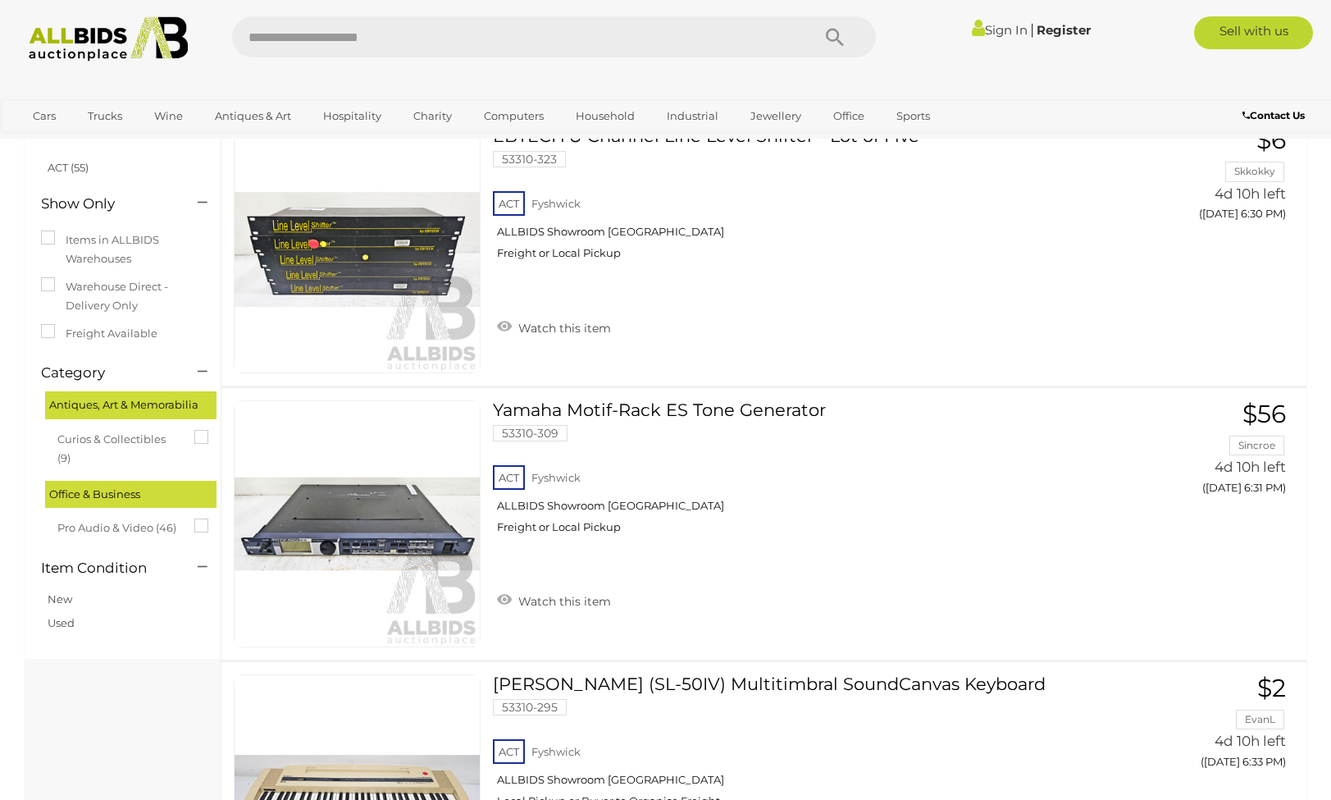
scroll to position [226, 0]
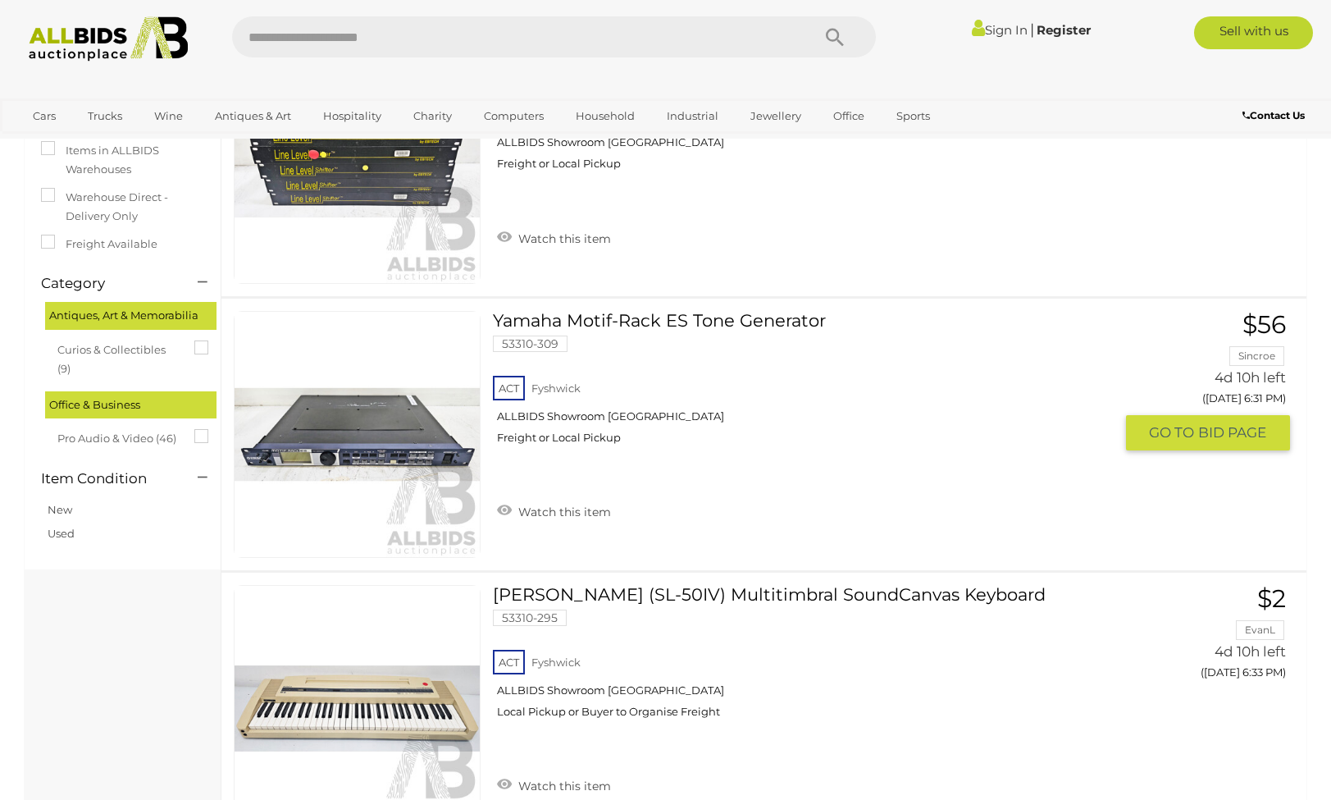
click at [645, 317] on link "Yamaha Motif-Rack ES Tone Generator 53310-309 ACT Fyshwick ALLBIDS Showroom Fys…" at bounding box center [809, 384] width 608 height 146
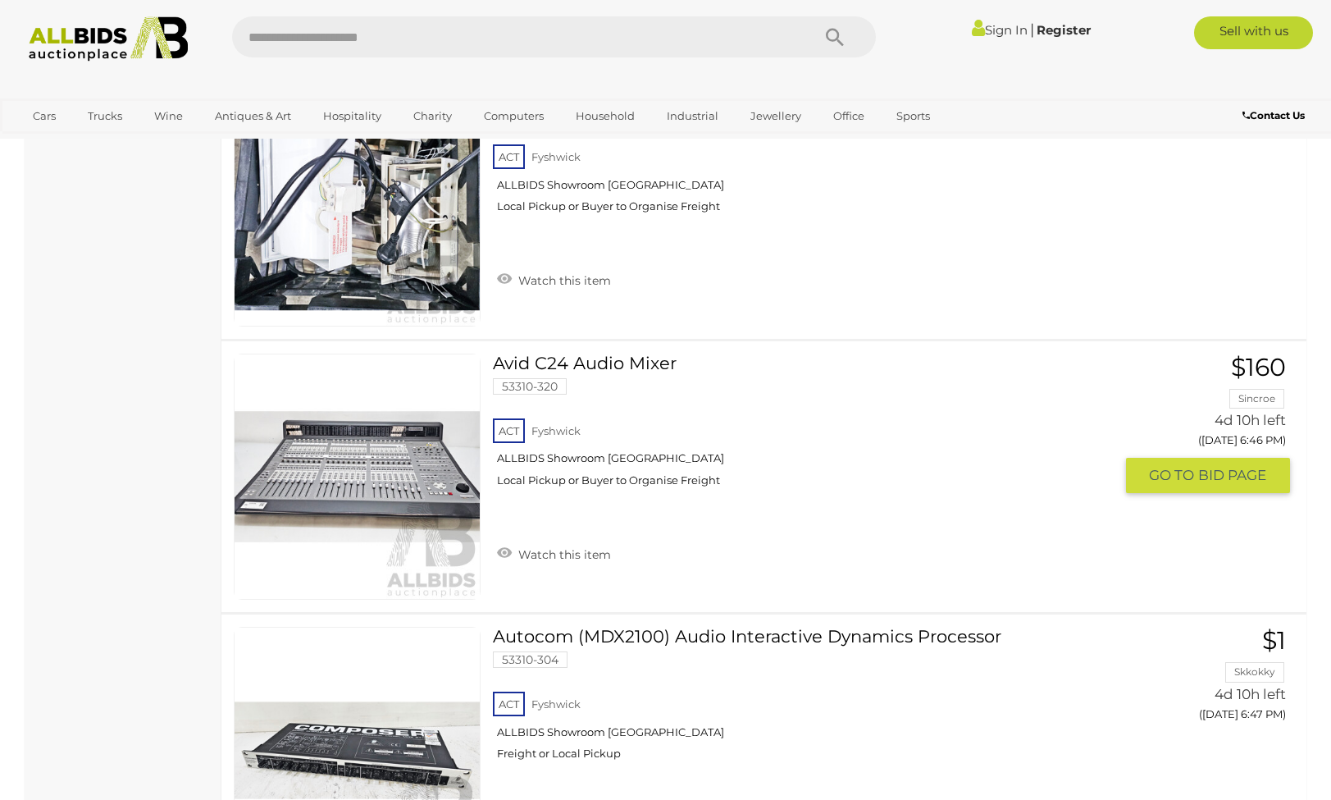
scroll to position [1839, 0]
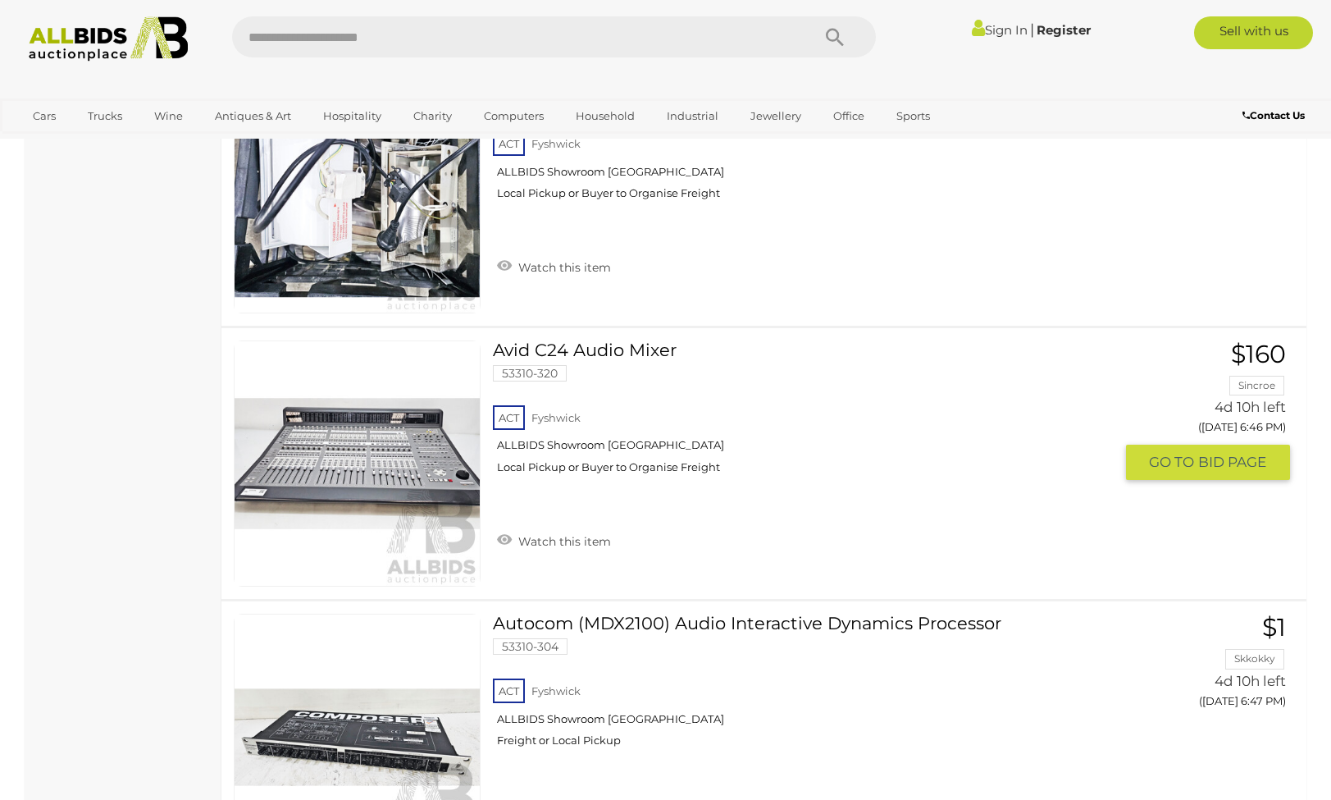
click at [602, 348] on link "Avid C24 Audio Mixer 53310-320 ACT Fyshwick ALLBIDS Showroom Fyshwick" at bounding box center [809, 413] width 608 height 146
click at [627, 347] on link "Avid C24 Audio Mixer 53310-320 ACT Fyshwick ALLBIDS Showroom Fyshwick" at bounding box center [809, 413] width 608 height 146
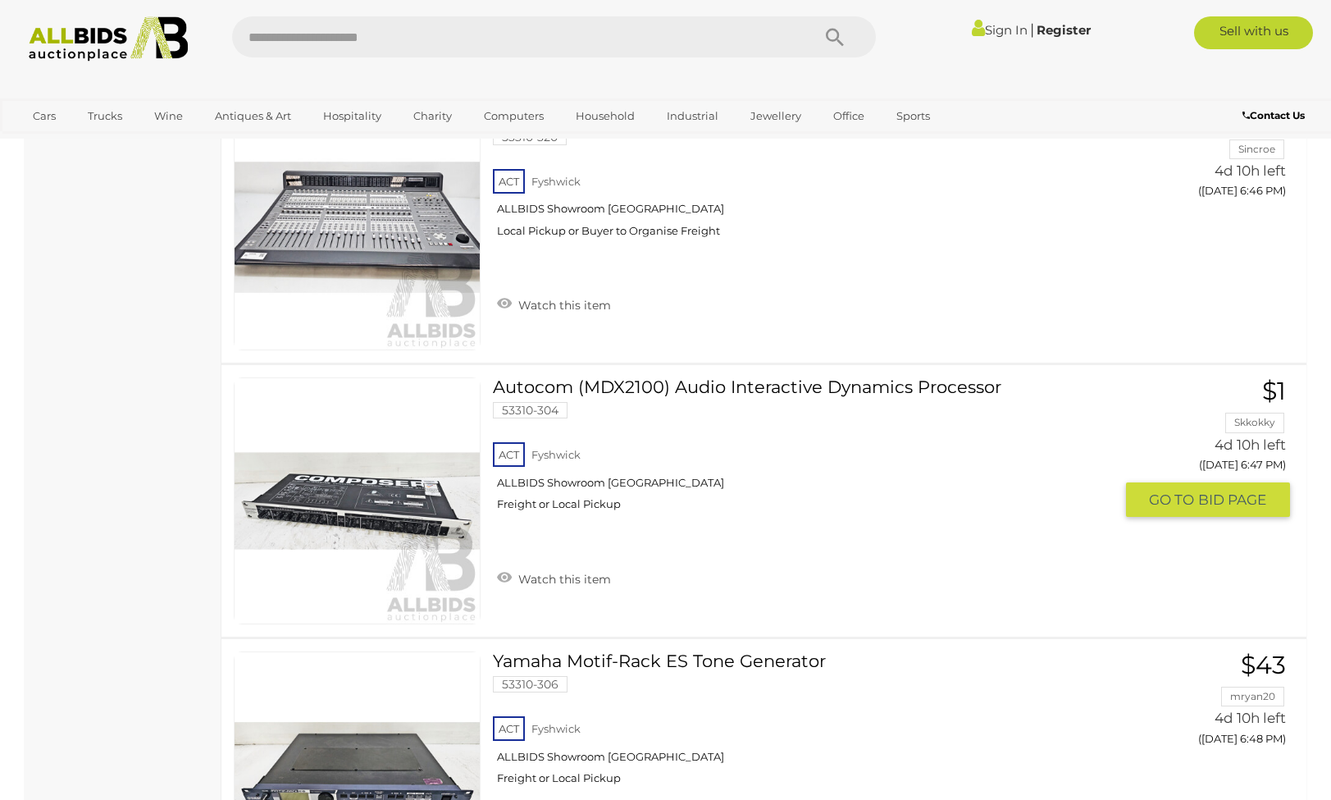
scroll to position [2288, 0]
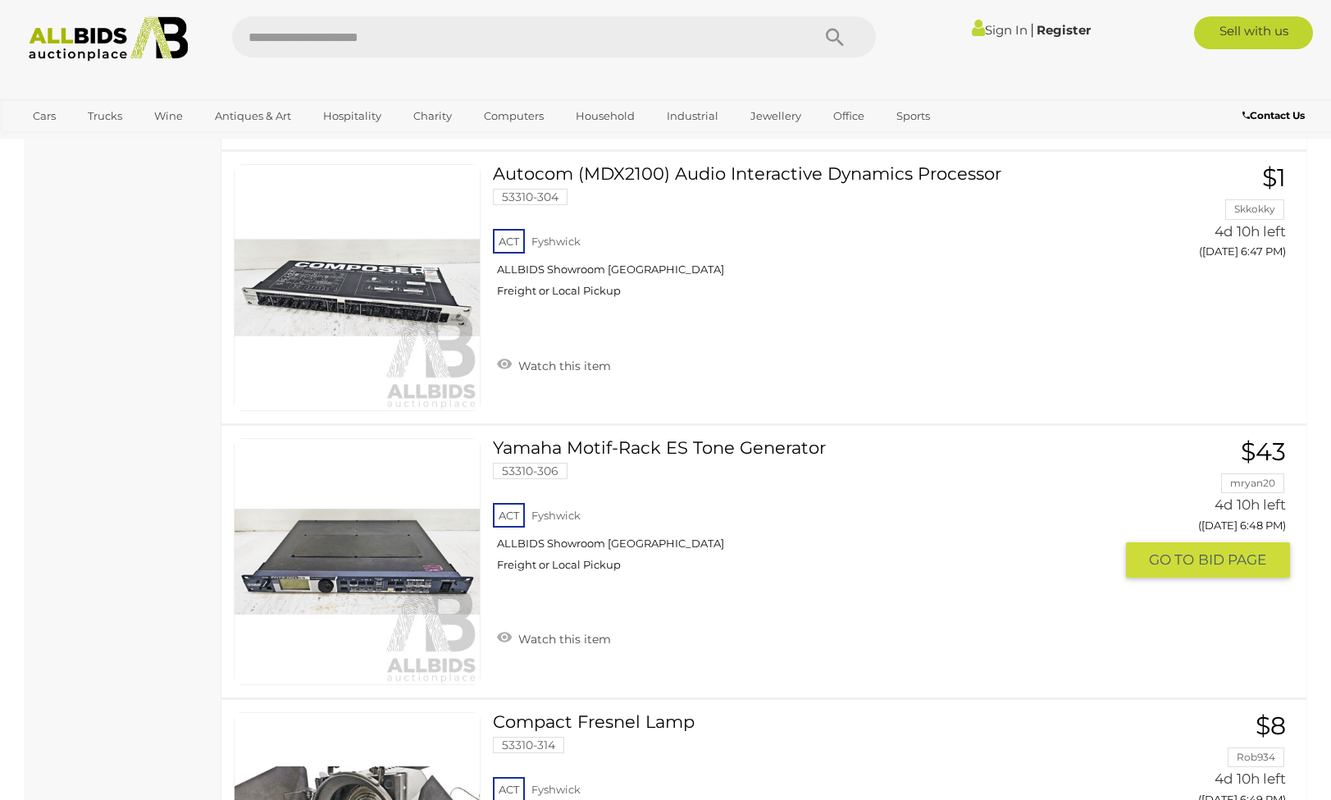
click at [724, 445] on link "Yamaha Motif-Rack ES Tone Generator 53310-306 ACT Fyshwick ALLBIDS Showroom Fys…" at bounding box center [809, 511] width 608 height 146
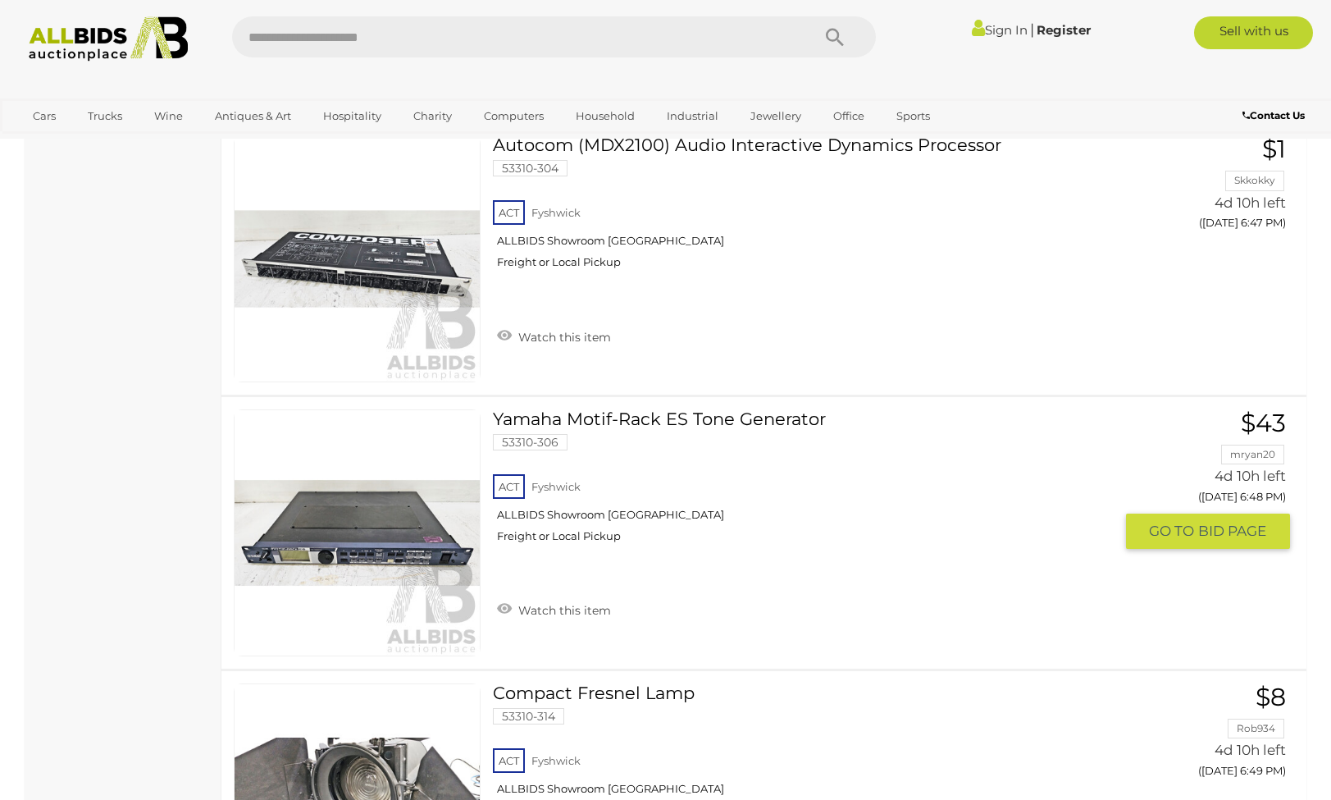
scroll to position [2480, 0]
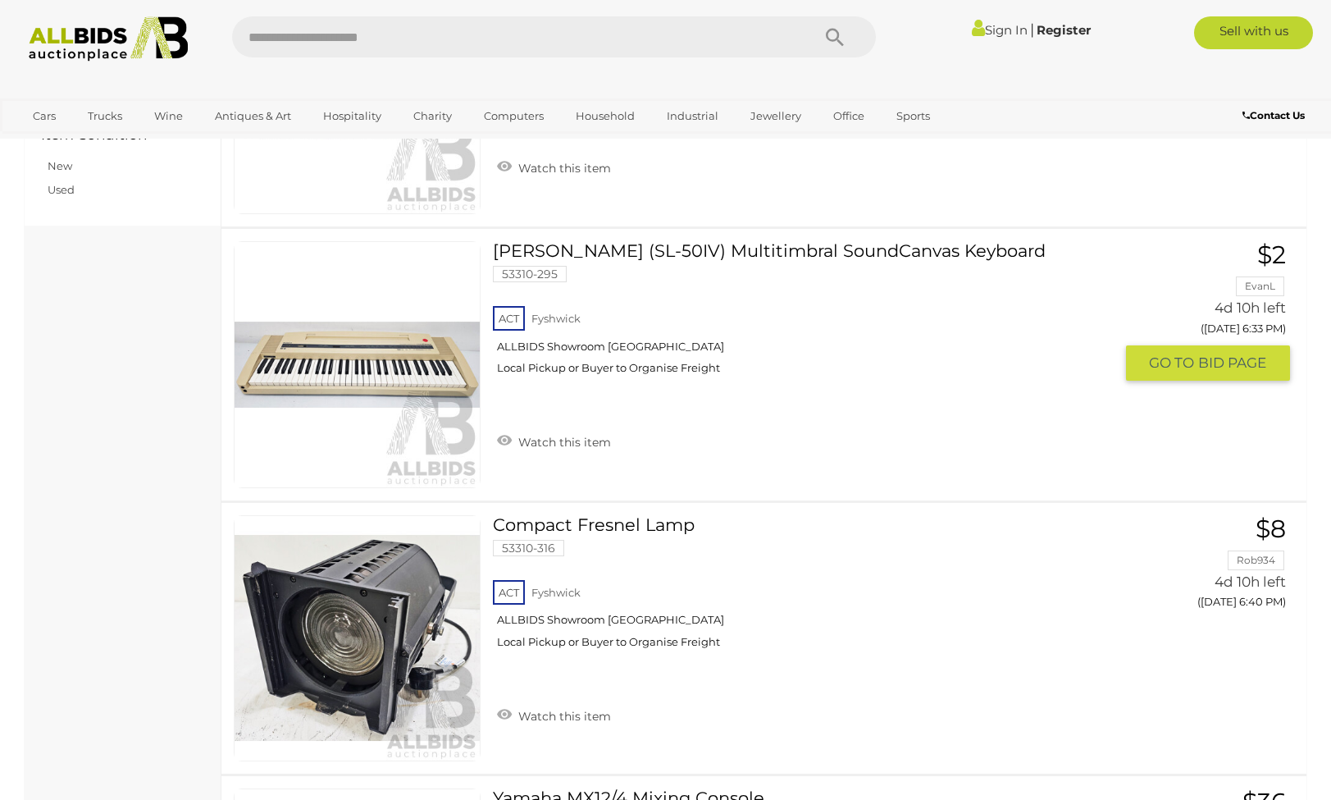
scroll to position [0, 0]
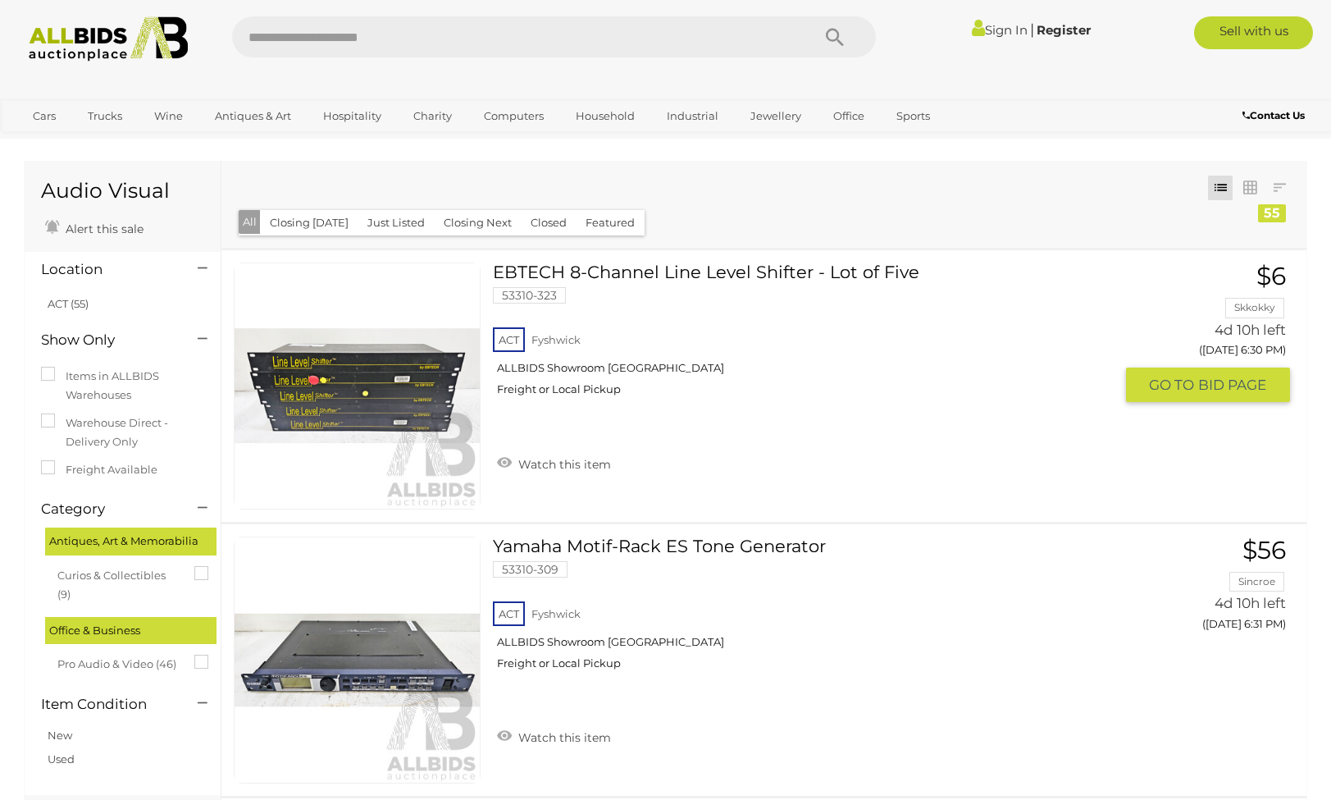
click at [869, 395] on div "ACT Fyshwick ALLBIDS Showroom Fyshwick Freight or Local Pickup" at bounding box center [803, 366] width 621 height 84
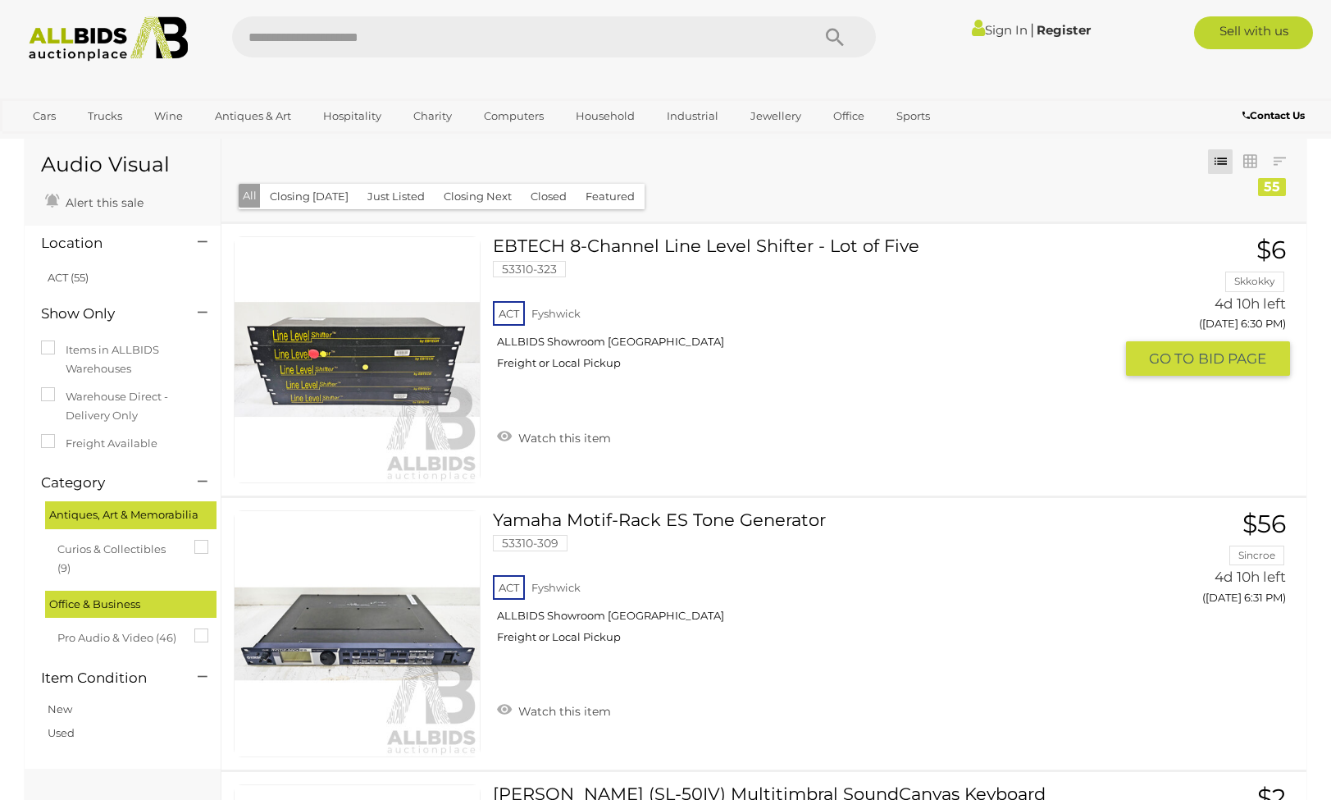
scroll to position [94, 0]
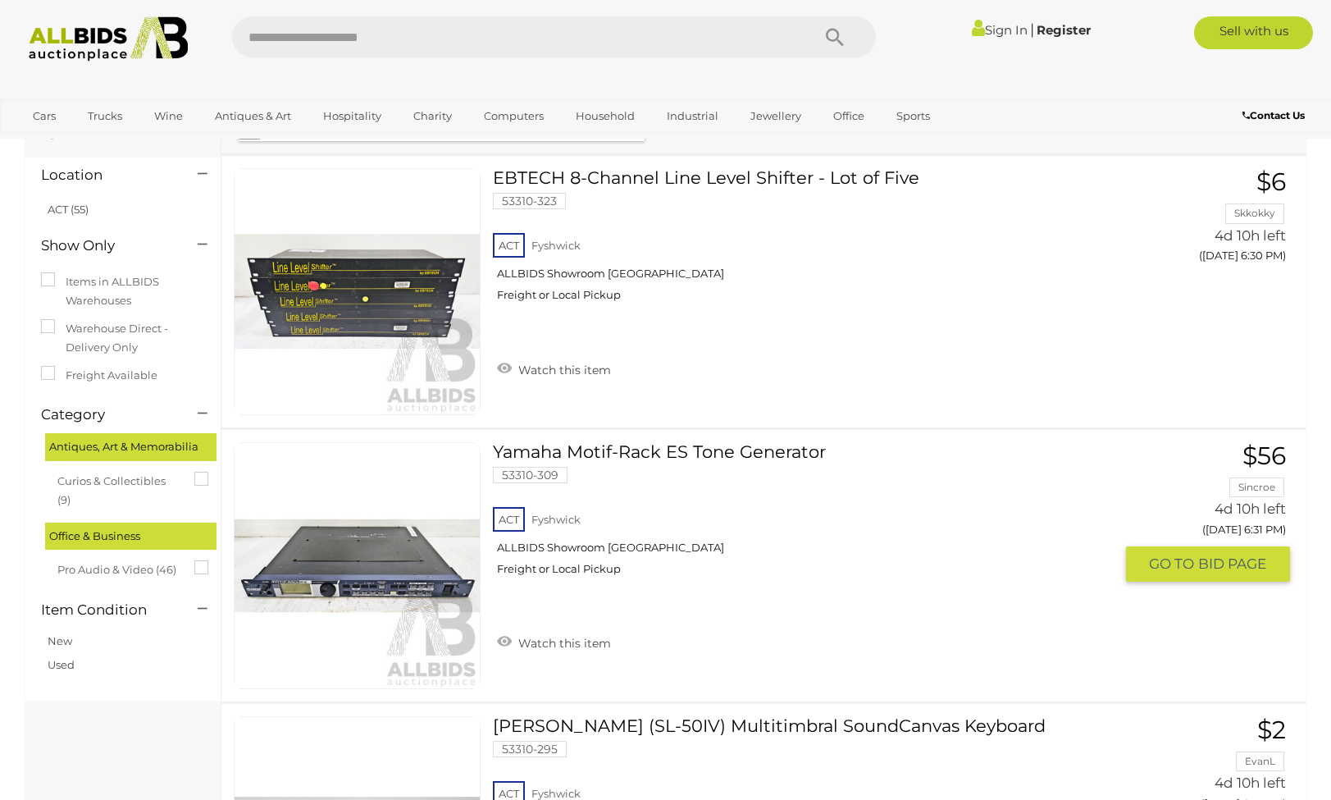
click at [672, 449] on link "Yamaha Motif-Rack ES Tone Generator 53310-309 ACT Fyshwick ALLBIDS Showroom Fys…" at bounding box center [809, 515] width 608 height 146
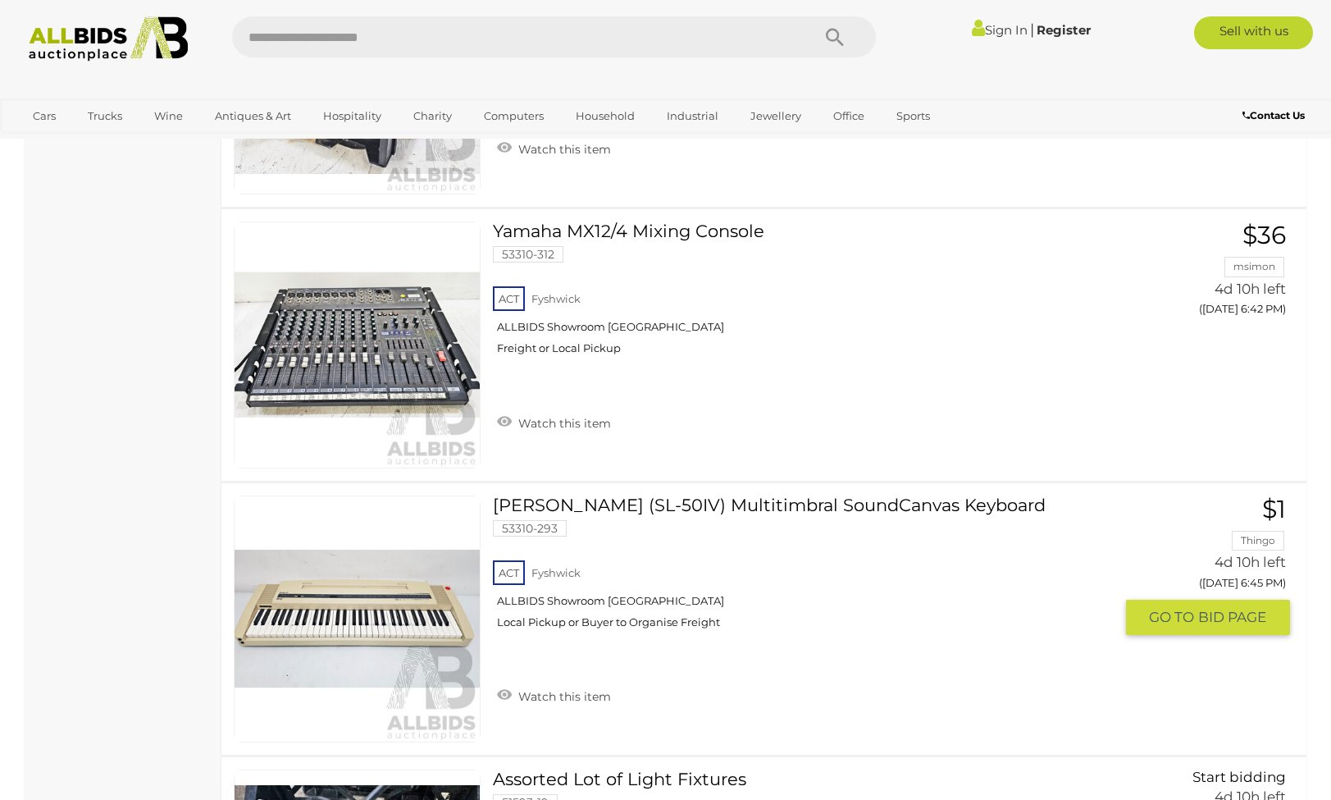
scroll to position [1428, 0]
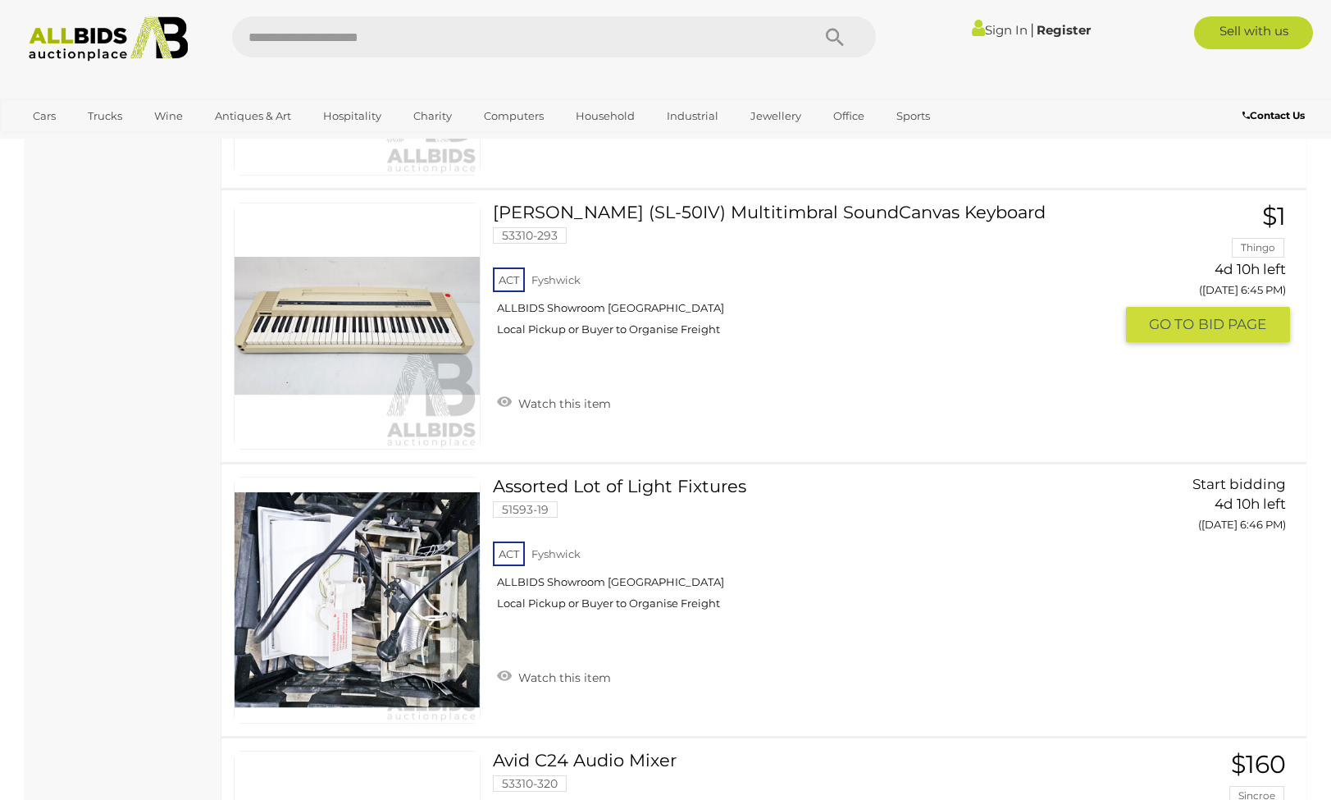
click at [719, 211] on link "Roland (SL-50IV) Multitimbral SoundCanvas Keyboard 53310-293 ACT Fyshwick" at bounding box center [809, 276] width 608 height 146
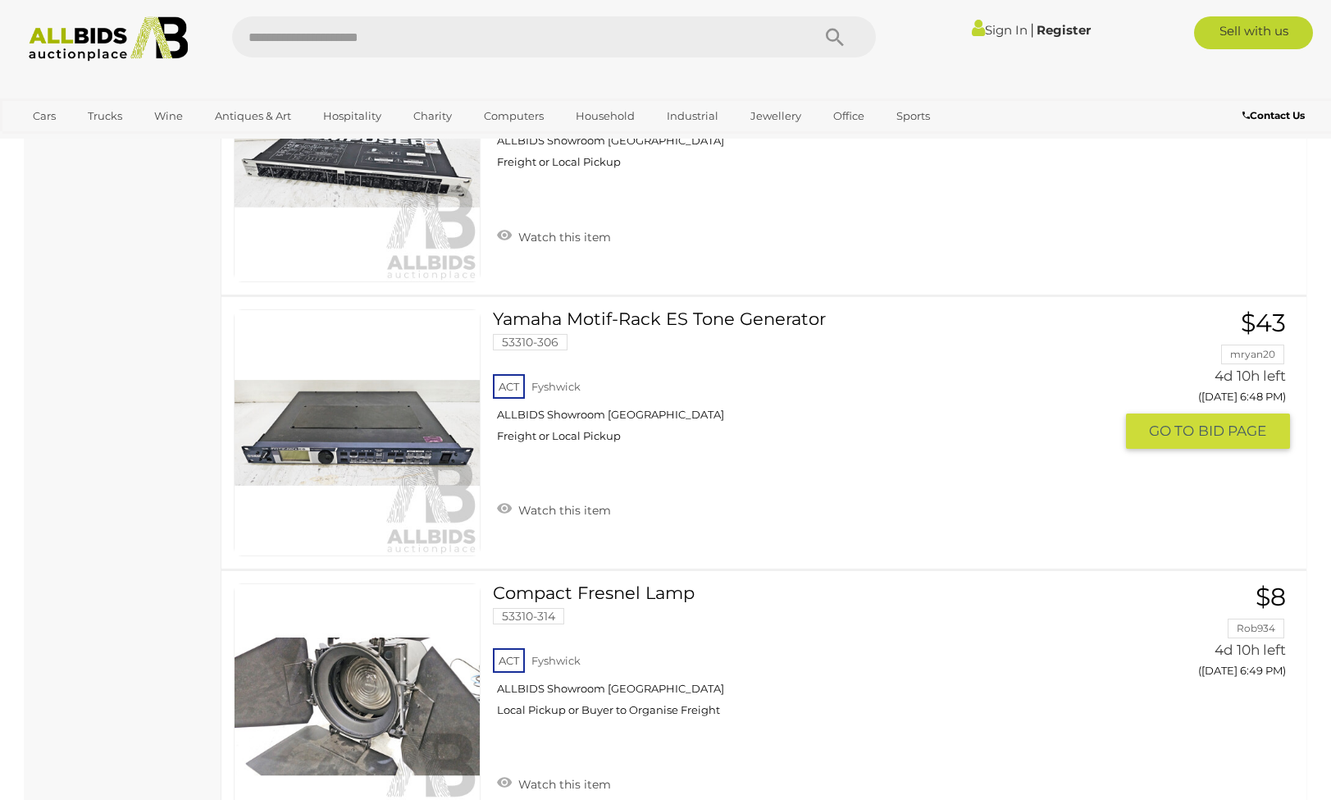
scroll to position [2145, 0]
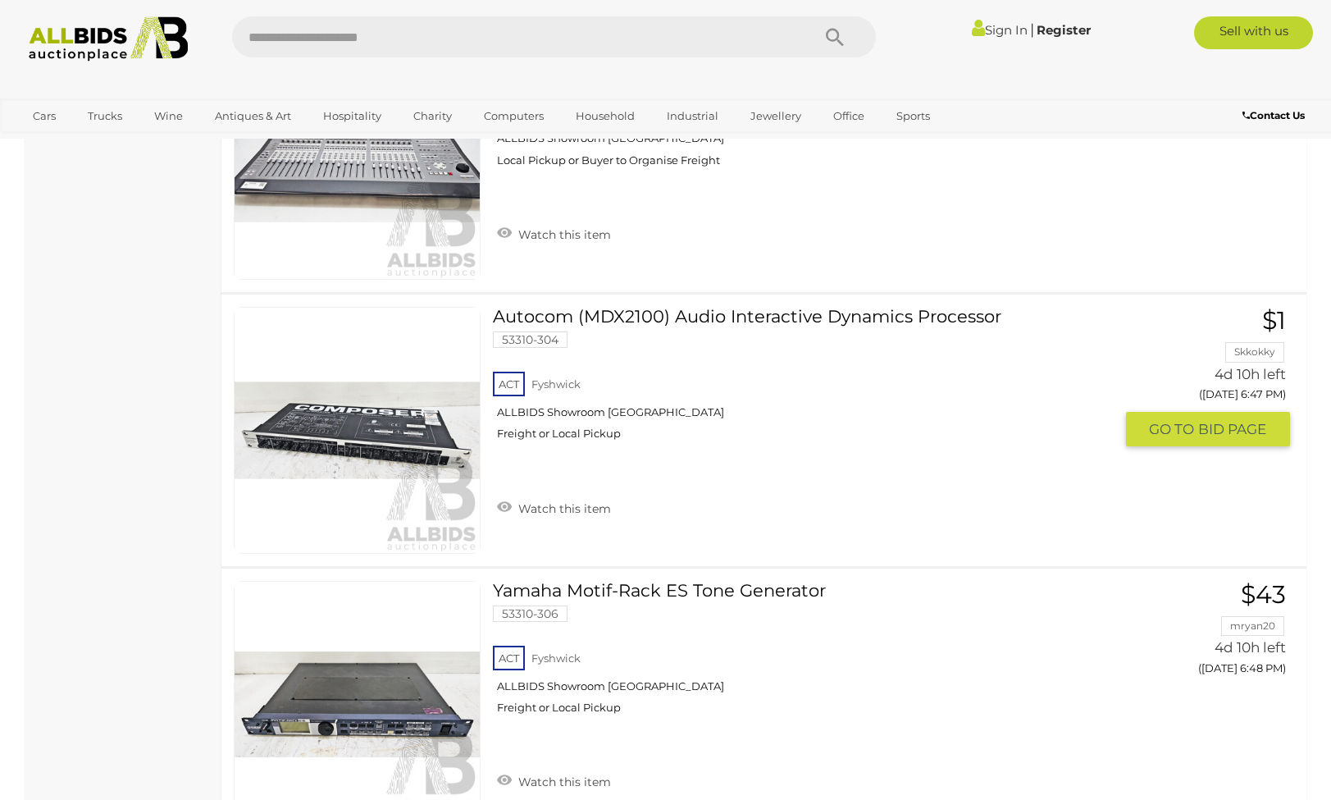
click at [712, 316] on link "Autocom (MDX2100) Audio Interactive Dynamics Processor 53310-304 ACT Fyshwick" at bounding box center [809, 380] width 608 height 146
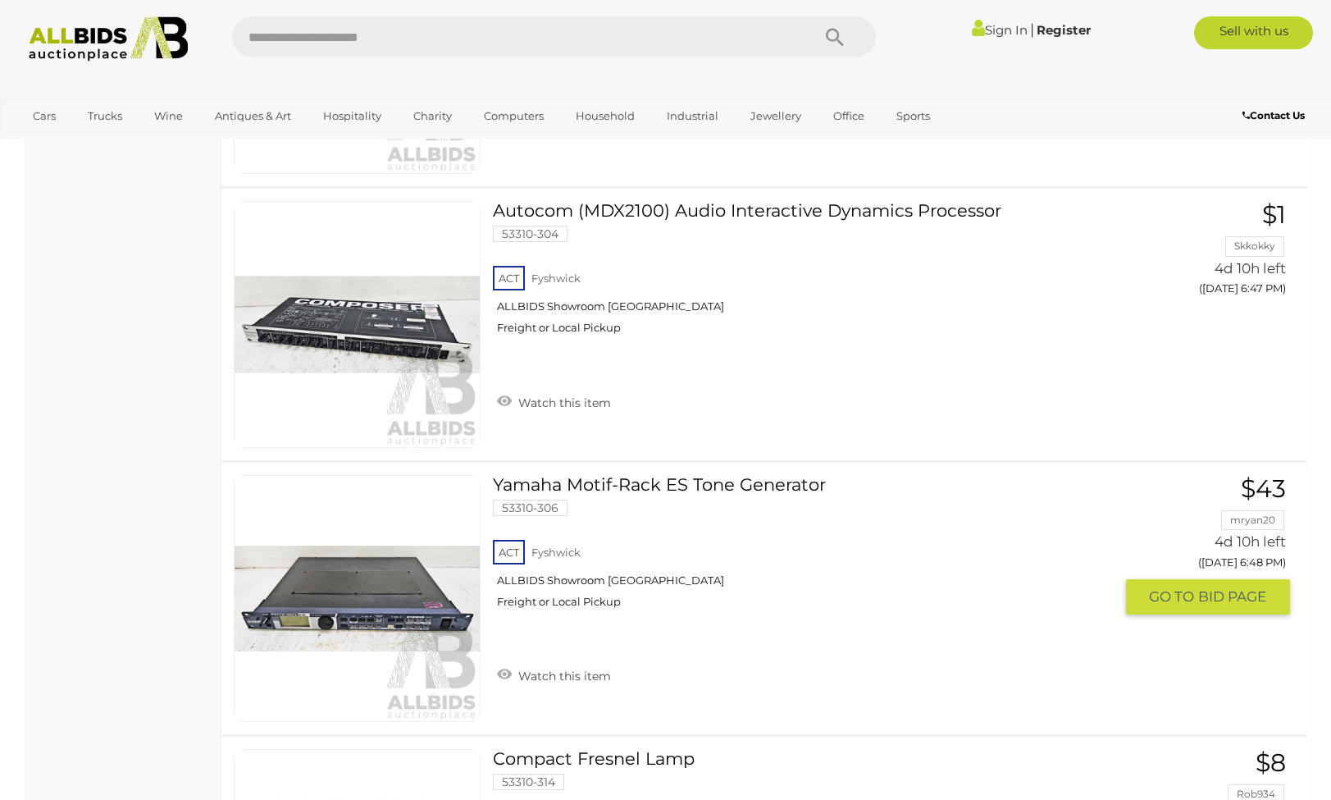
scroll to position [2345, 0]
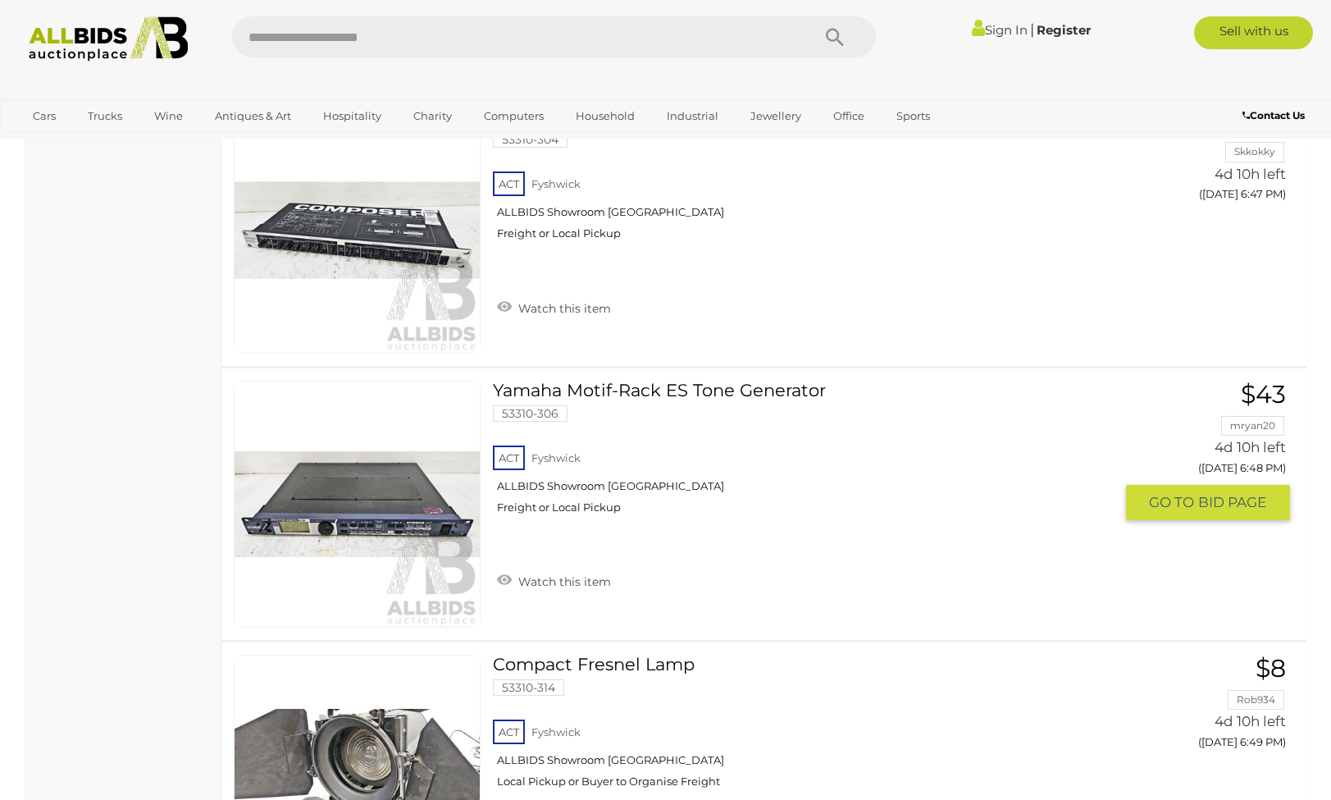
click at [619, 393] on link "Yamaha Motif-Rack ES Tone Generator 53310-306 ACT Fyshwick ALLBIDS Showroom Fys…" at bounding box center [809, 453] width 608 height 146
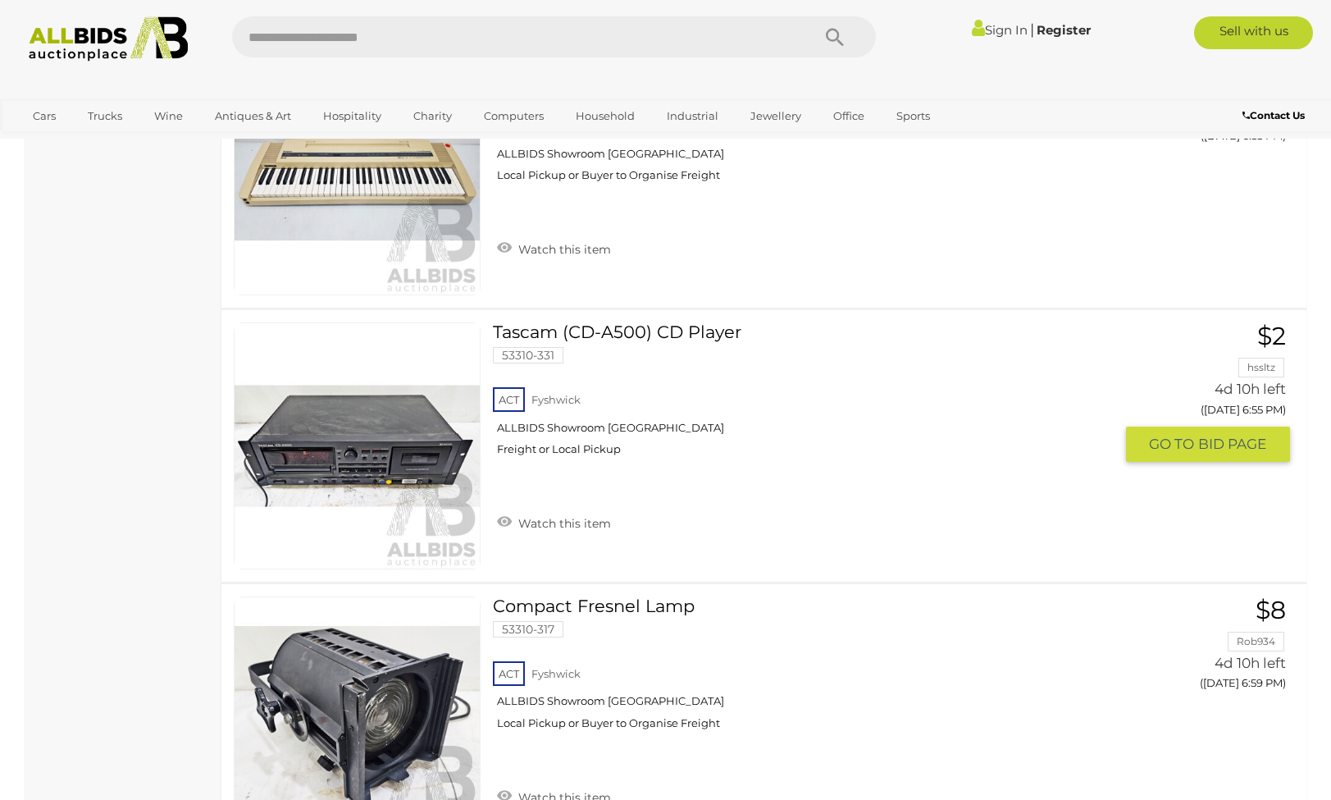
scroll to position [3791, 0]
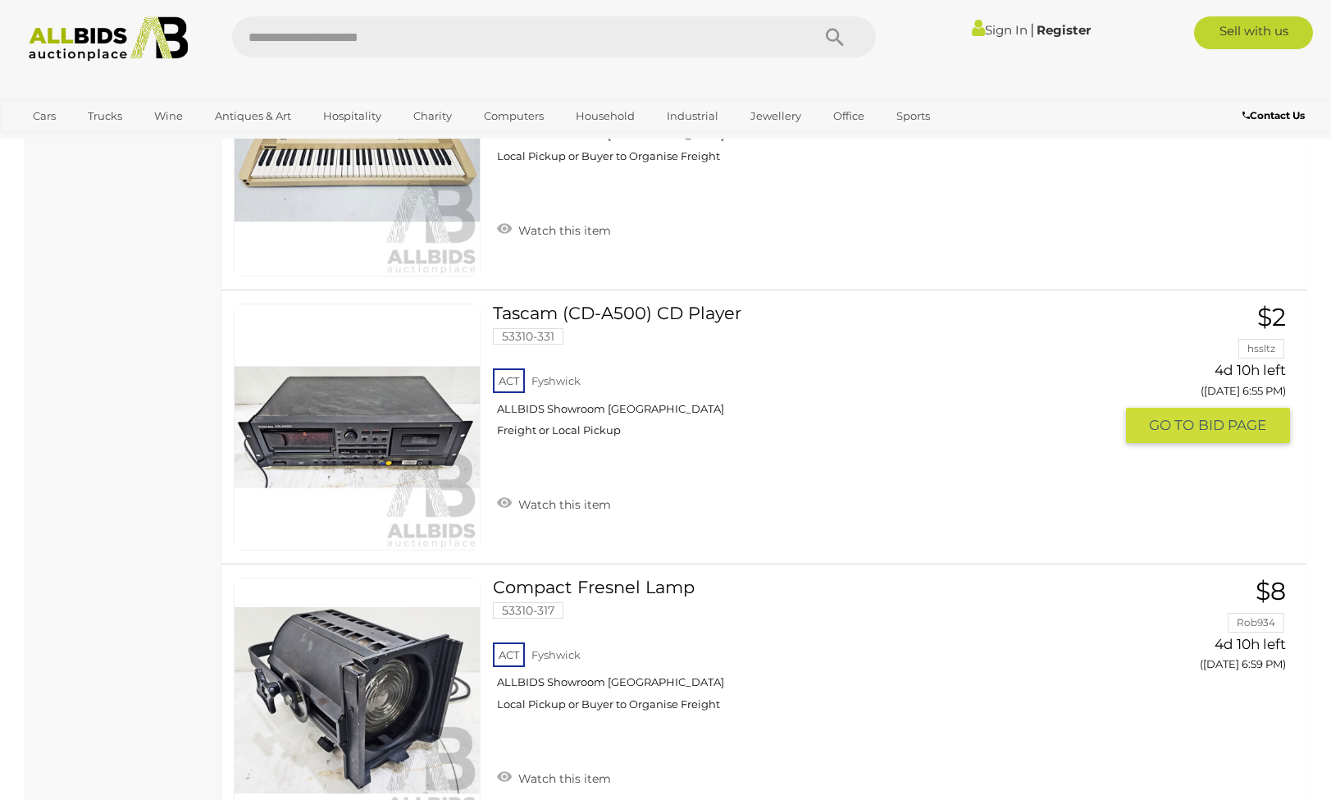
click at [654, 312] on link "Tascam (CD-A500) CD Player 53310-331 ACT Fyshwick ALLBIDS Showroom Fyshwick" at bounding box center [809, 376] width 608 height 146
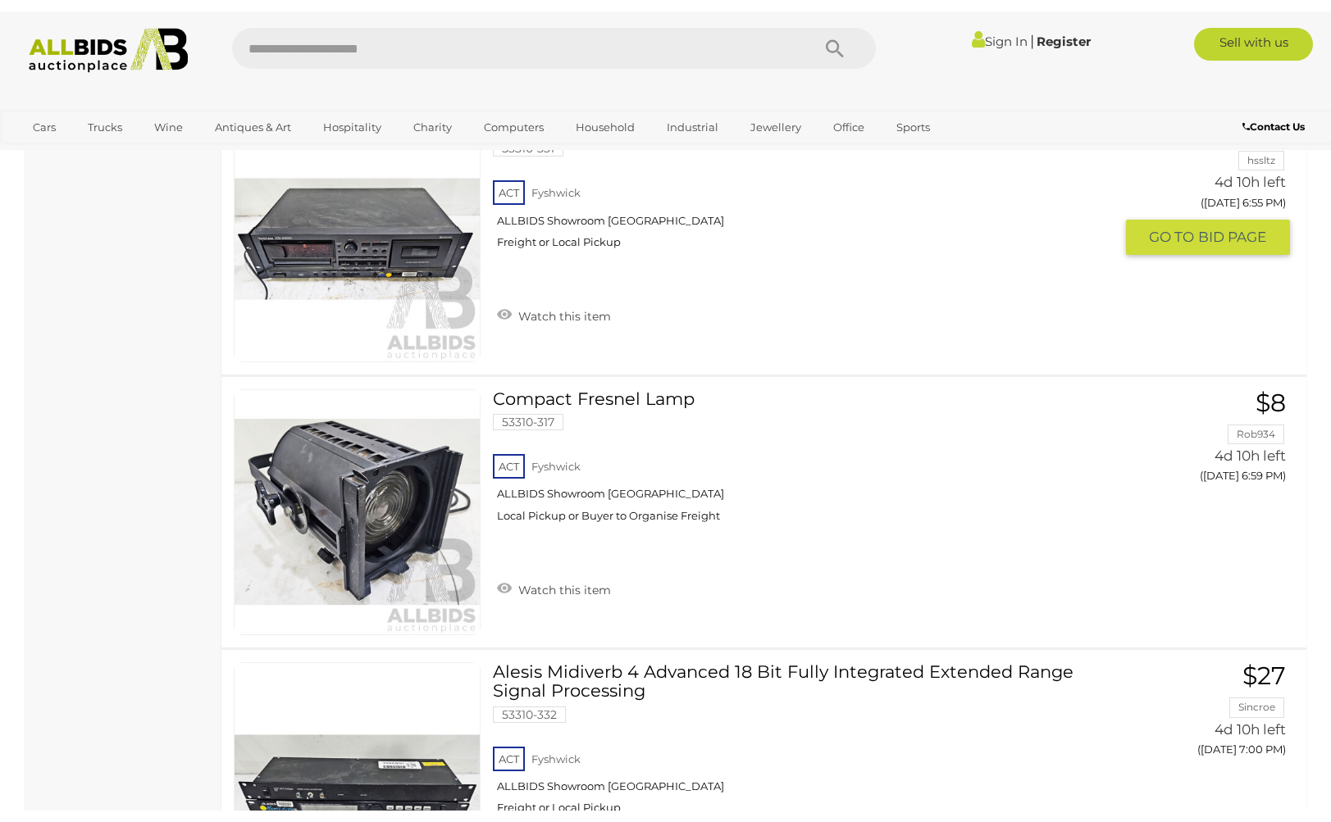
scroll to position [4276, 0]
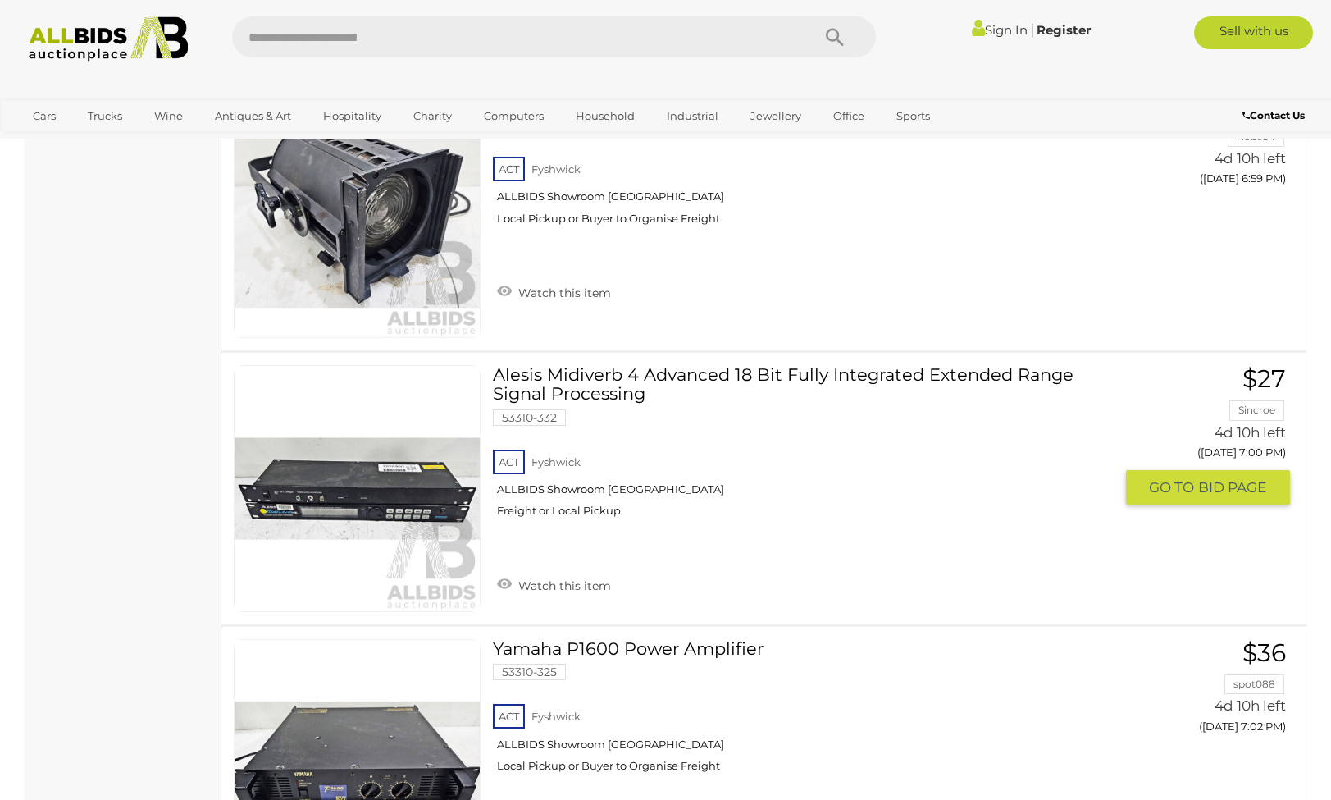
click at [605, 369] on link "Alesis Midiverb 4 Advanced 18 Bit Fully Integrated Extended Range Signal Proces…" at bounding box center [809, 447] width 608 height 165
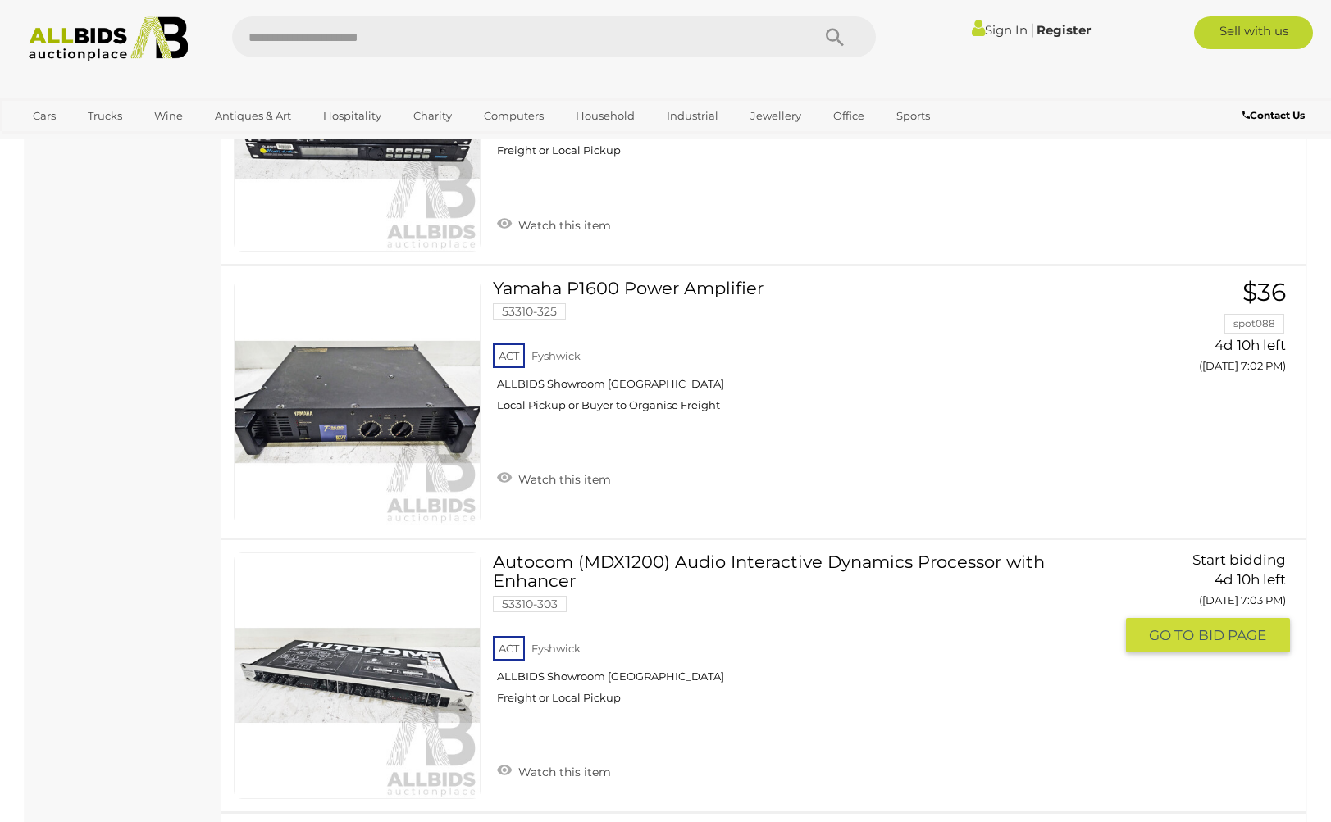
scroll to position [4640, 0]
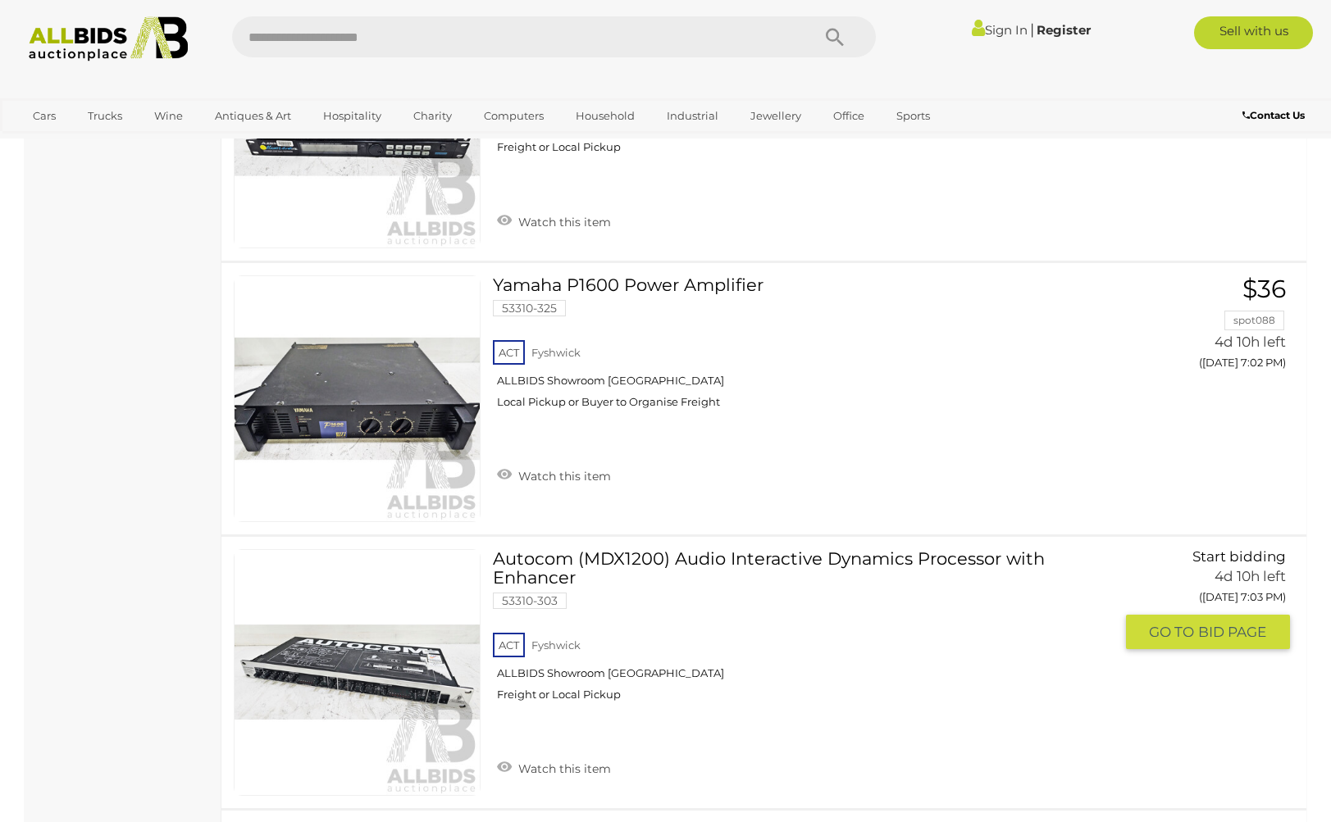
click at [721, 553] on link "Autocom (MDX1200) Audio Interactive Dynamics Processor with Enhancer 53310-303 …" at bounding box center [809, 631] width 608 height 165
click at [709, 558] on link "Autocom (MDX1200) Audio Interactive Dynamics Processor with Enhancer 53310-303 …" at bounding box center [809, 631] width 608 height 165
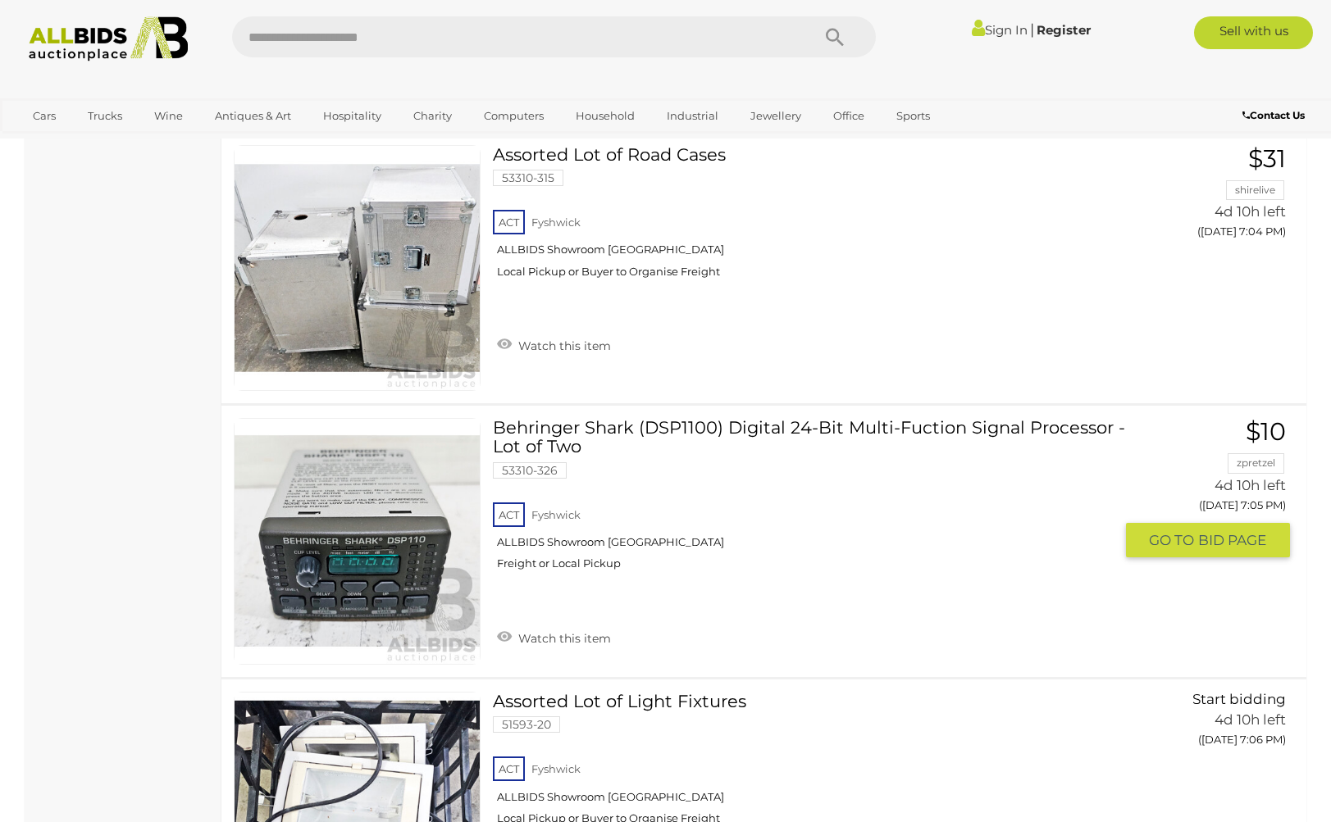
scroll to position [5339, 0]
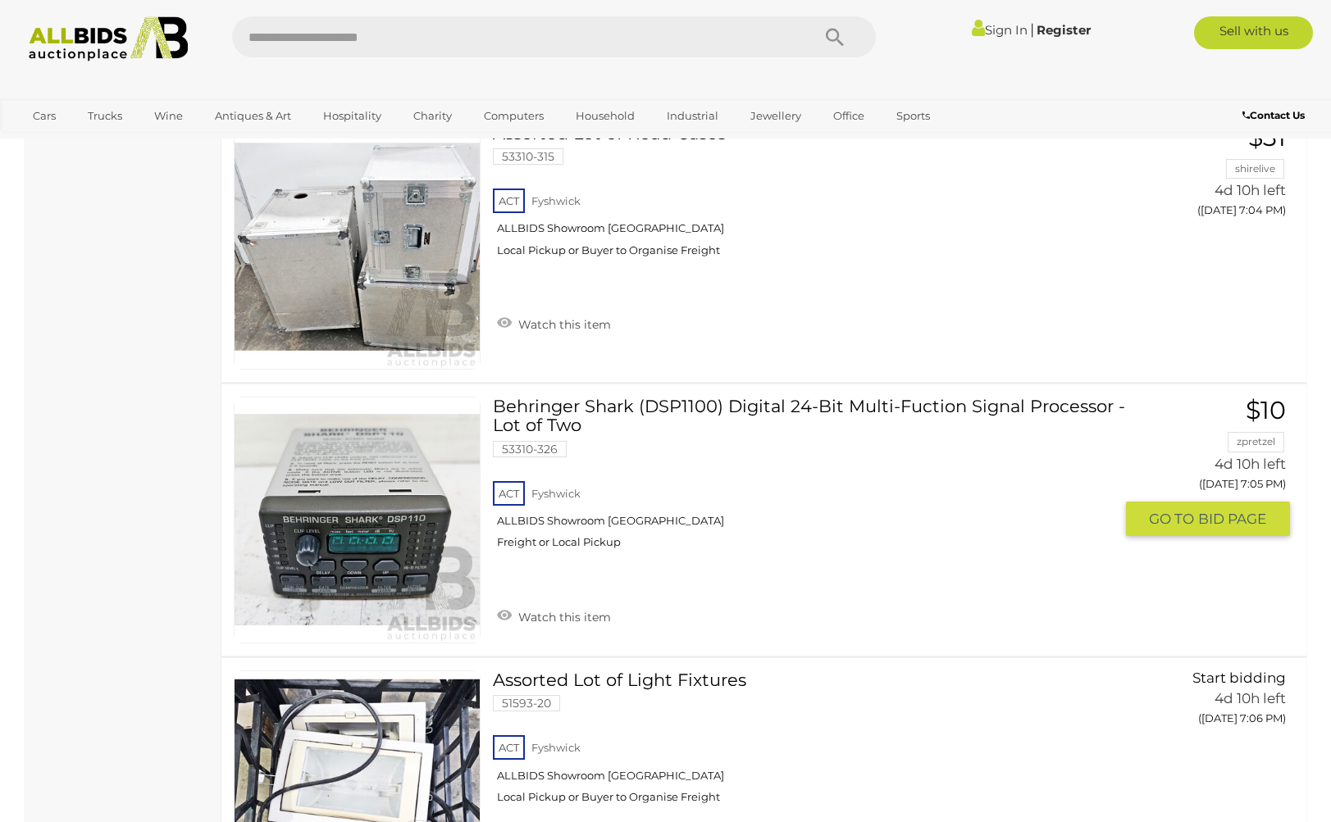
click at [752, 403] on link "Behringer Shark (DSP1100) Digital 24-Bit Multi-Fuction Signal Processor - Lot o…" at bounding box center [809, 479] width 608 height 165
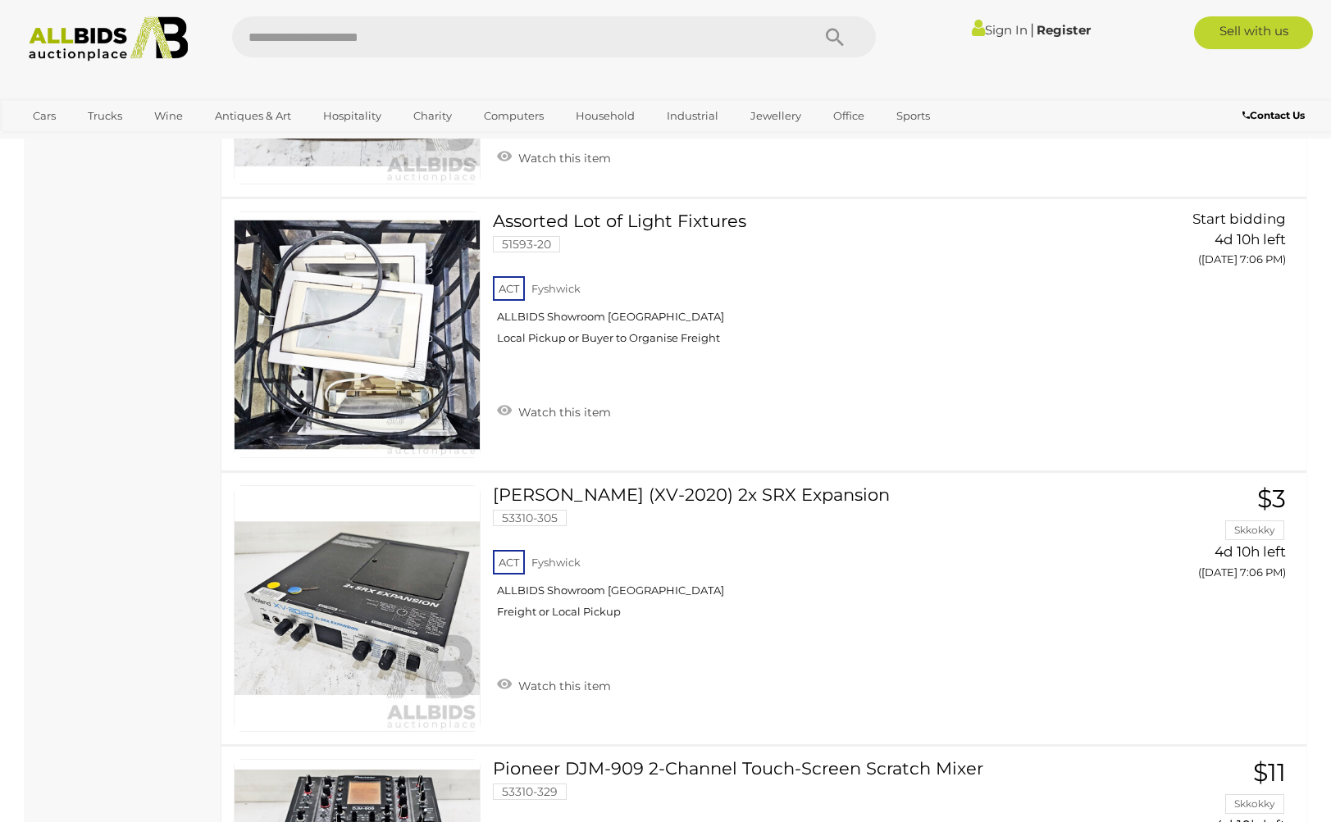
scroll to position [5898, 0]
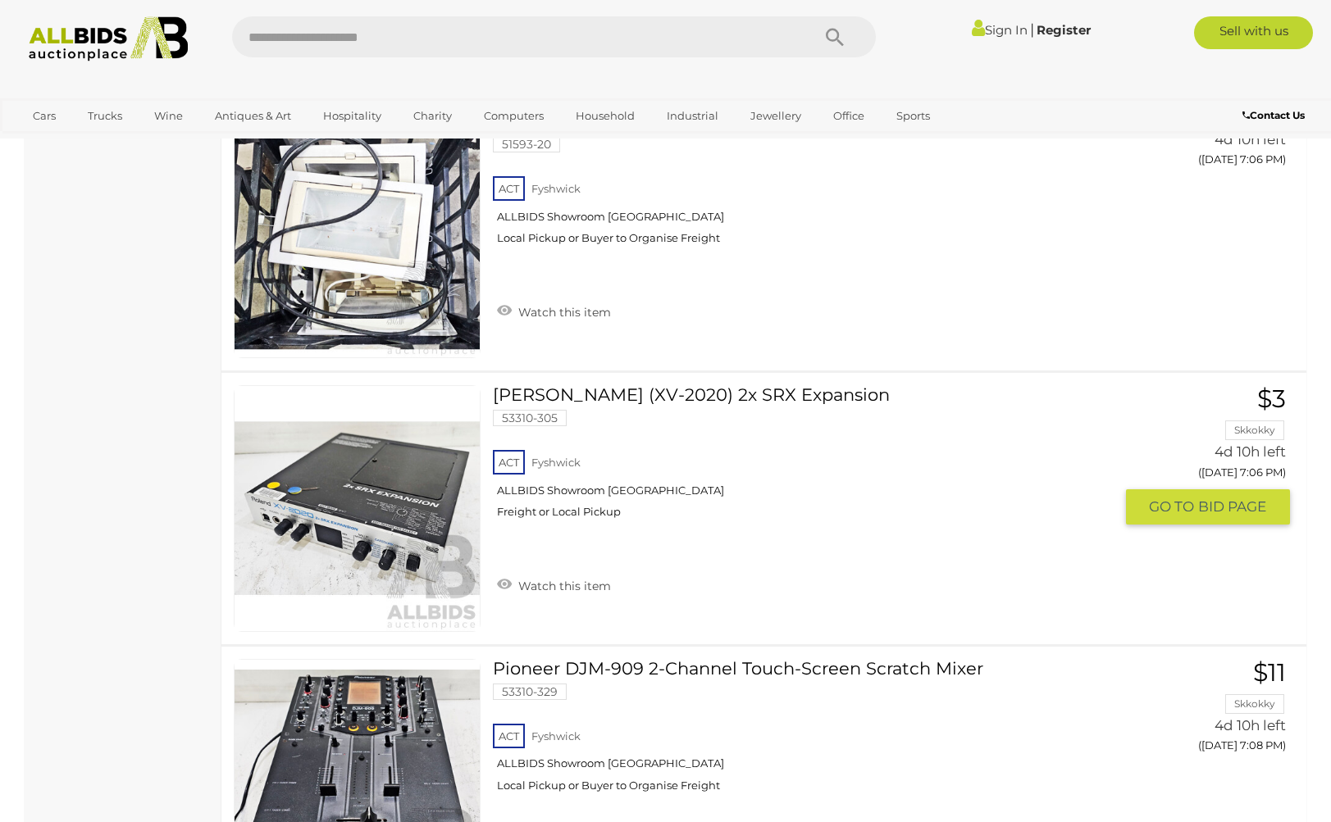
click at [674, 393] on link "Roland (XV-2020) 2x SRX Expansion 53310-305 ACT Fyshwick ALLBIDS Showroom Fyshw…" at bounding box center [809, 458] width 608 height 146
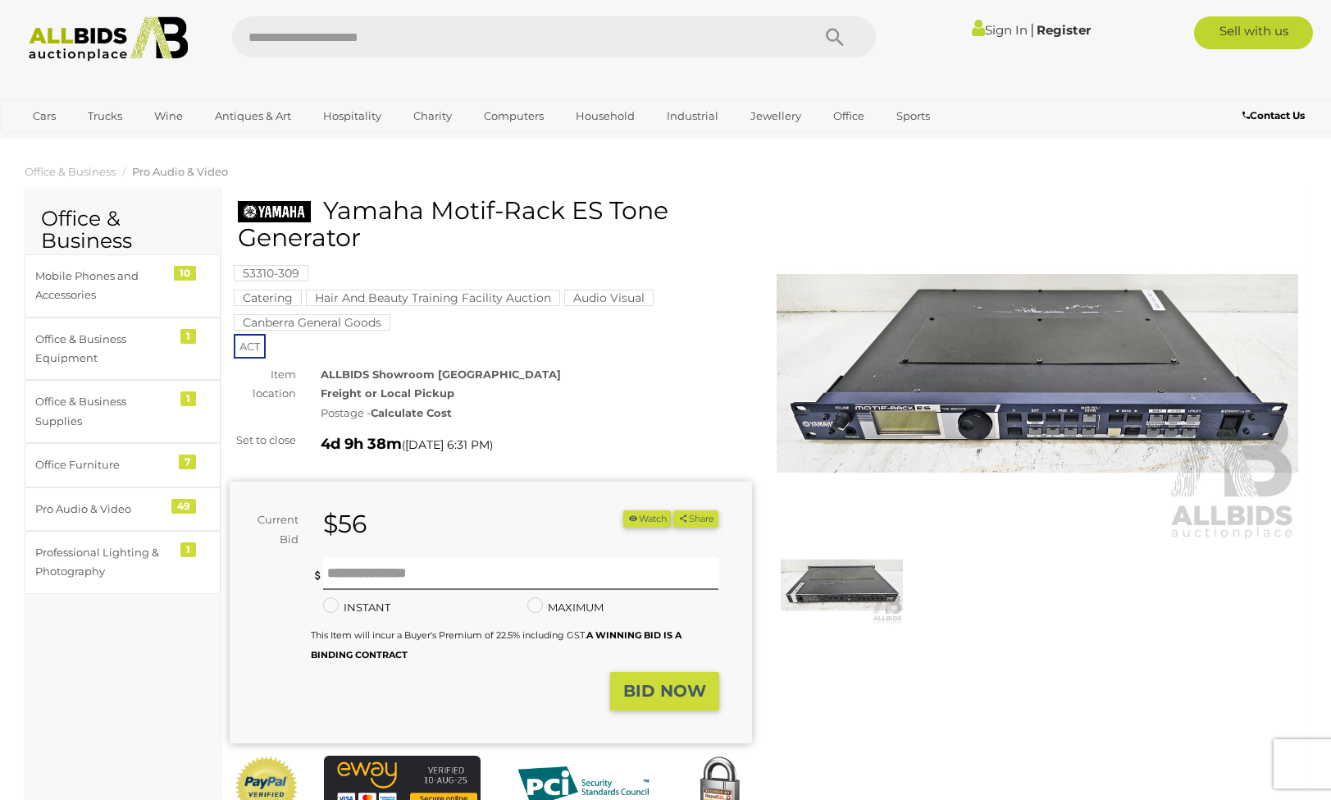
click at [1038, 421] on img at bounding box center [1038, 373] width 522 height 336
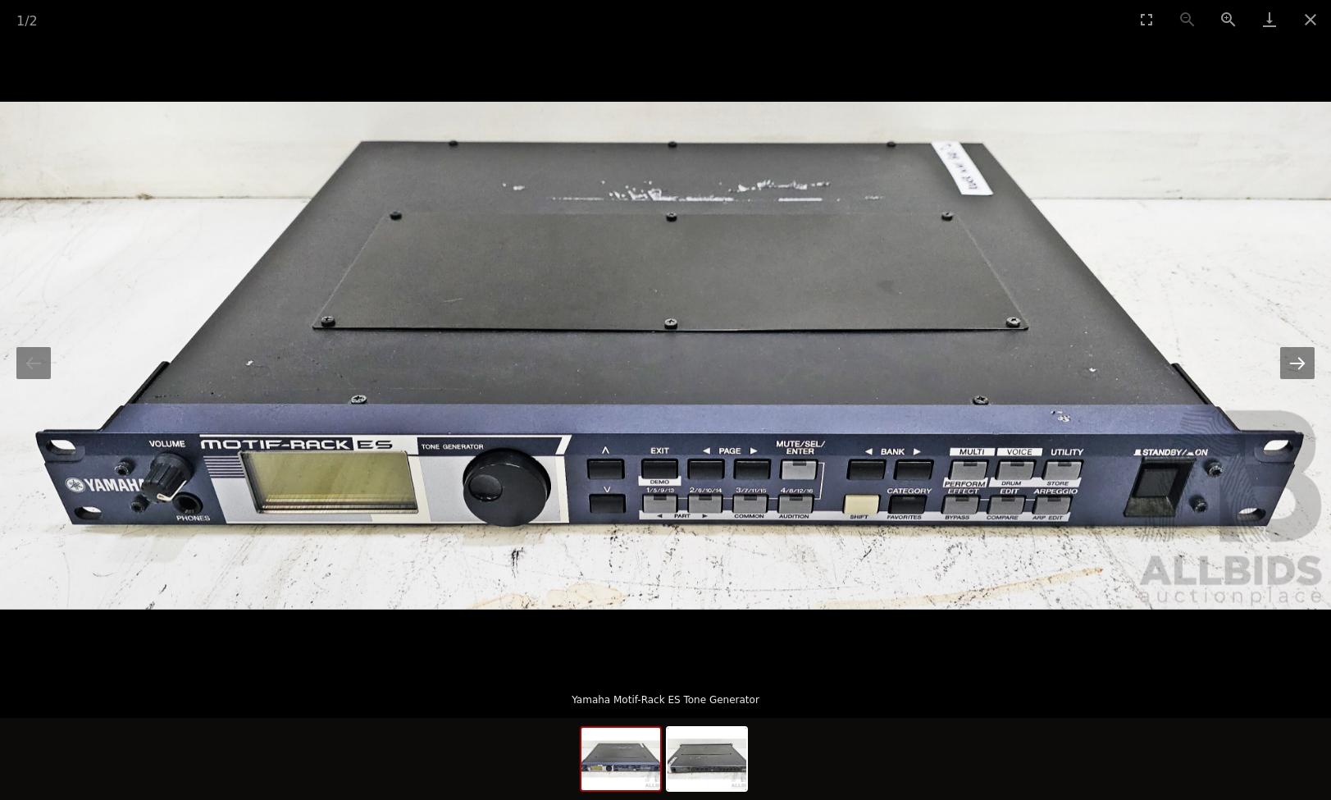
click at [1296, 362] on button "Next slide" at bounding box center [1297, 363] width 34 height 32
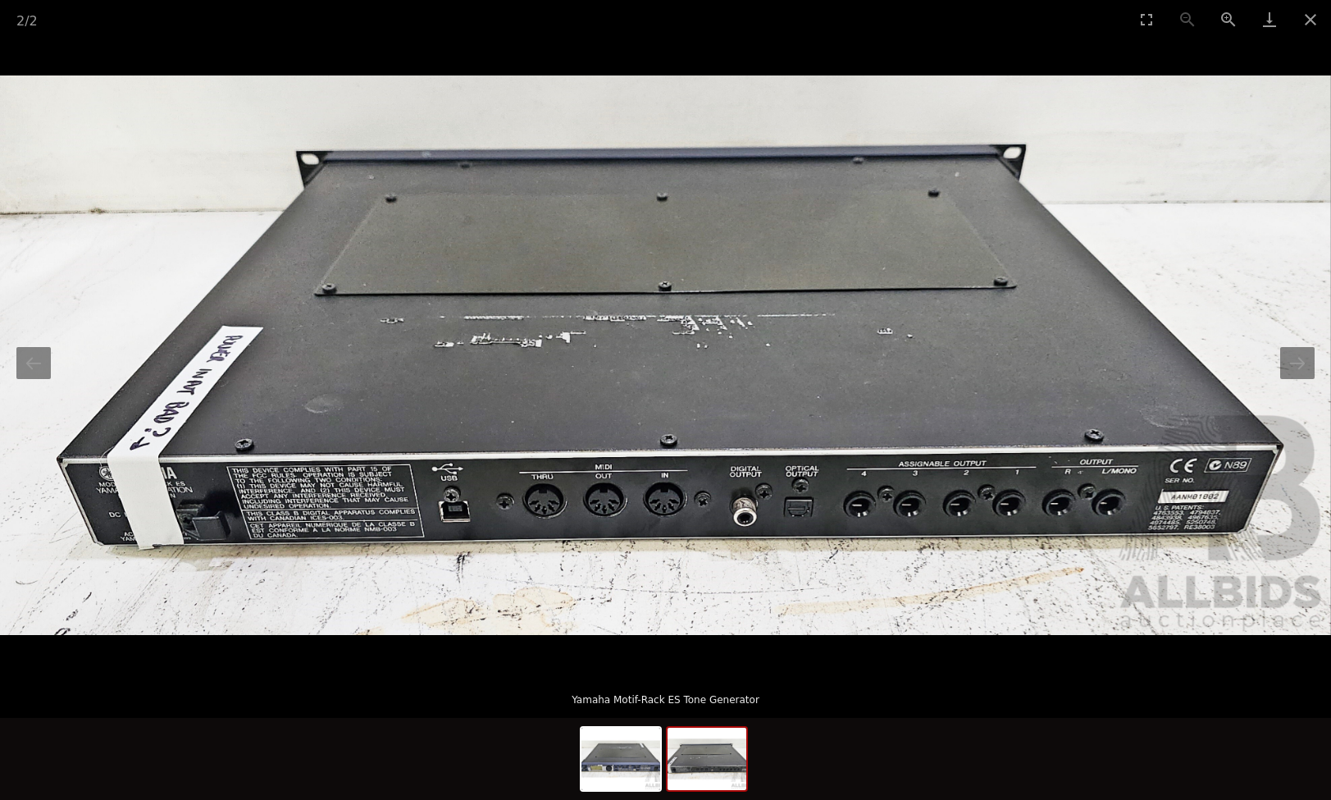
click at [181, 378] on img at bounding box center [665, 354] width 1331 height 559
click at [181, 377] on img at bounding box center [665, 354] width 1331 height 559
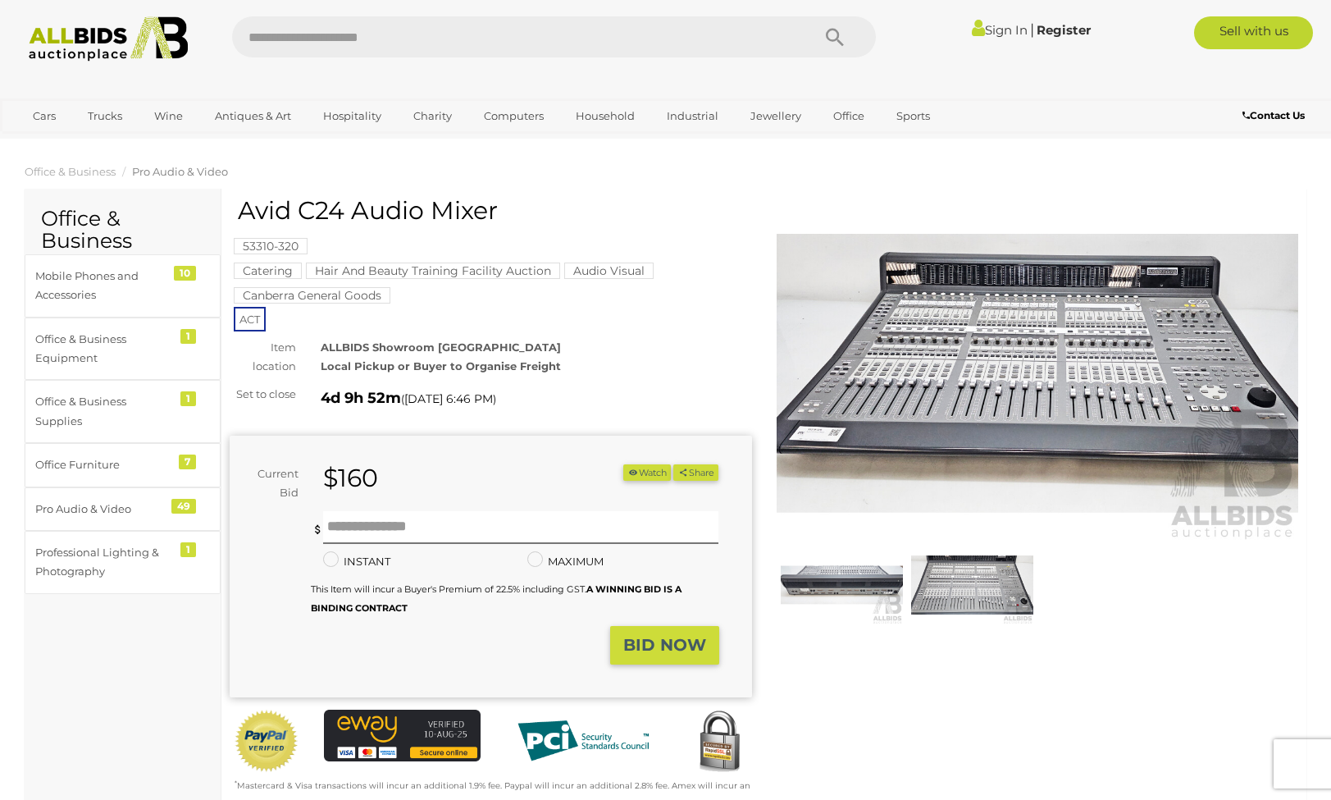
click at [1020, 411] on img at bounding box center [1038, 373] width 522 height 336
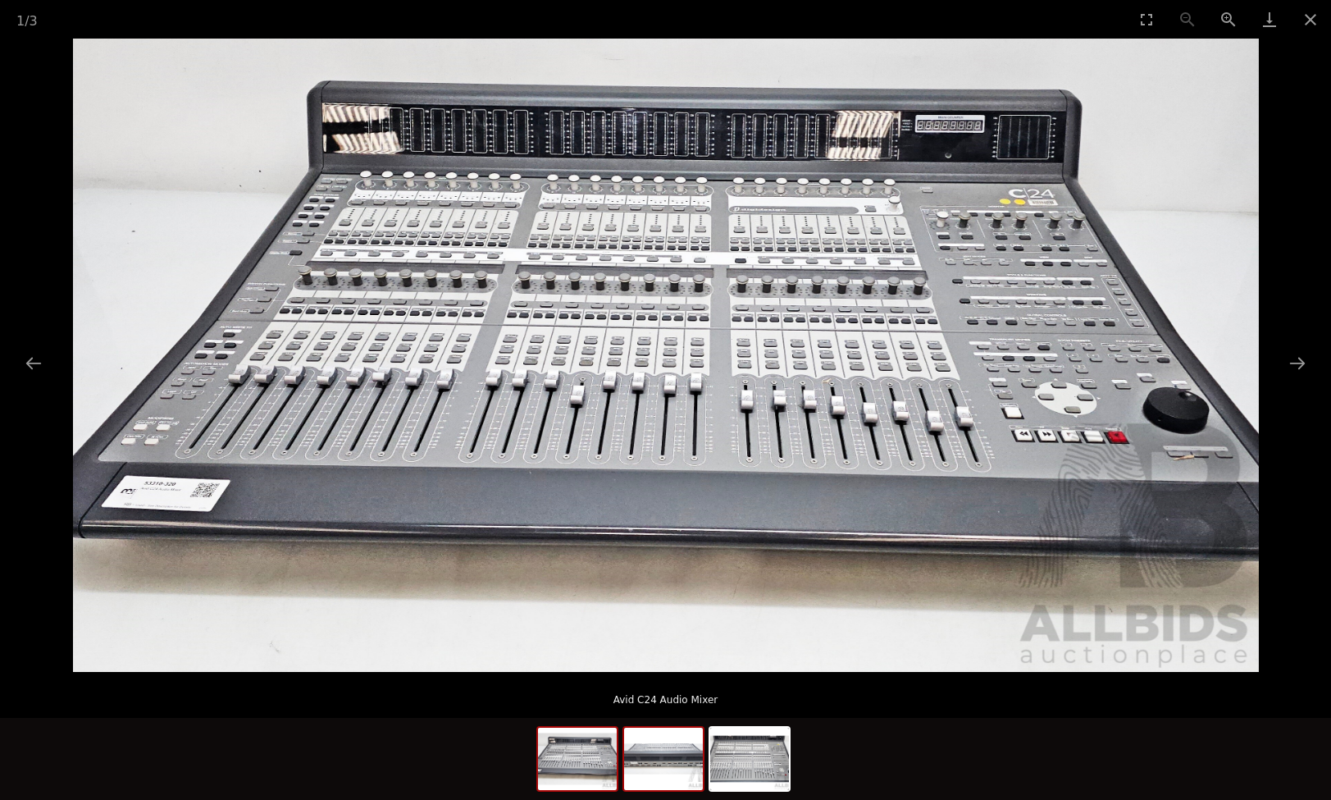
click at [675, 768] on img at bounding box center [663, 758] width 79 height 62
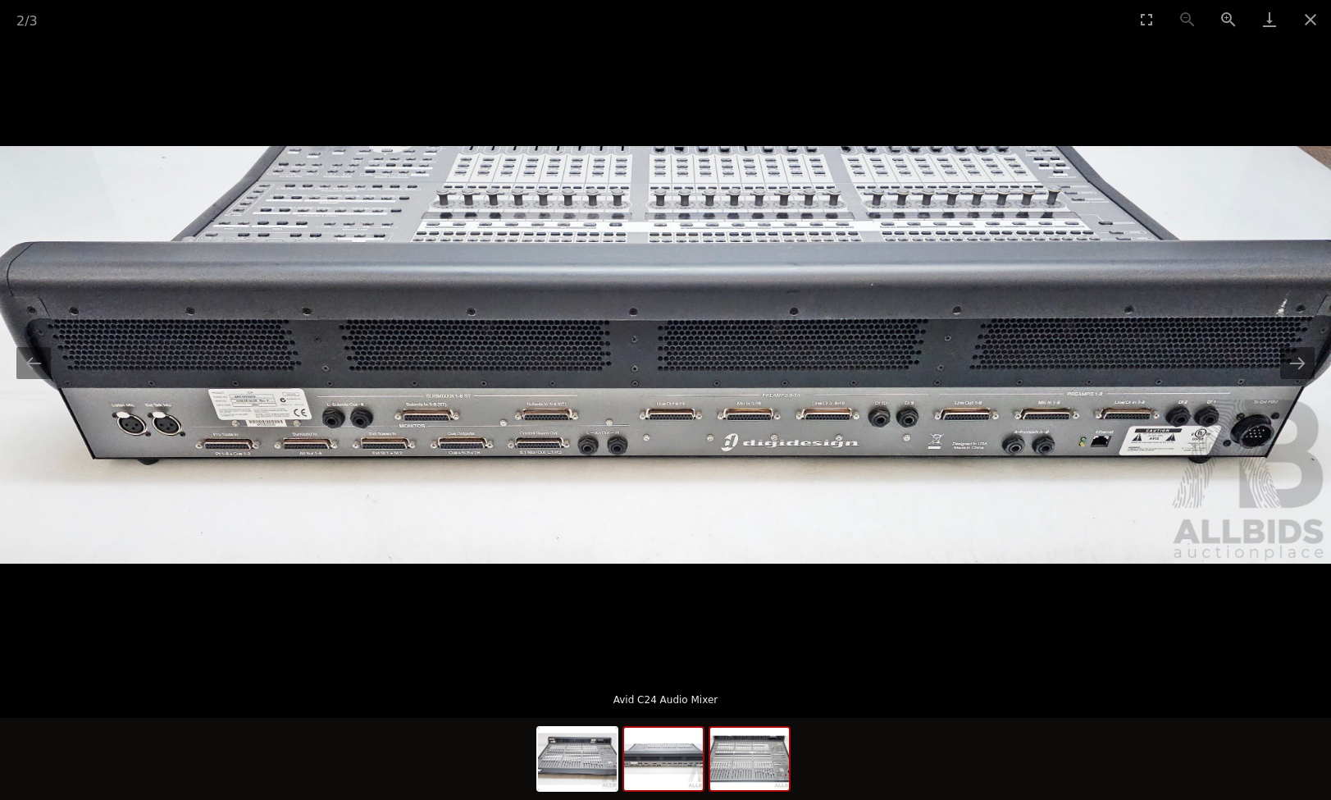
click at [758, 771] on img at bounding box center [749, 758] width 79 height 62
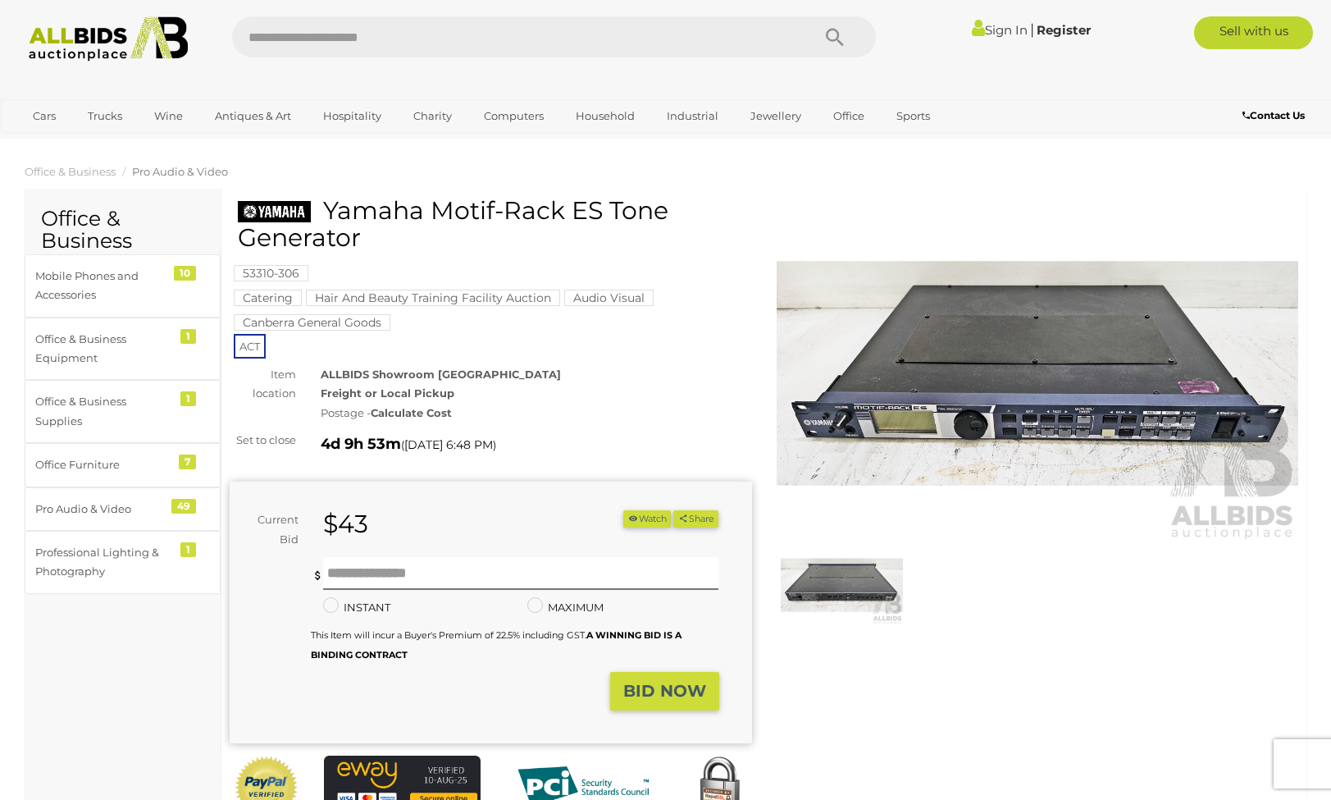
click at [1004, 410] on img at bounding box center [1038, 373] width 522 height 336
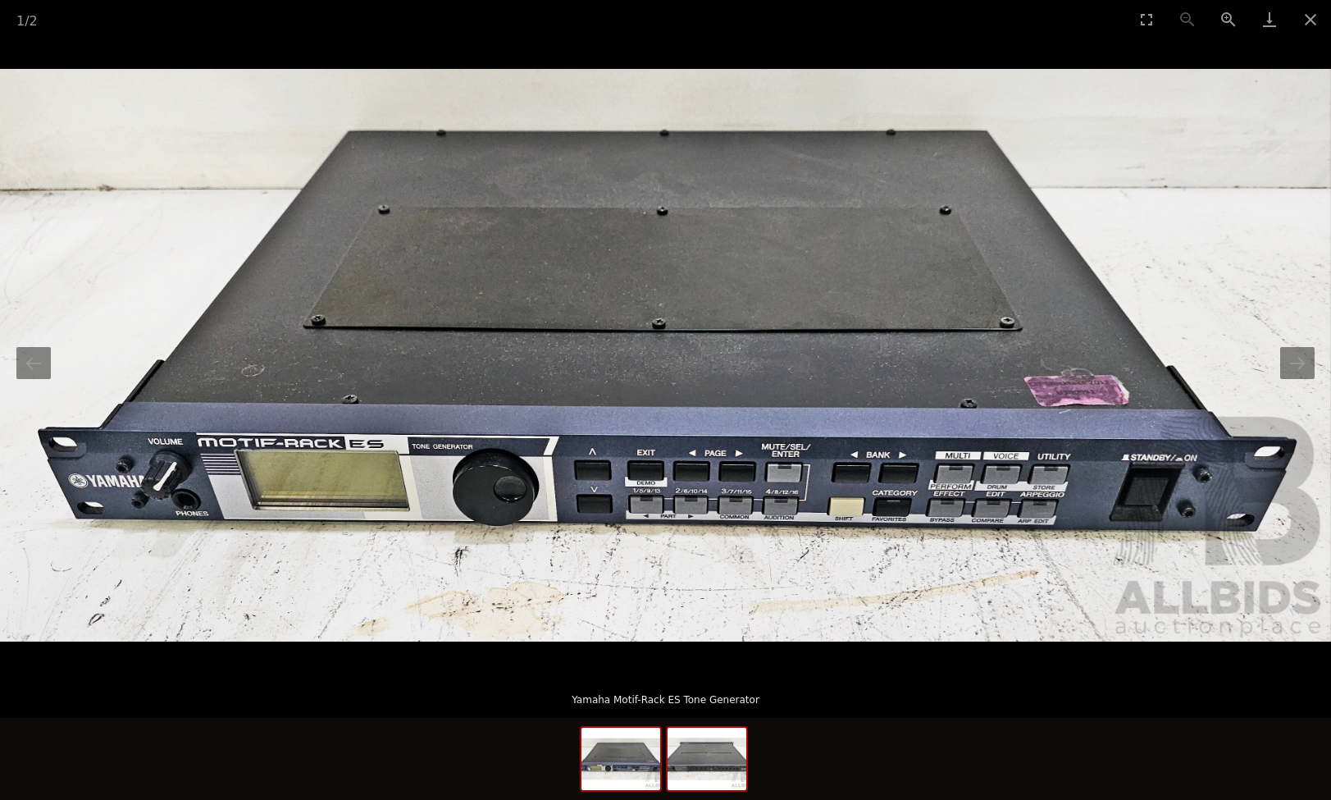
click at [699, 770] on img at bounding box center [707, 758] width 79 height 62
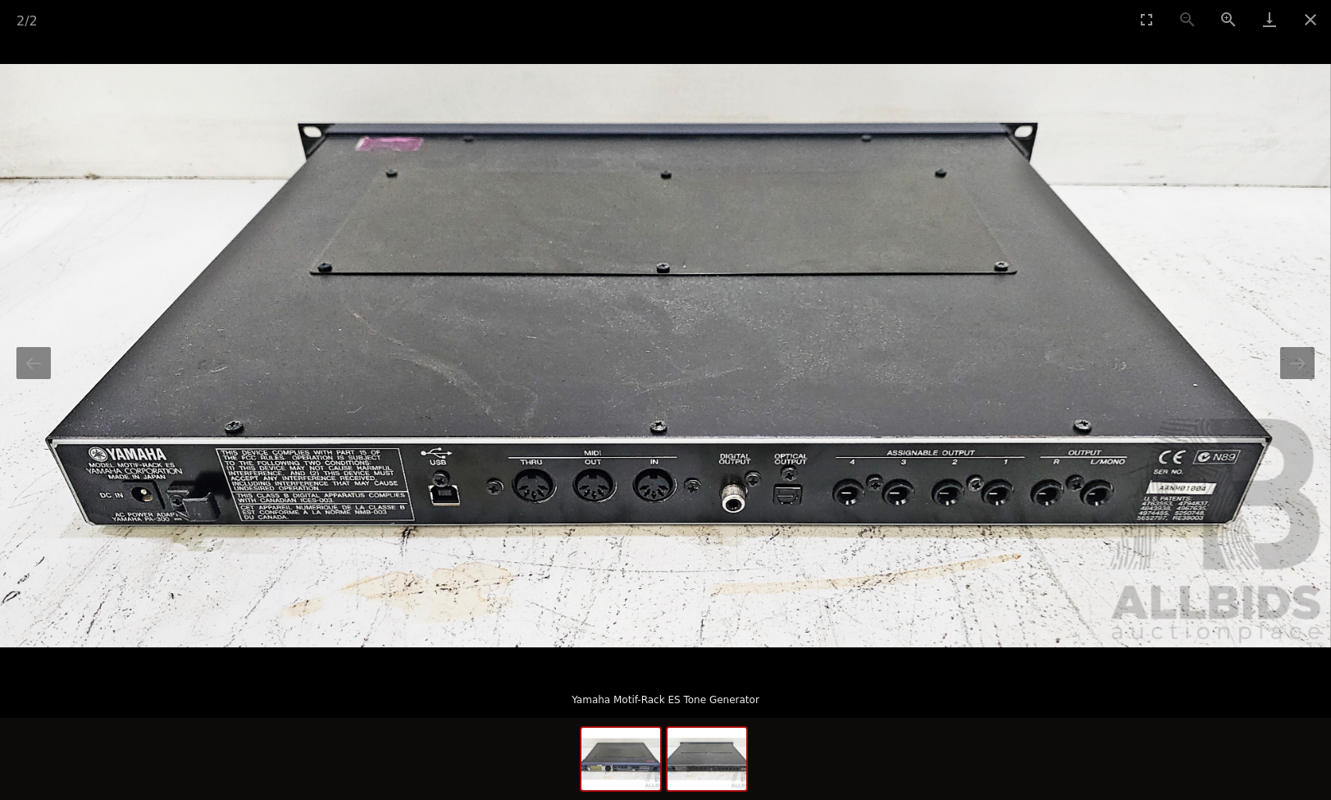
click at [624, 761] on img at bounding box center [620, 758] width 79 height 62
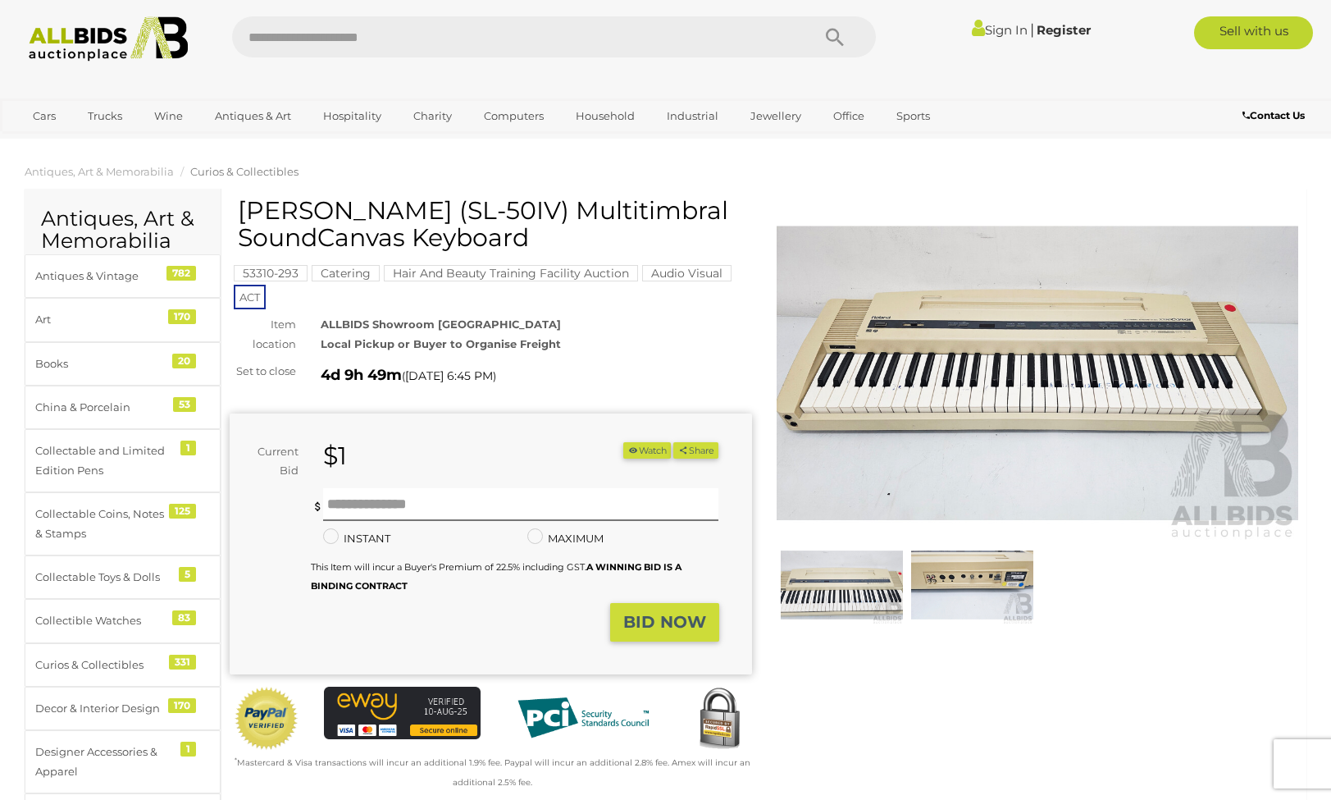
click at [986, 581] on img at bounding box center [972, 584] width 122 height 79
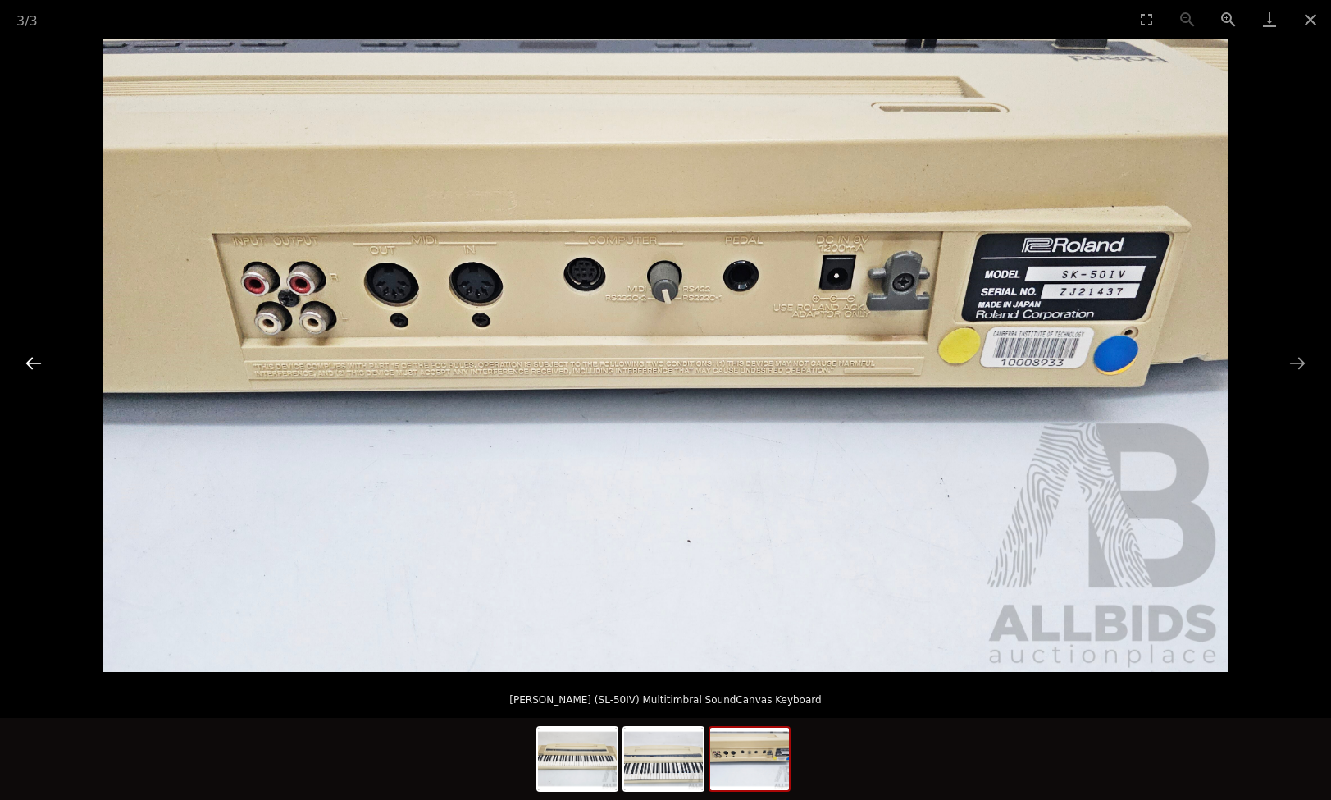
click at [33, 361] on button "Previous slide" at bounding box center [33, 363] width 34 height 32
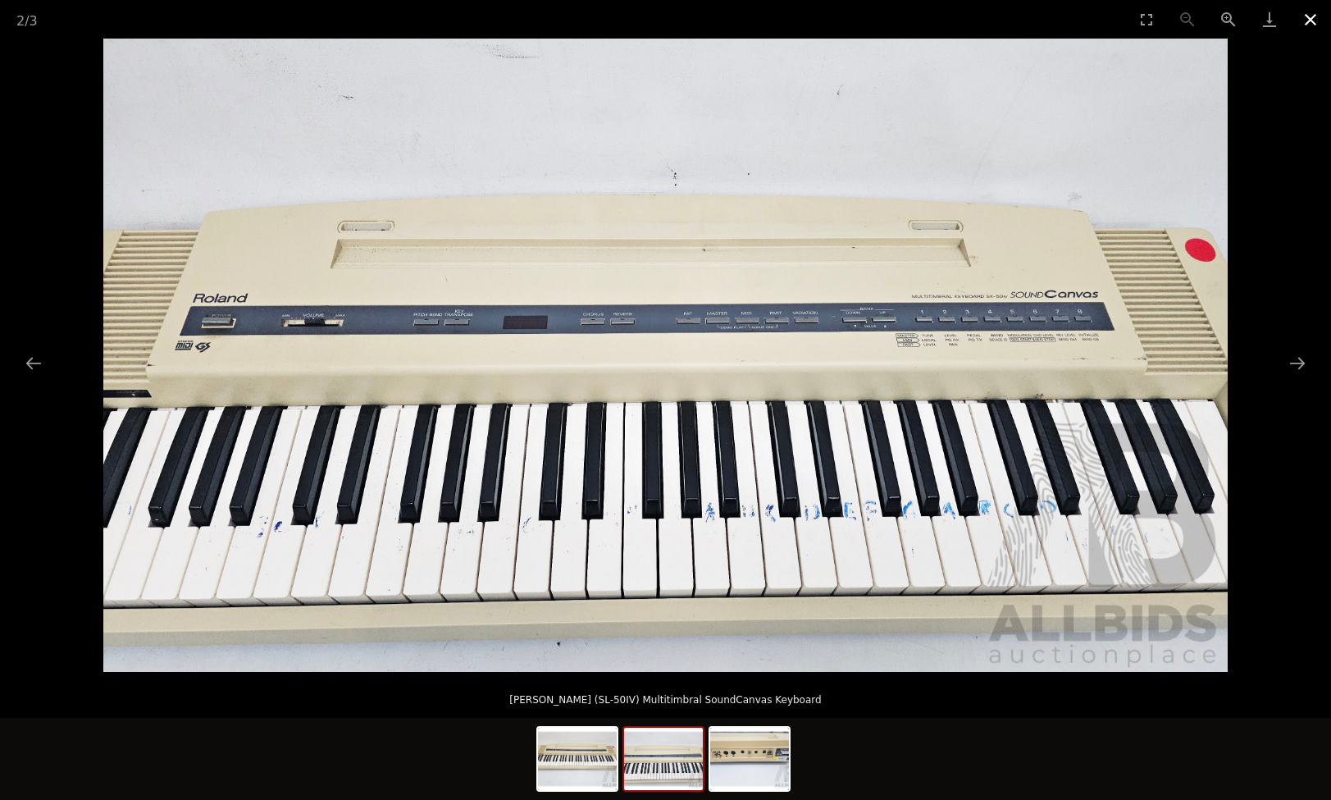
click at [1309, 17] on button "Close gallery" at bounding box center [1310, 19] width 41 height 39
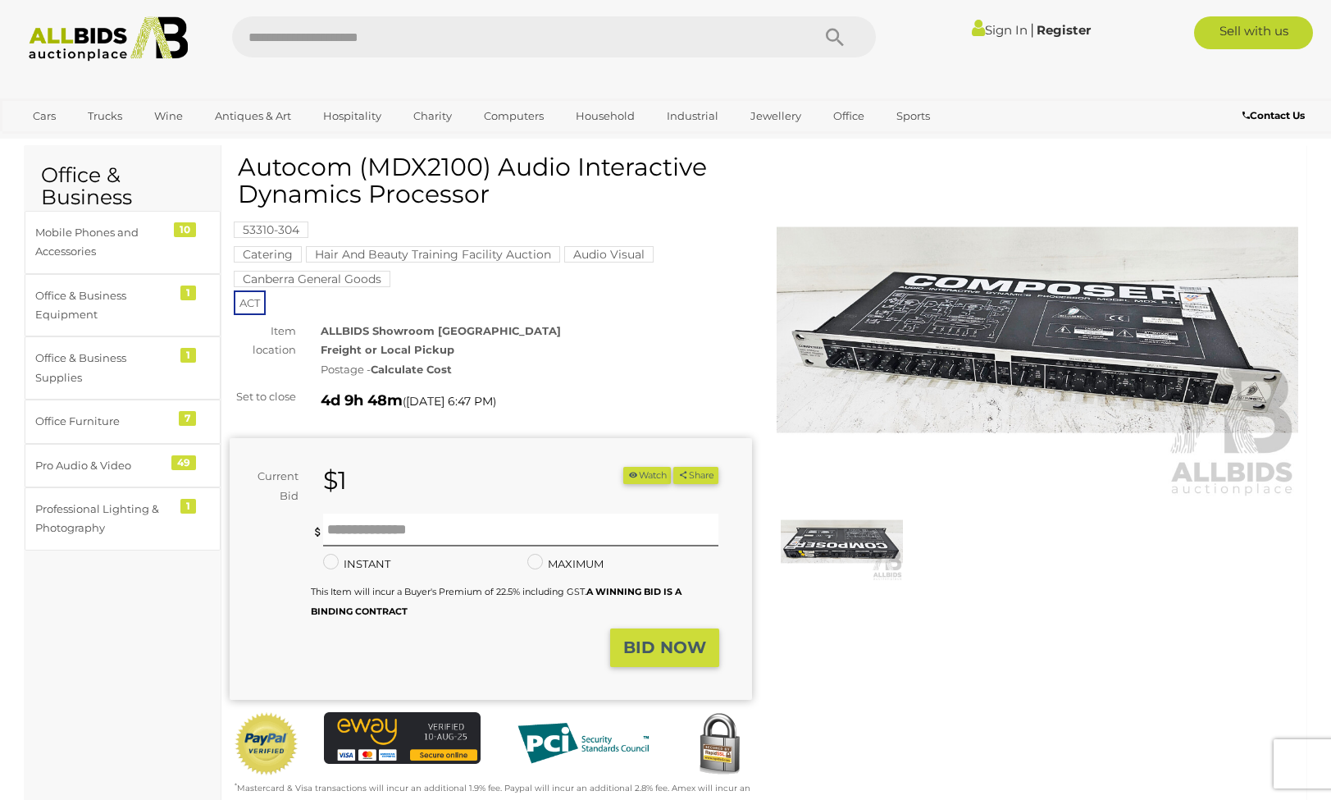
scroll to position [10, 0]
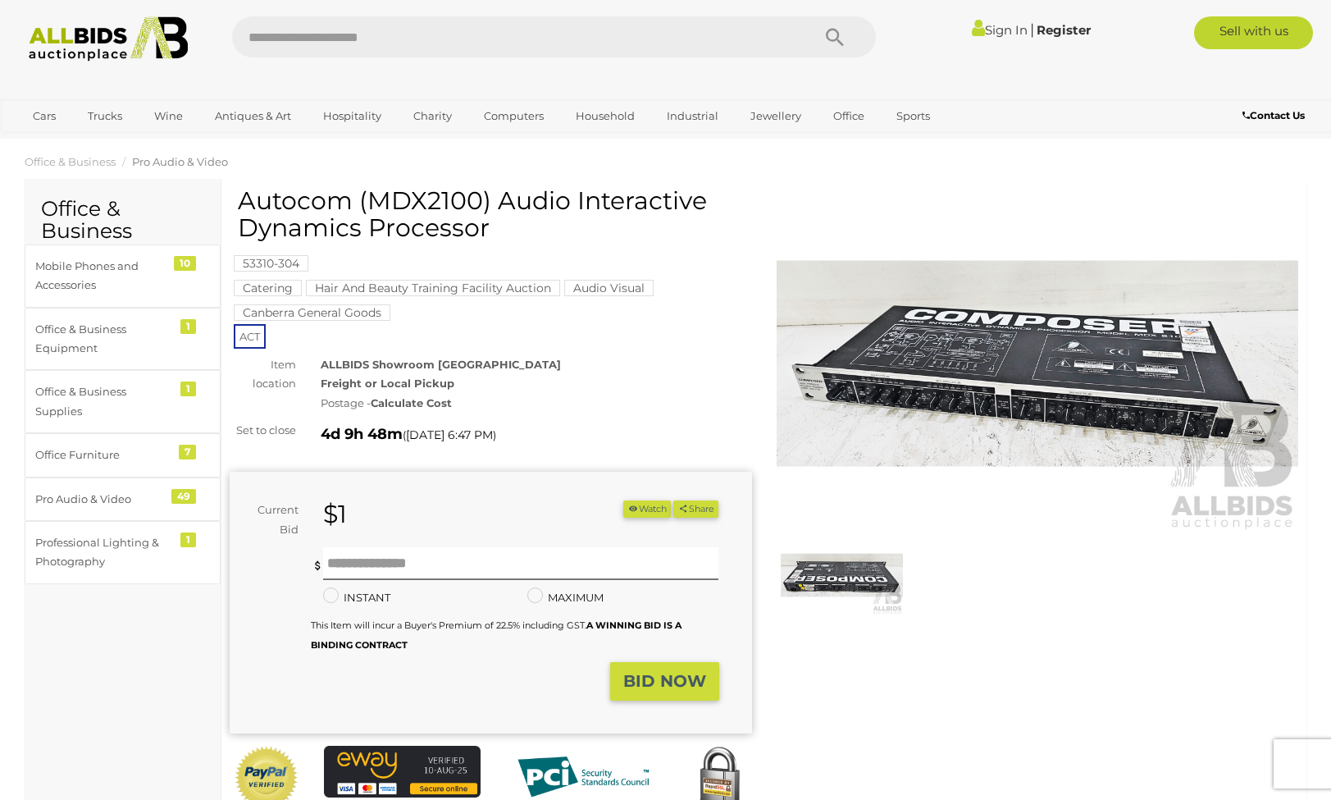
click at [1012, 369] on img at bounding box center [1038, 363] width 522 height 336
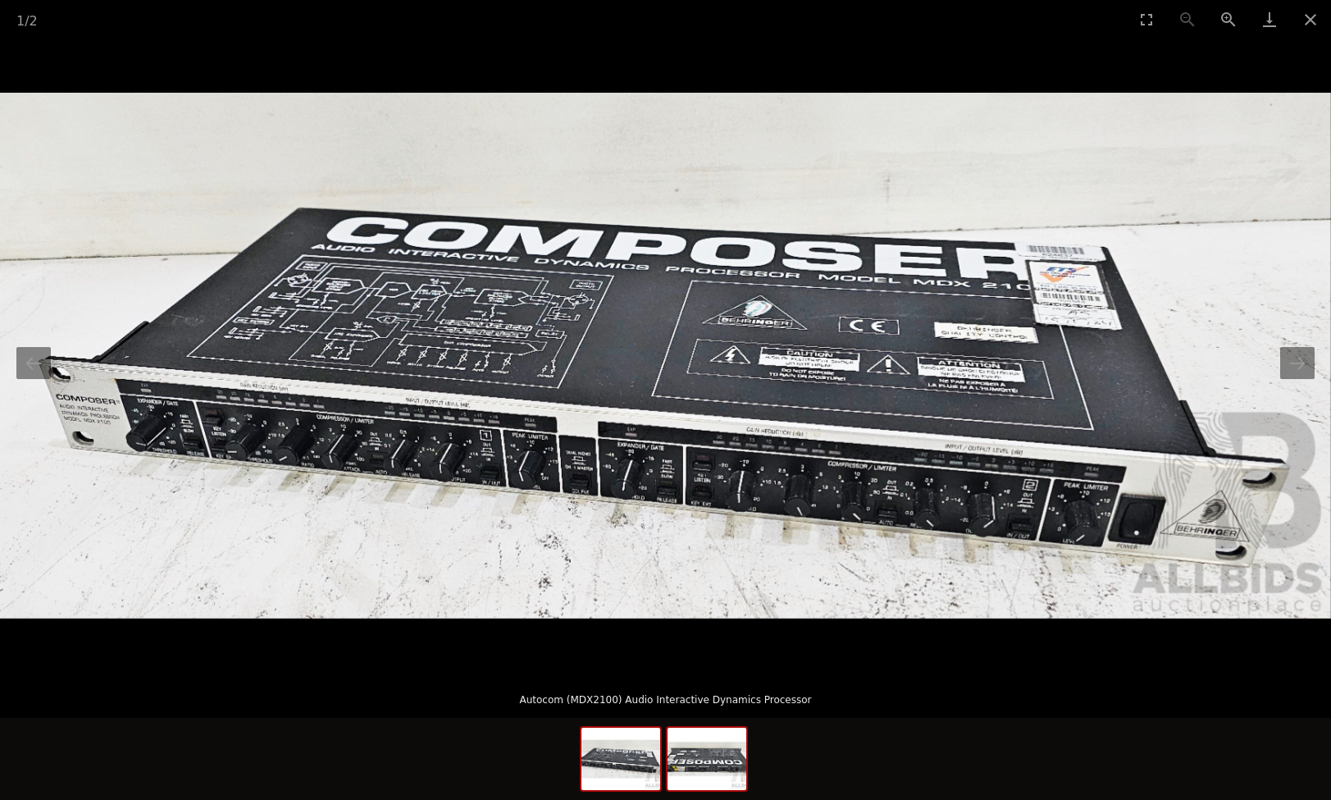
click at [695, 765] on img at bounding box center [707, 758] width 79 height 62
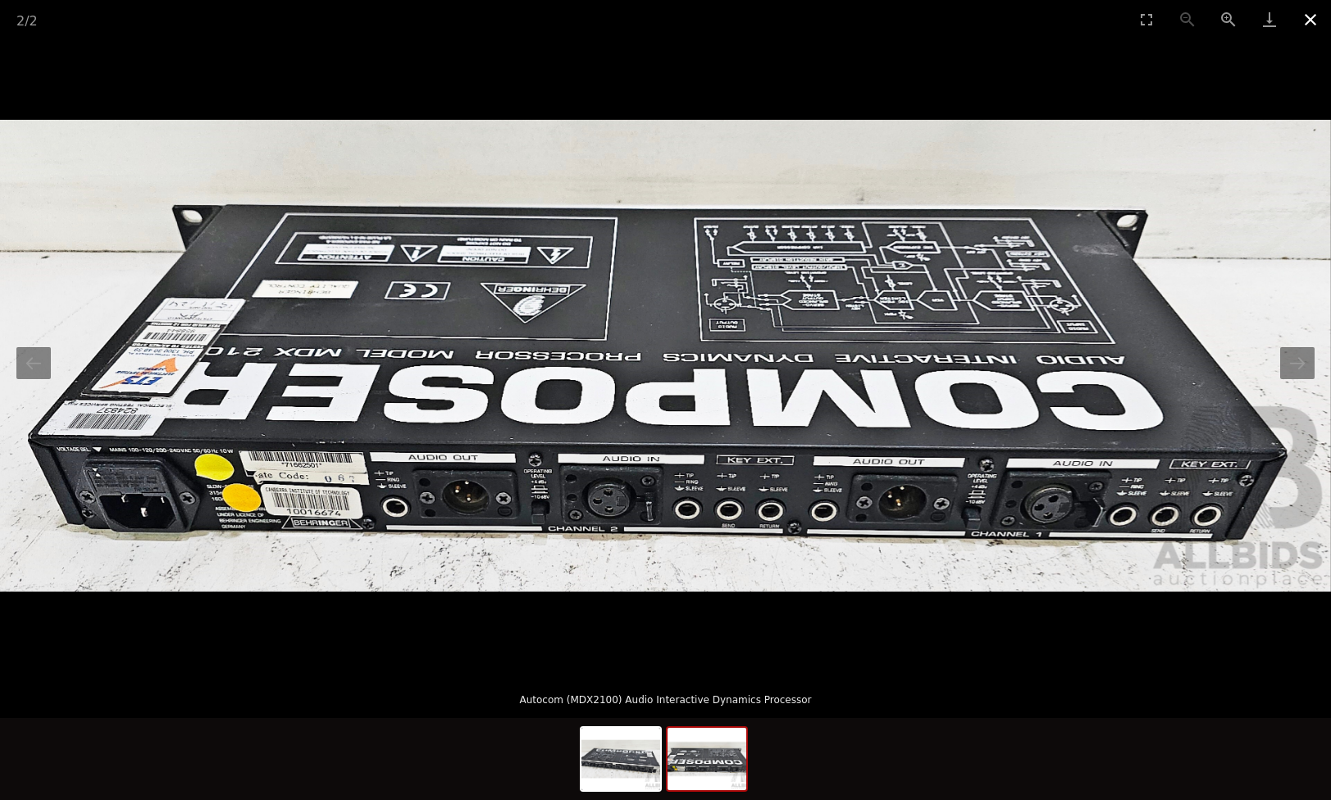
click at [1306, 12] on button "Close gallery" at bounding box center [1310, 19] width 41 height 39
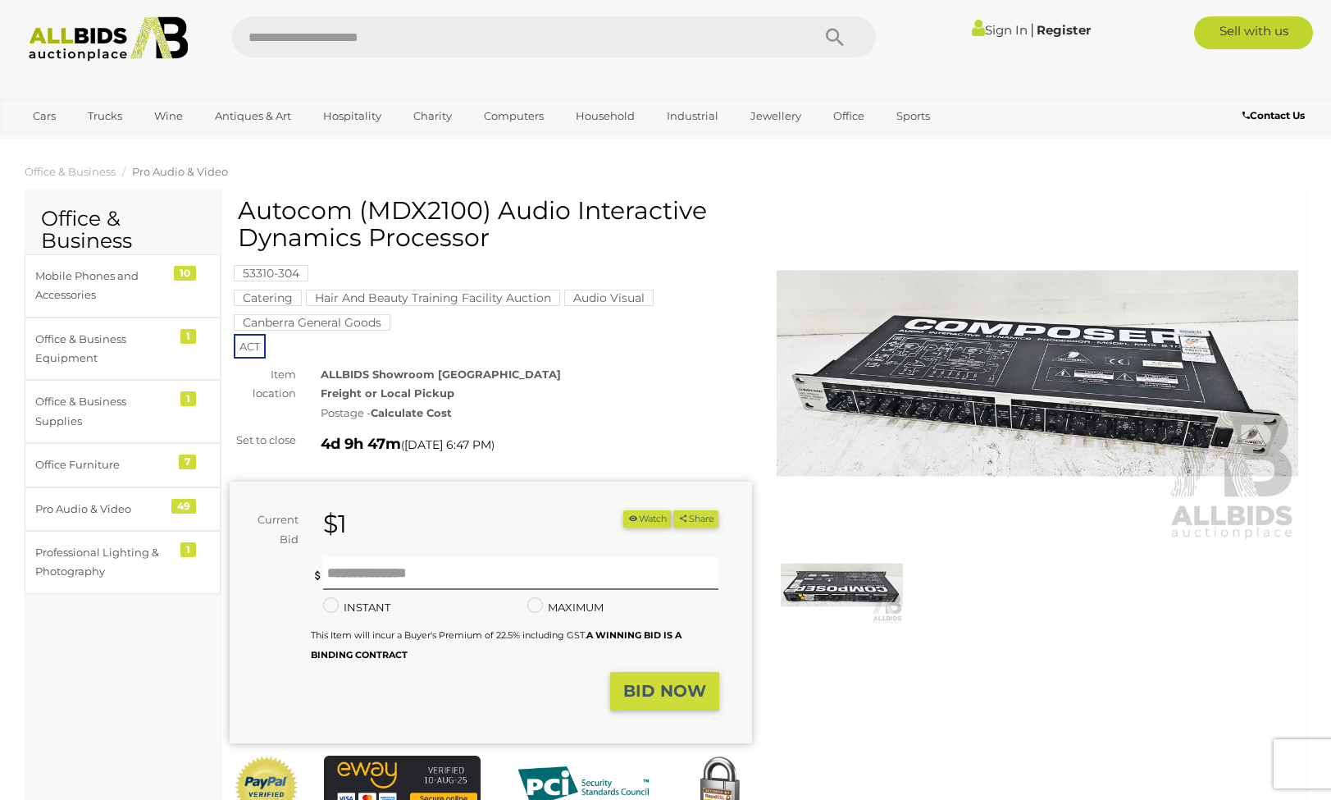
scroll to position [10, 0]
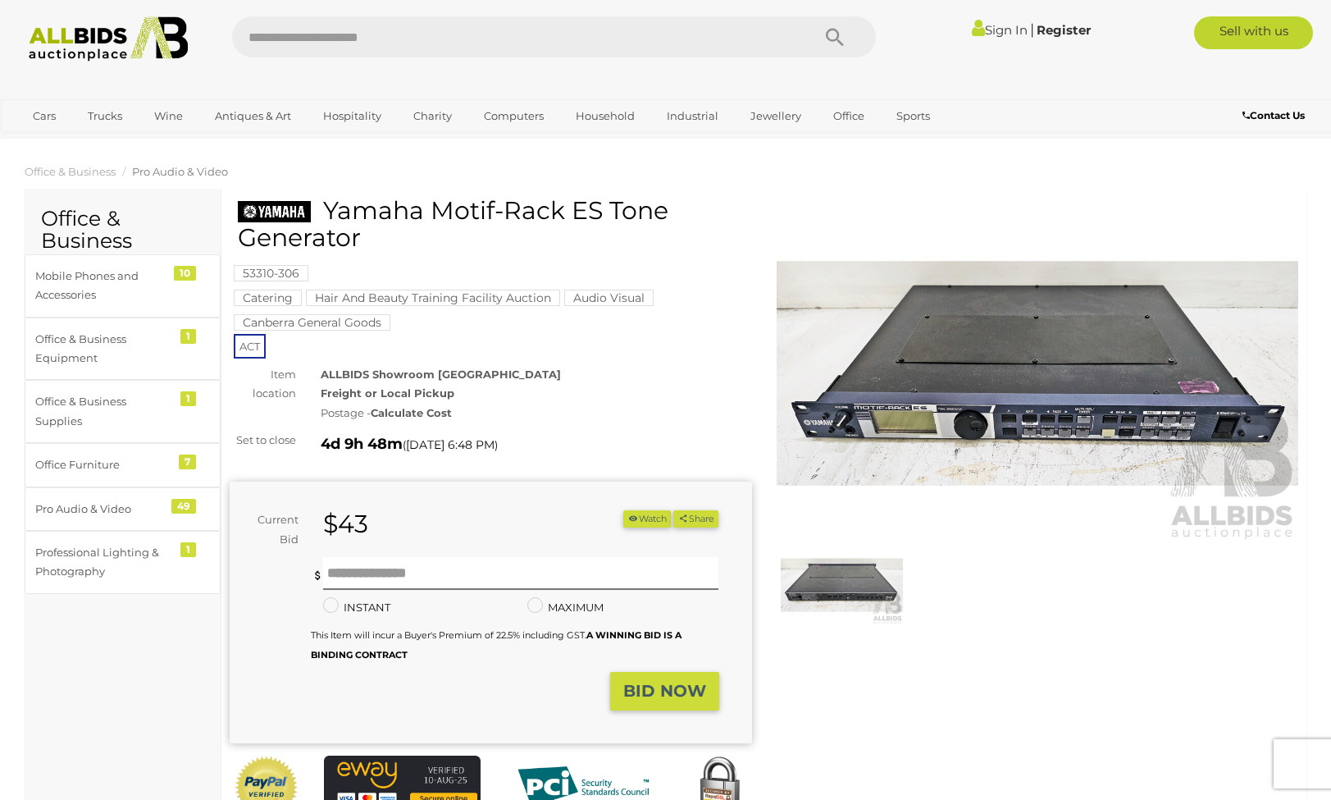
click at [841, 591] on img at bounding box center [842, 584] width 122 height 79
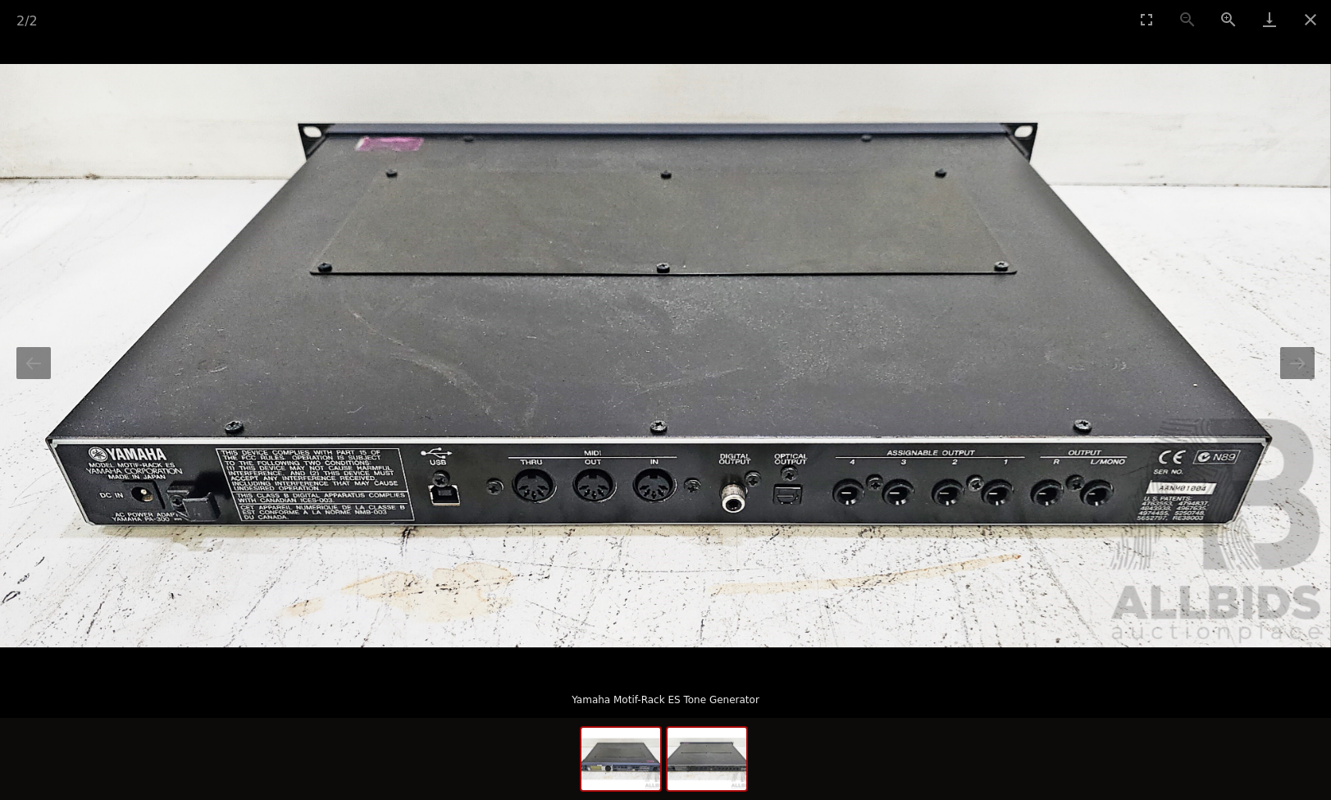
click at [637, 769] on img at bounding box center [620, 758] width 79 height 62
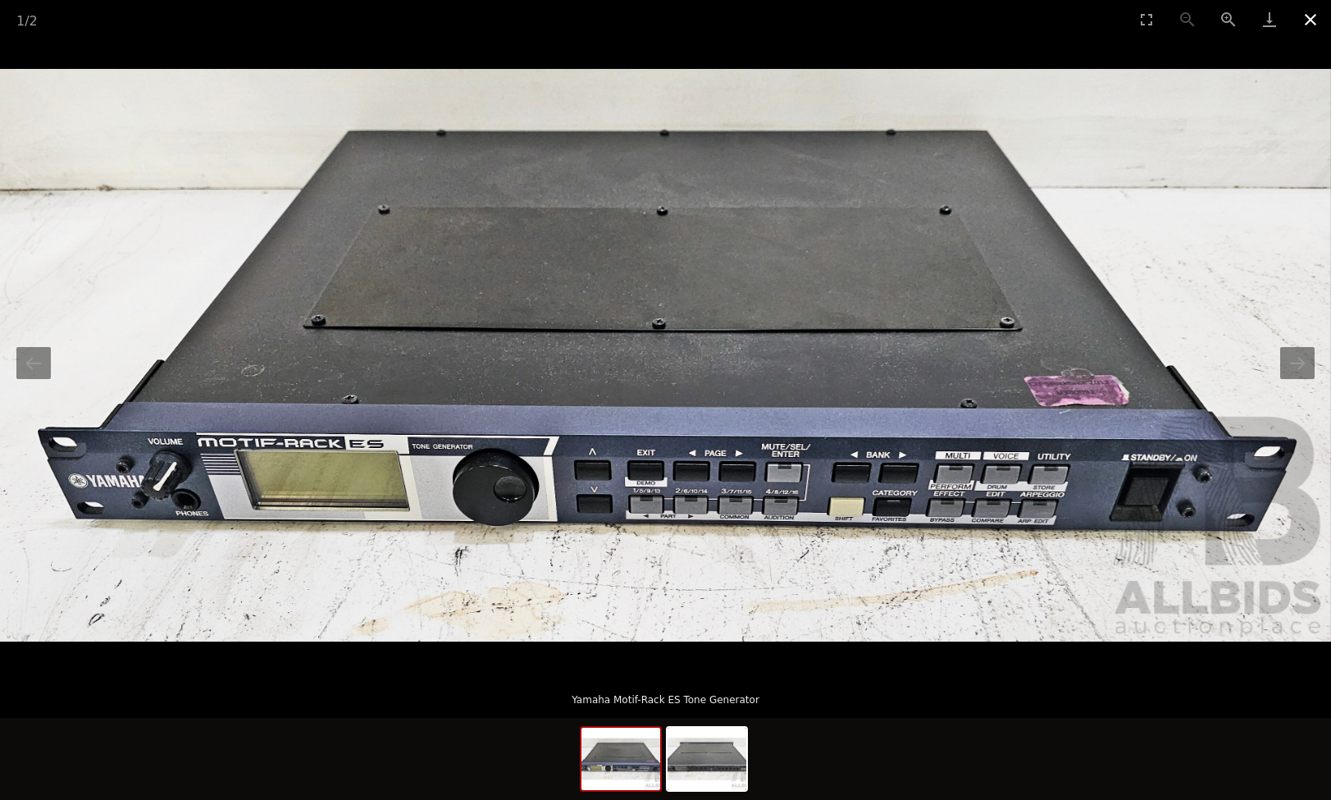
click at [1315, 15] on button "Close gallery" at bounding box center [1310, 19] width 41 height 39
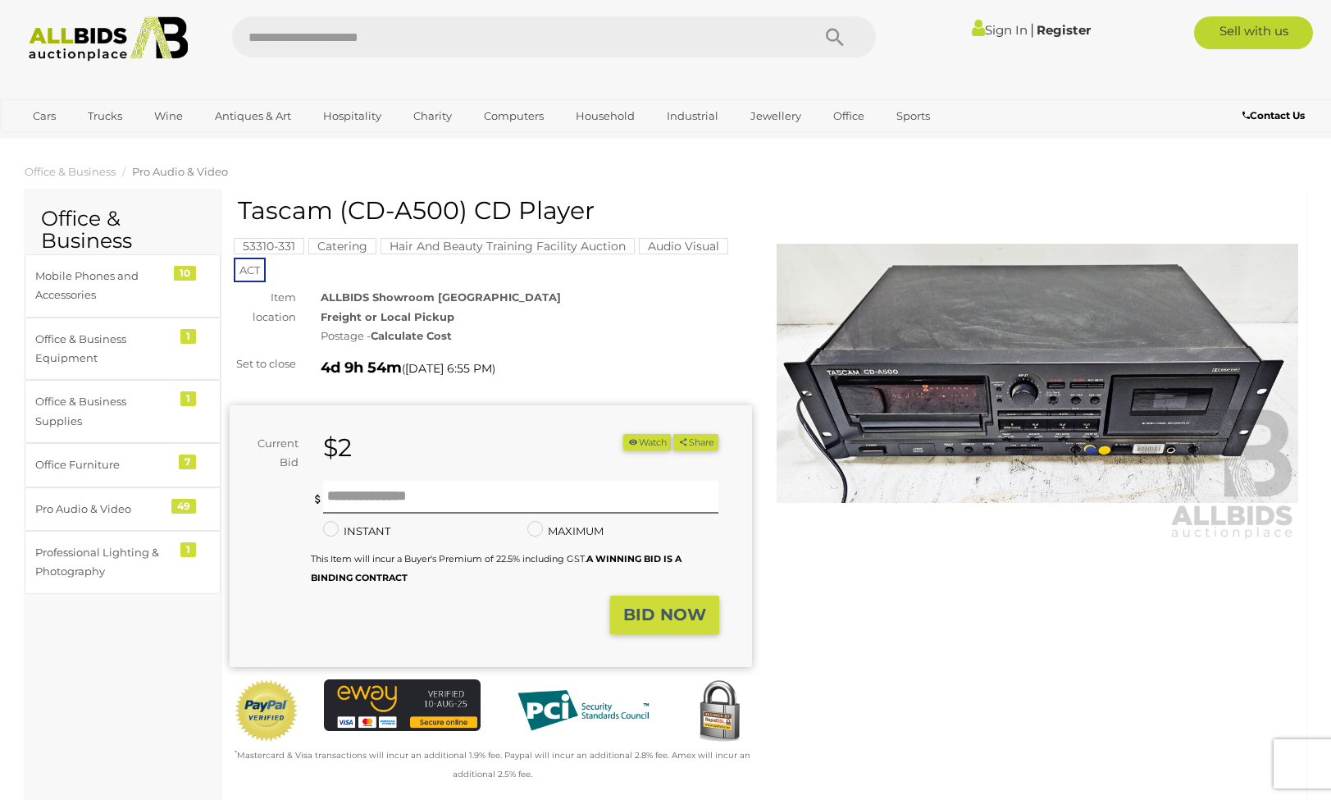
click at [970, 403] on img at bounding box center [1038, 373] width 522 height 336
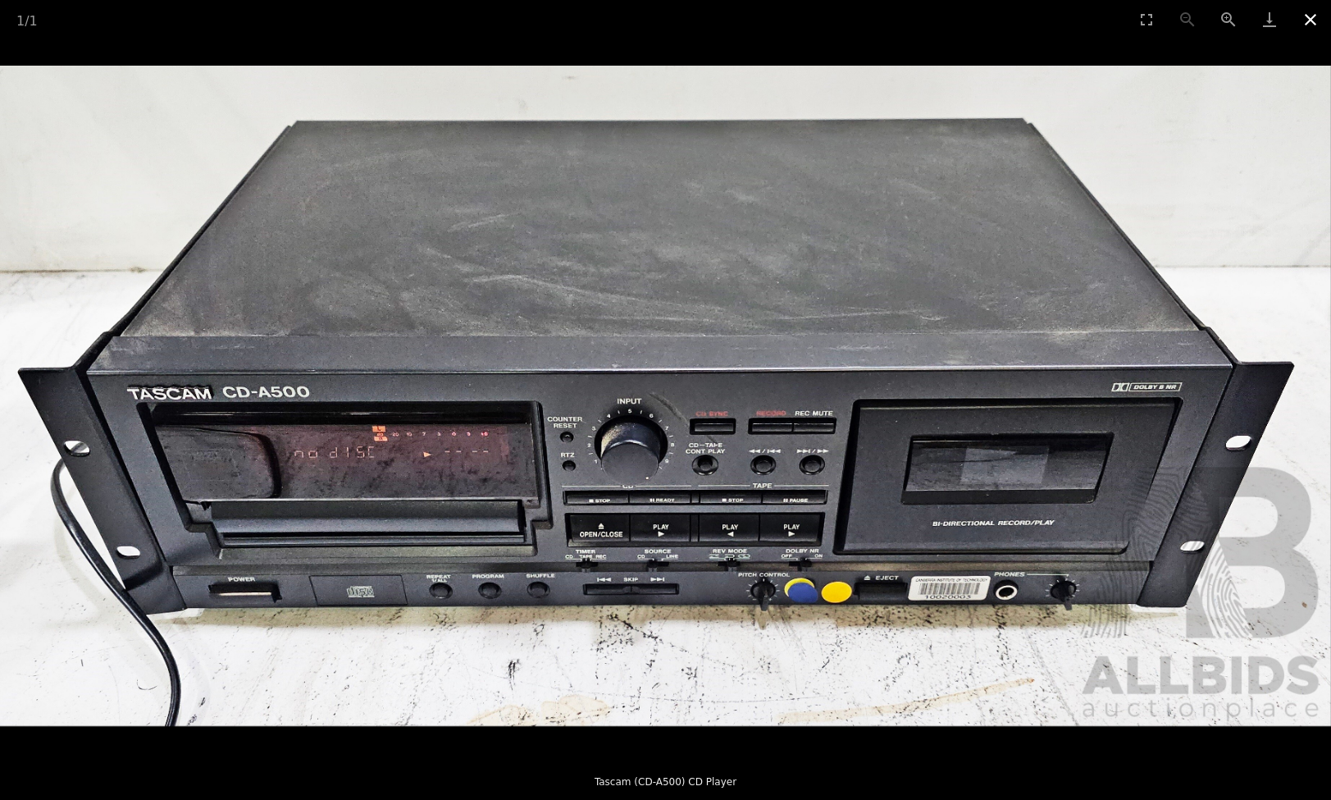
click at [1314, 14] on button "Close gallery" at bounding box center [1310, 19] width 41 height 39
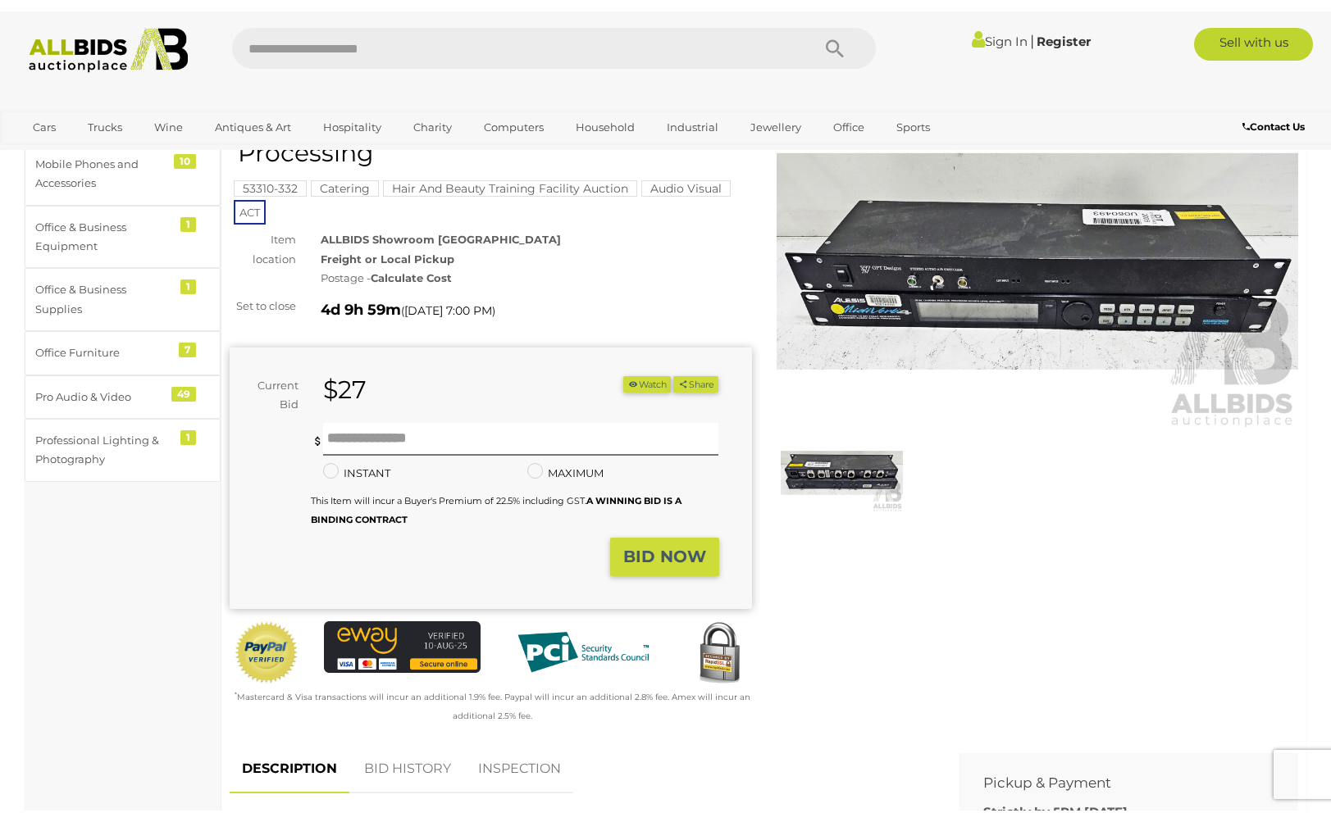
scroll to position [7, 0]
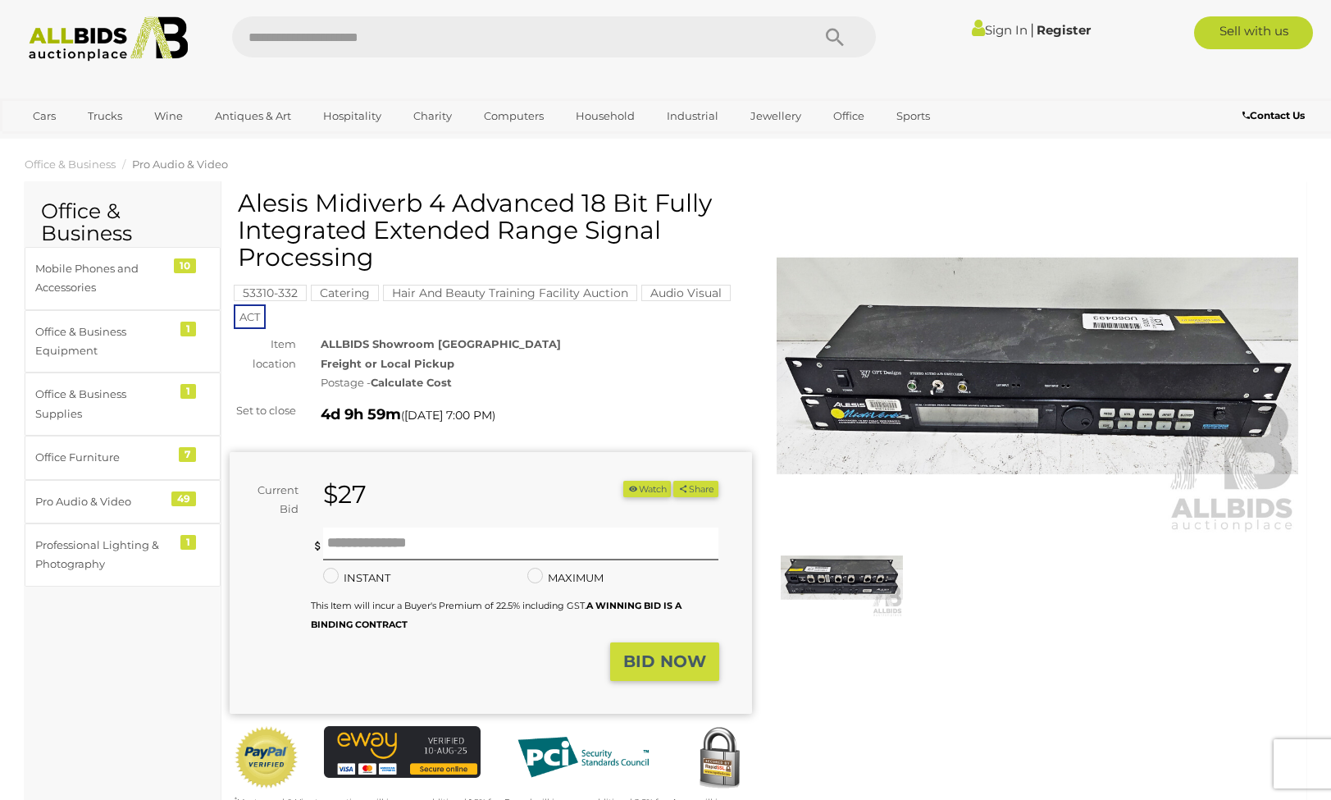
click at [1046, 391] on img at bounding box center [1038, 366] width 522 height 336
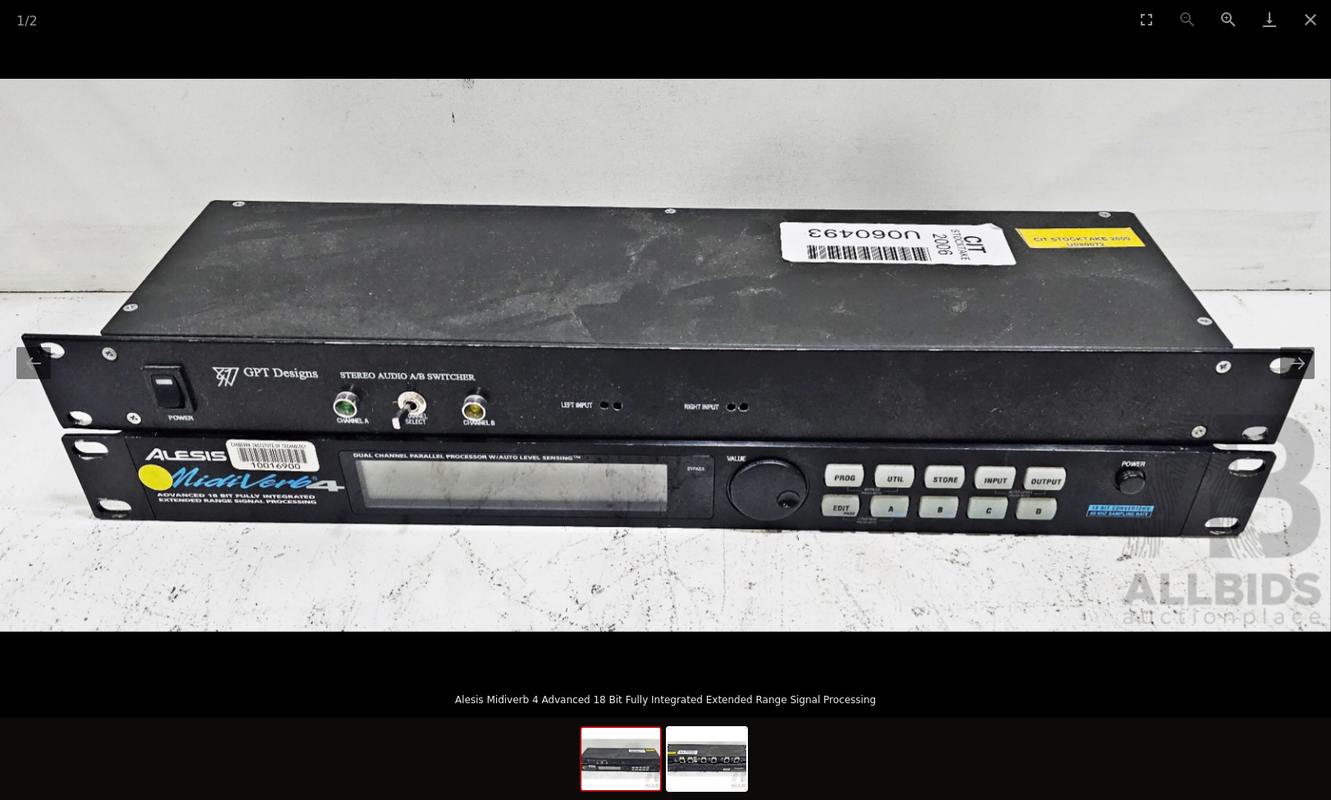
click at [636, 770] on img at bounding box center [620, 758] width 79 height 62
click at [697, 766] on img at bounding box center [707, 758] width 79 height 62
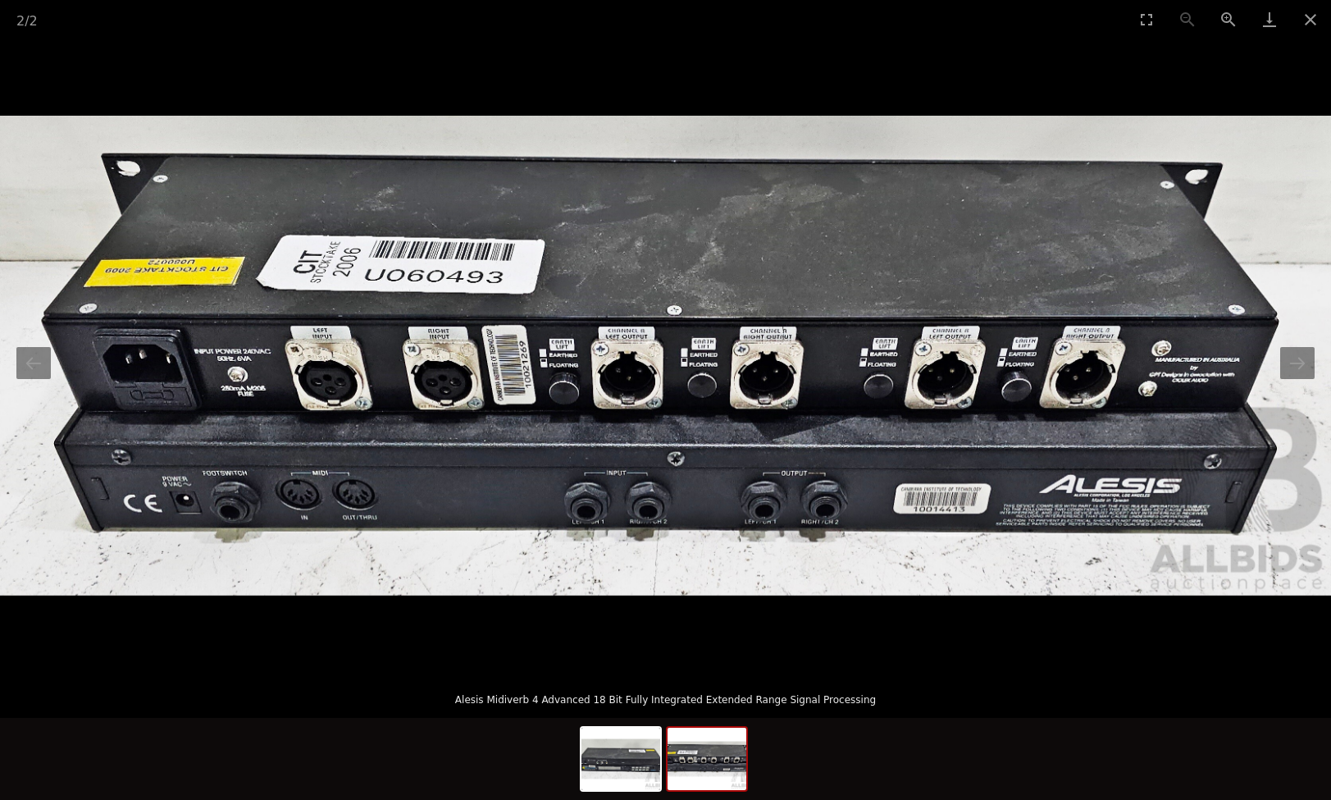
click at [1051, 90] on picture at bounding box center [665, 355] width 1331 height 633
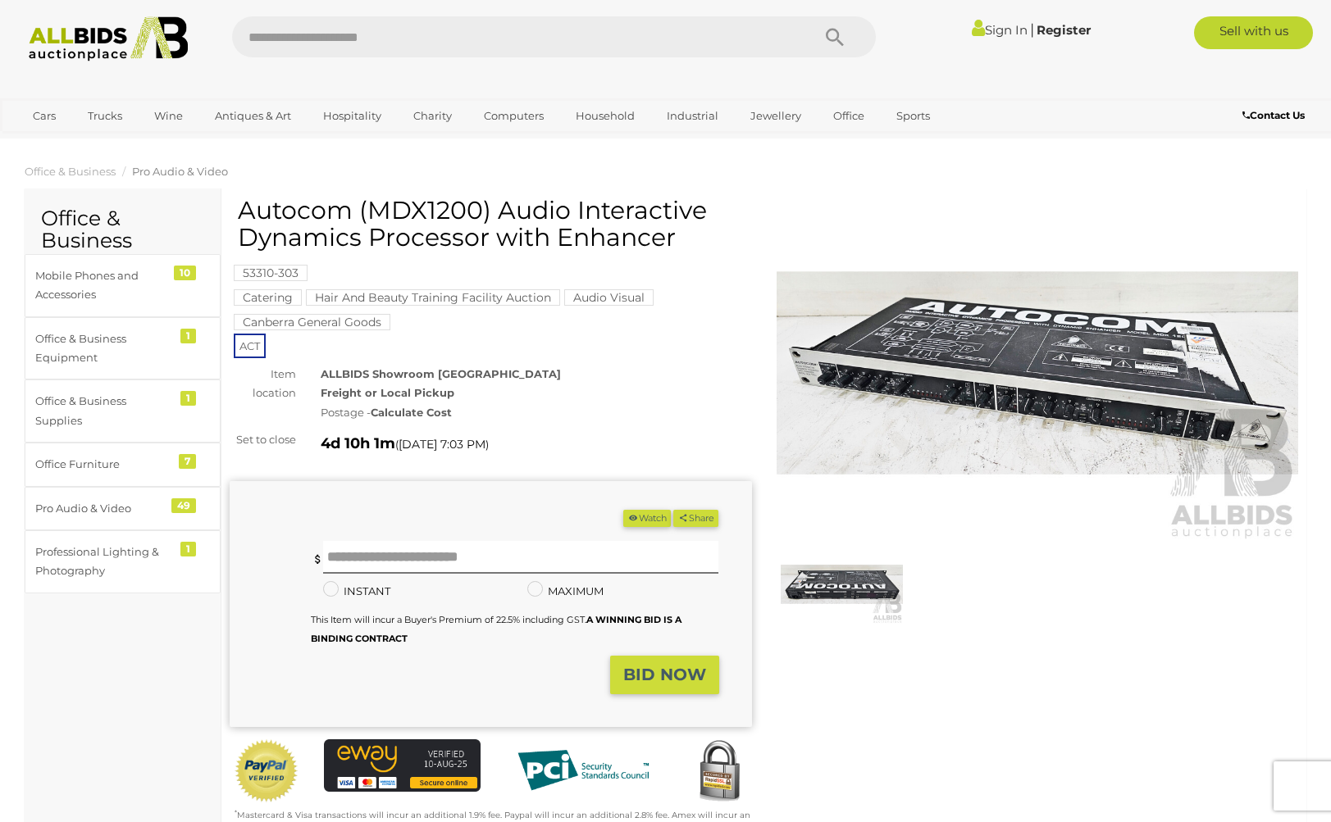
click at [832, 587] on img at bounding box center [842, 584] width 122 height 79
click at [1014, 392] on img at bounding box center [1038, 373] width 522 height 336
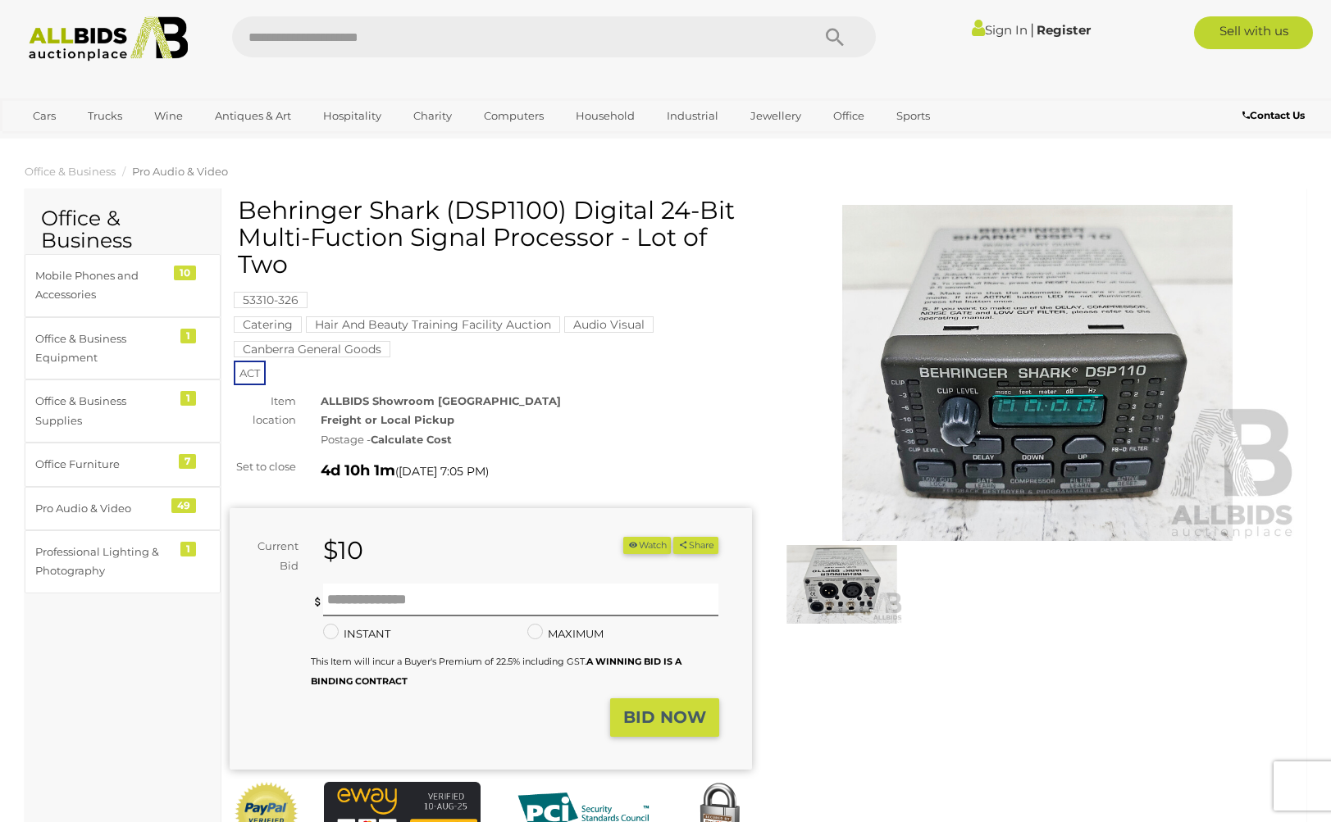
click at [854, 598] on img at bounding box center [842, 584] width 122 height 79
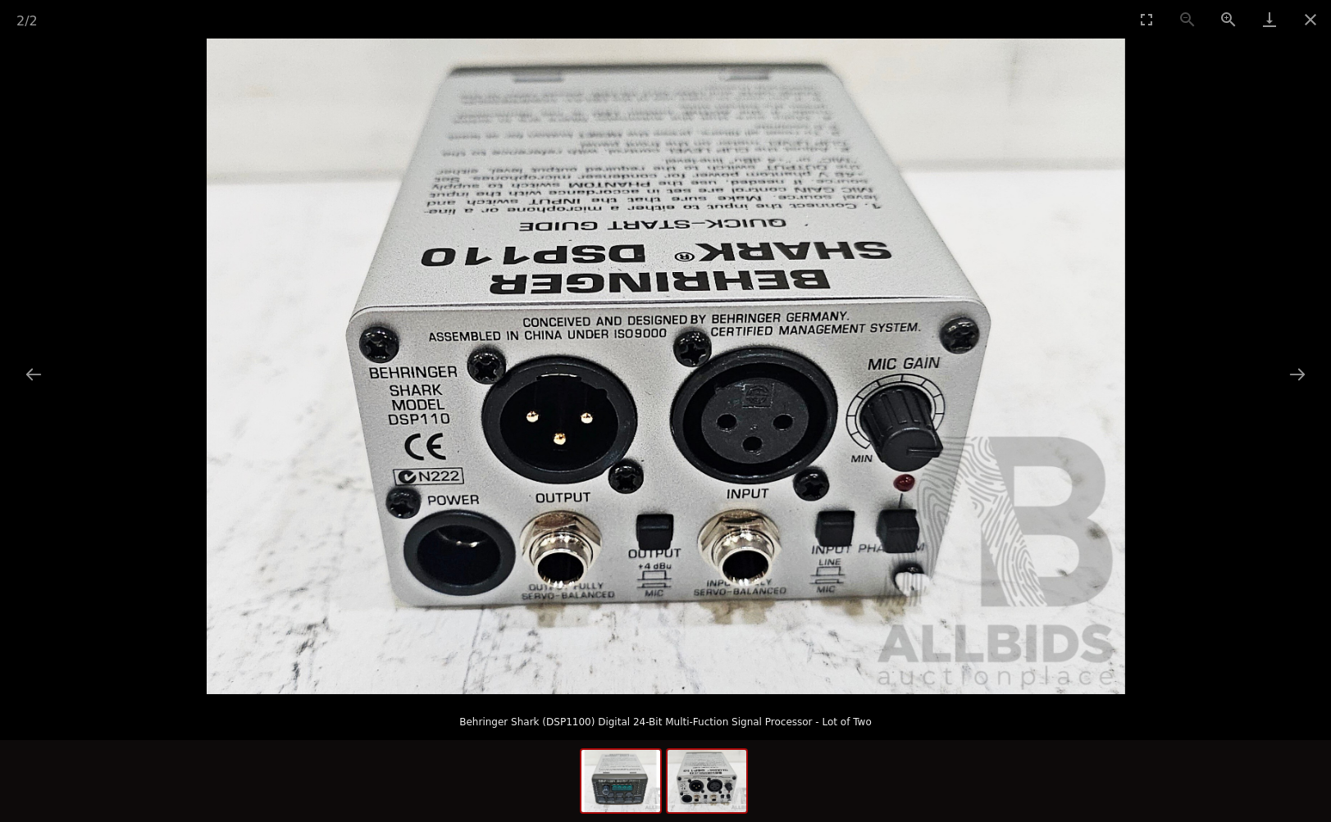
click at [630, 775] on img at bounding box center [620, 781] width 79 height 62
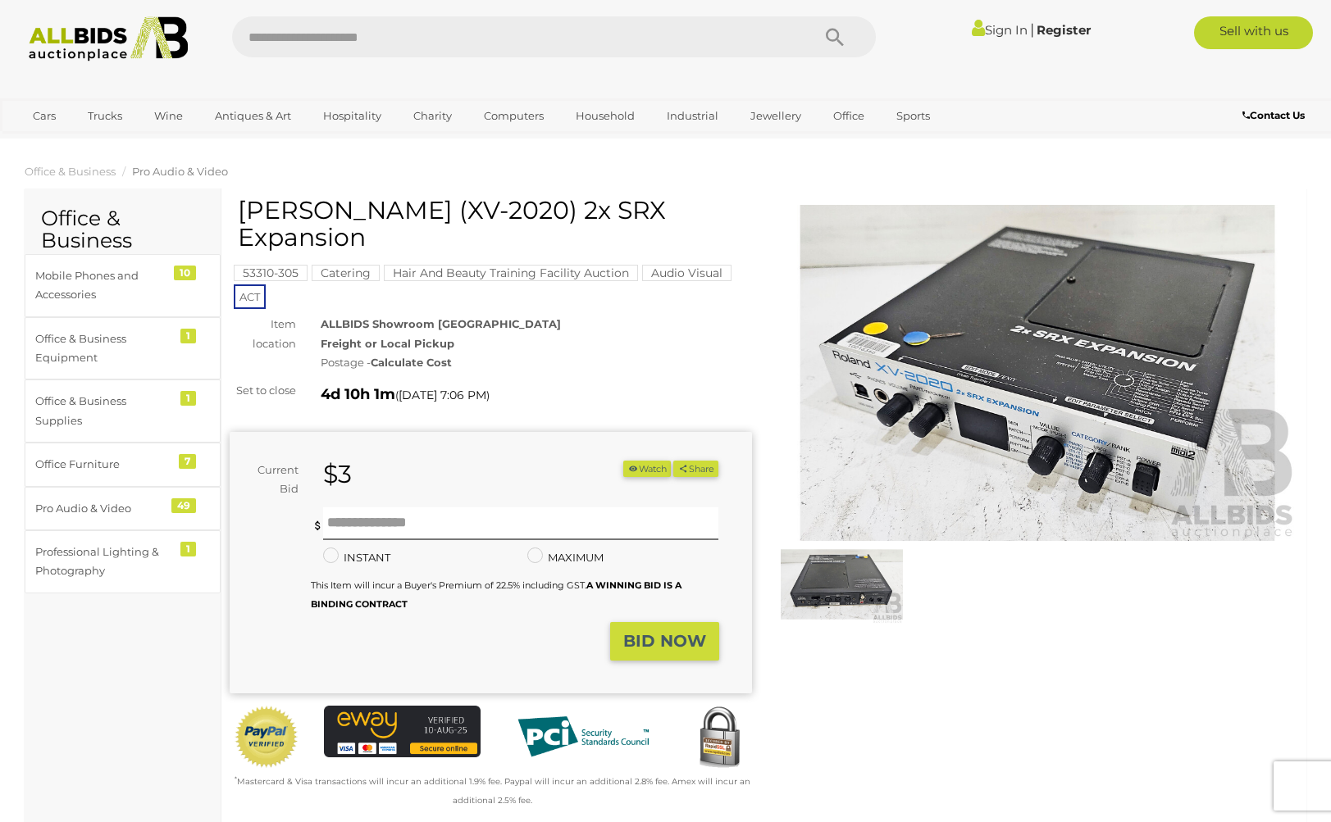
click at [858, 594] on img at bounding box center [842, 584] width 122 height 79
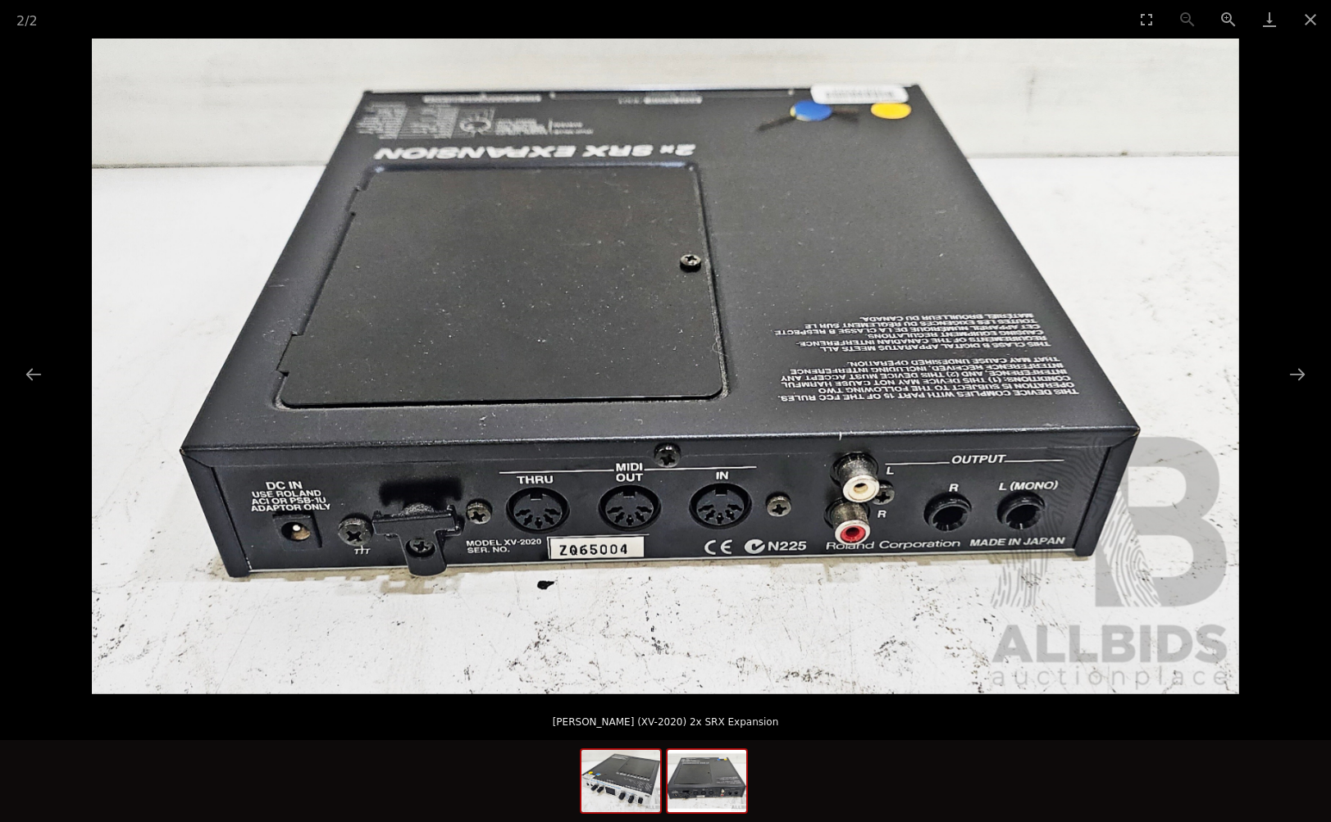
click at [622, 786] on img at bounding box center [620, 781] width 79 height 62
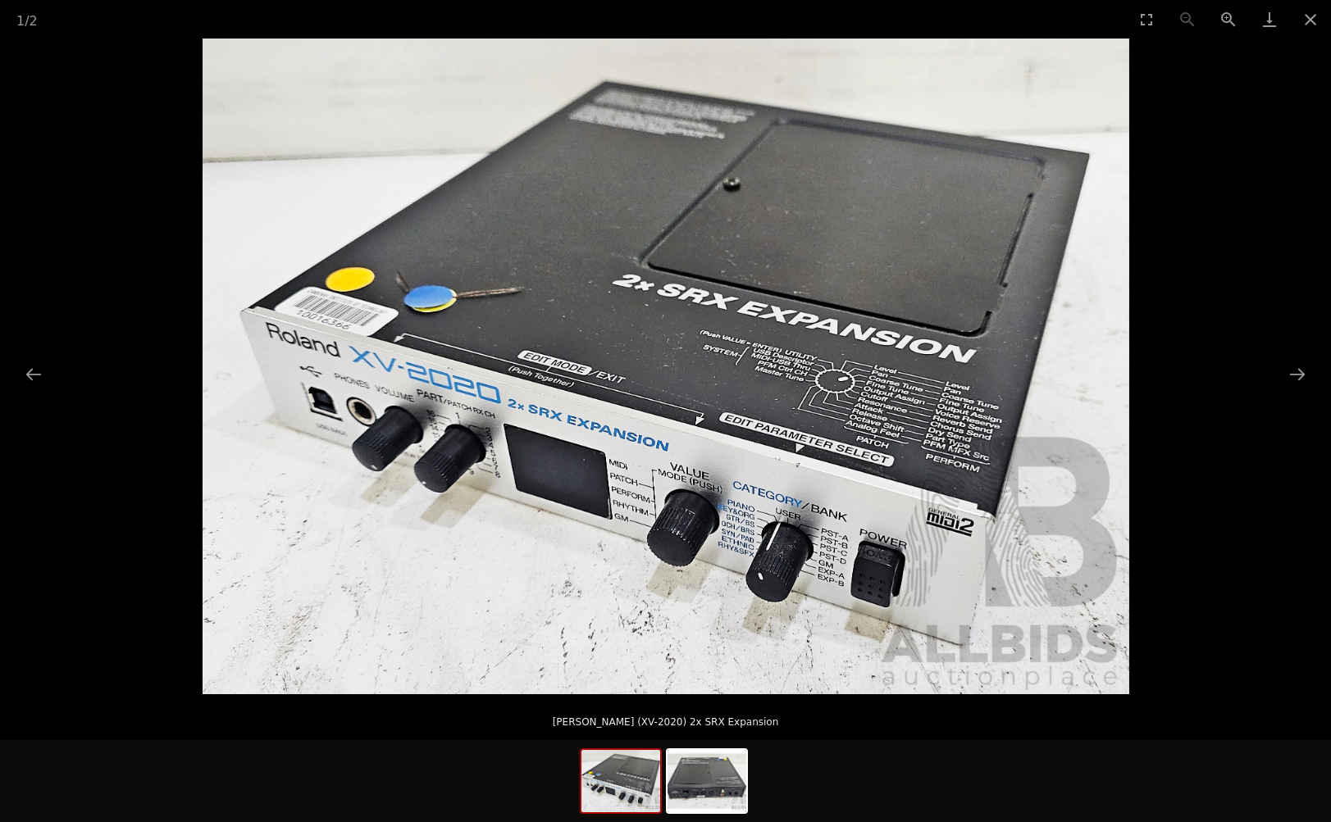
scroll to position [444, 0]
click at [1310, 18] on button "Close gallery" at bounding box center [1310, 19] width 41 height 39
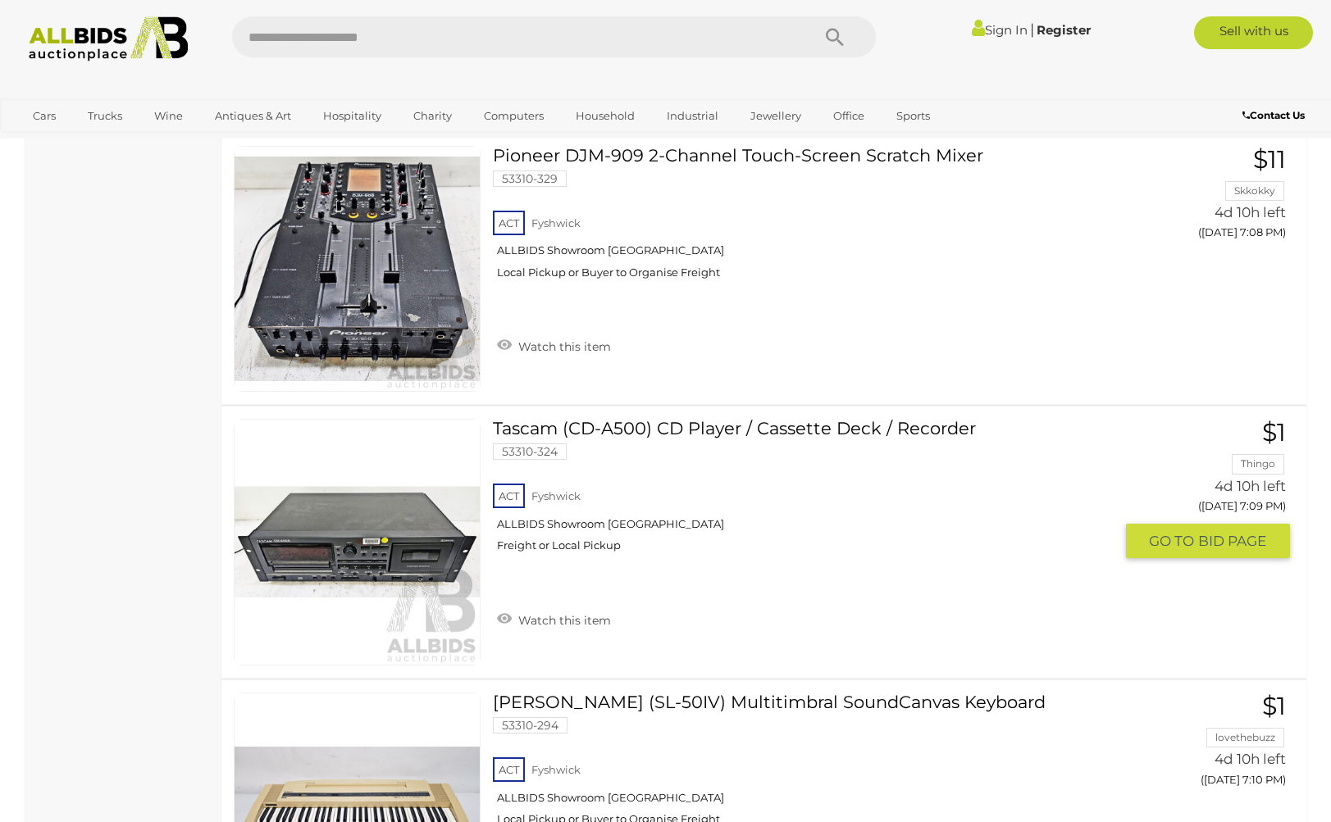
scroll to position [6436, 0]
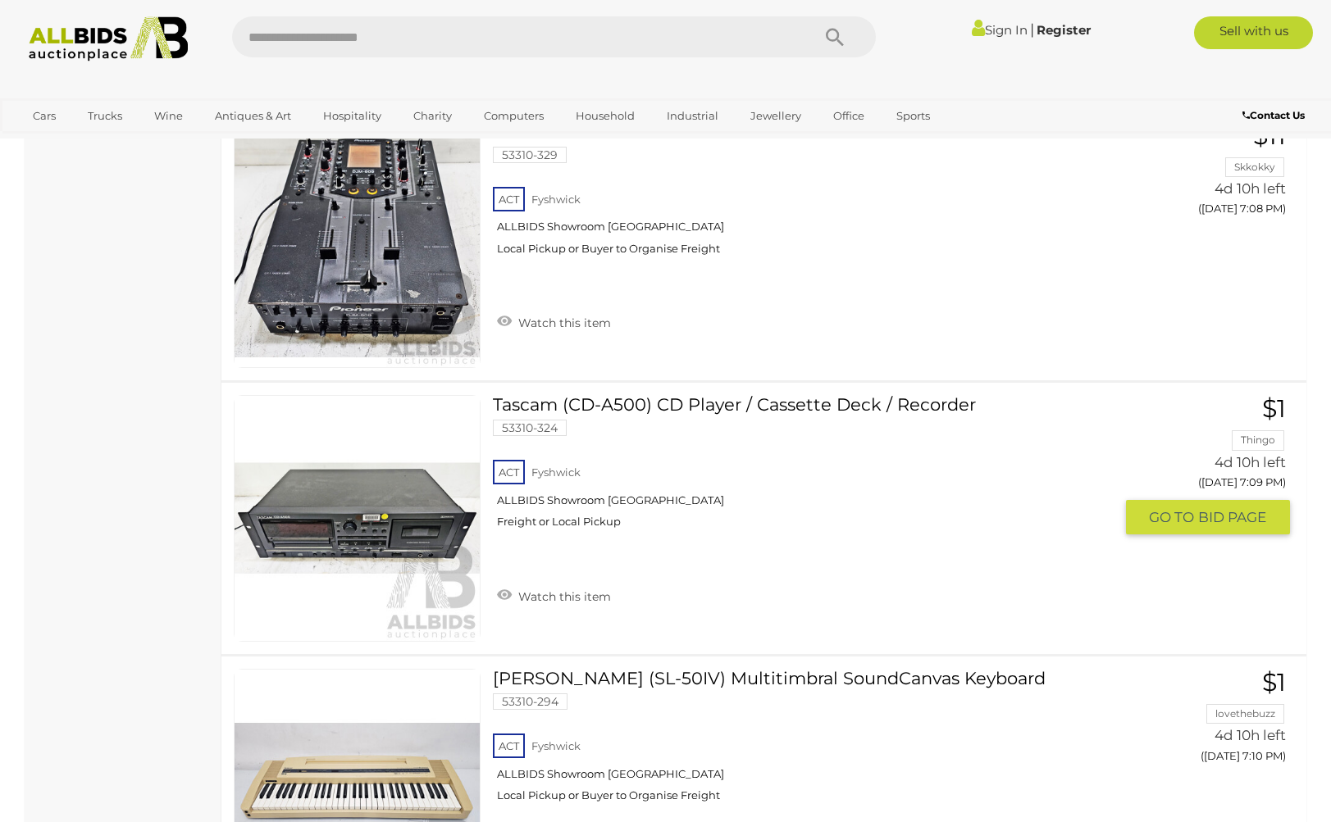
click at [785, 402] on link "Tascam (CD-A500) CD Player / Cassette Deck / Recorder 53310-324 ACT [GEOGRAPHIC…" at bounding box center [809, 468] width 608 height 146
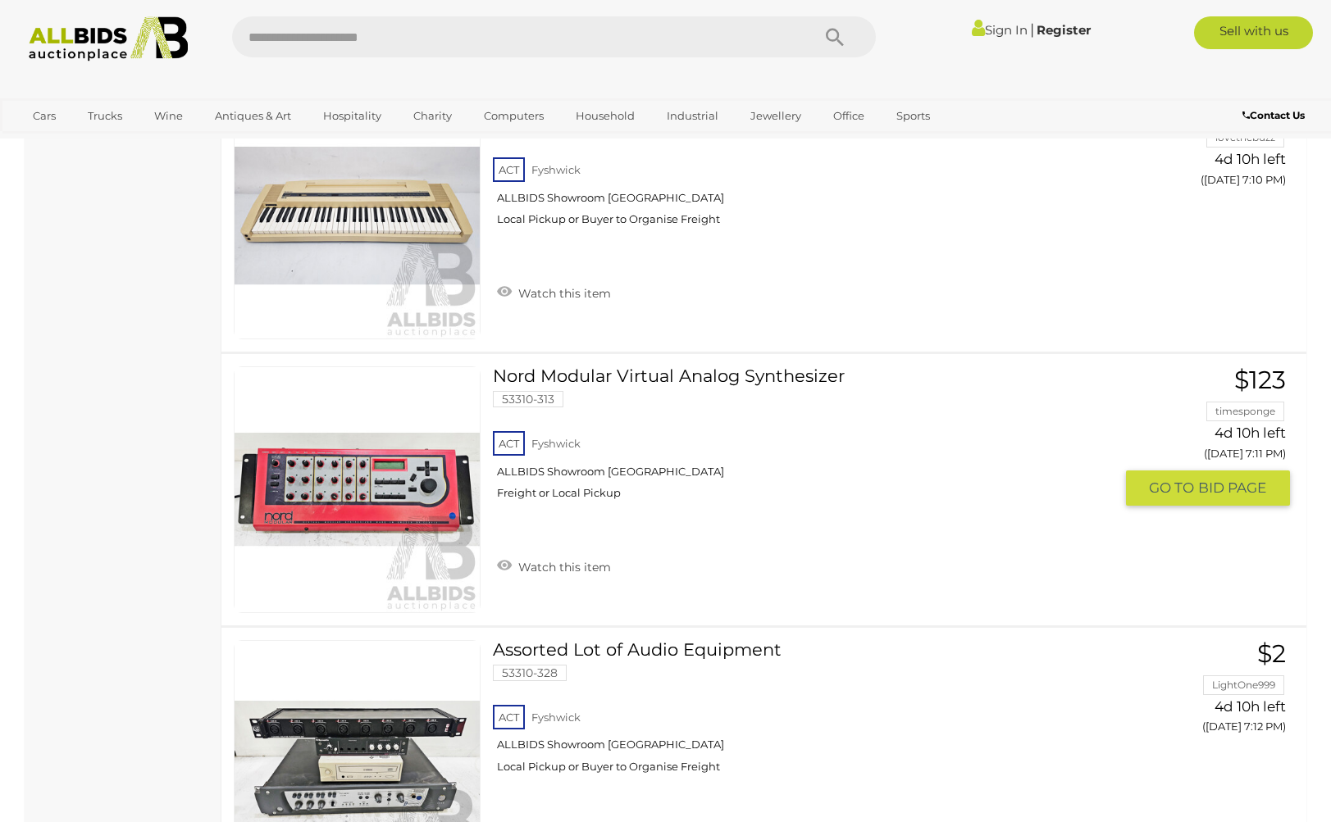
scroll to position [7077, 0]
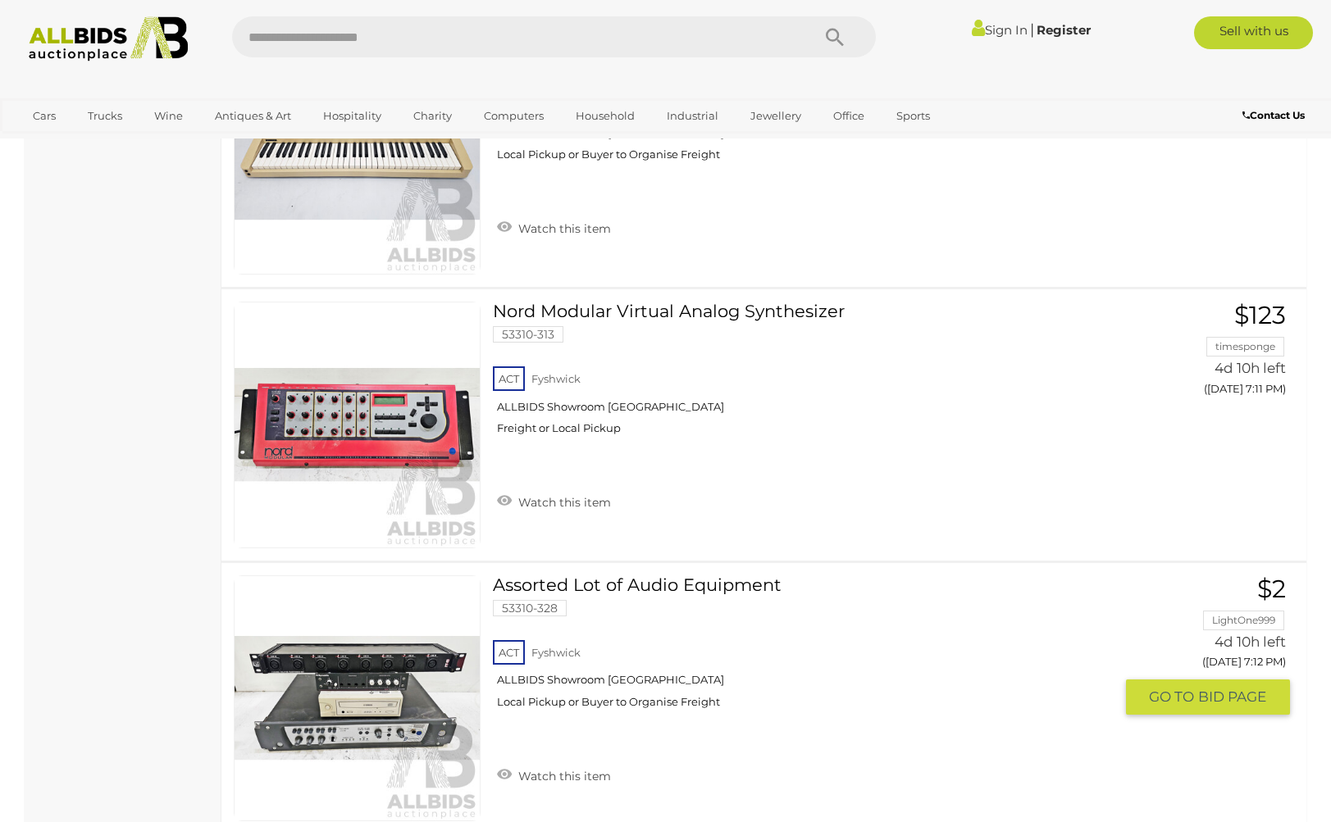
click at [627, 582] on link "Assorted Lot of Audio Equipment 53310-328 ACT Fyshwick ALLBIDS Showroom Fyshwick" at bounding box center [809, 649] width 608 height 146
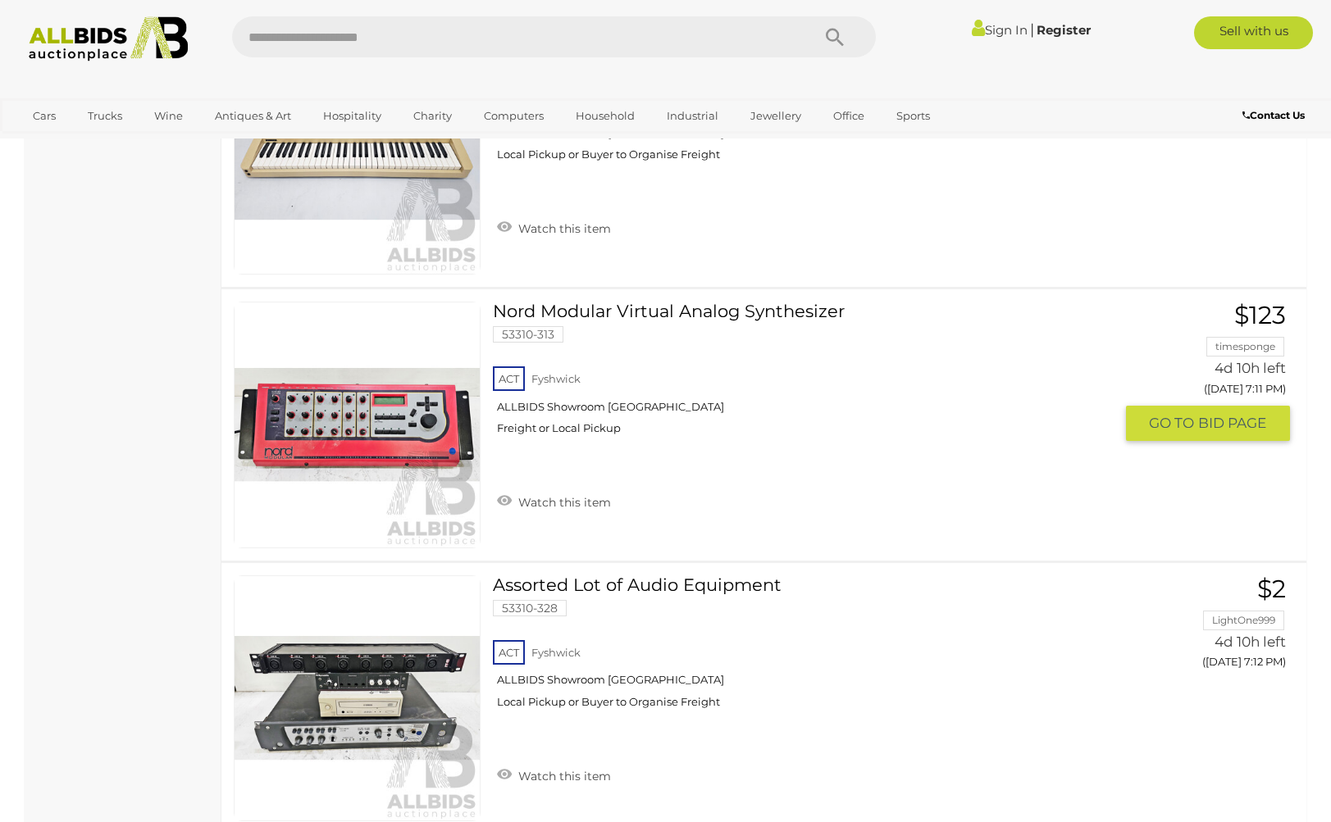
click at [645, 314] on link "Nord Modular Virtual Analog Synthesizer 53310-313 ACT Fyshwick ALLBIDS Showroom…" at bounding box center [809, 375] width 608 height 146
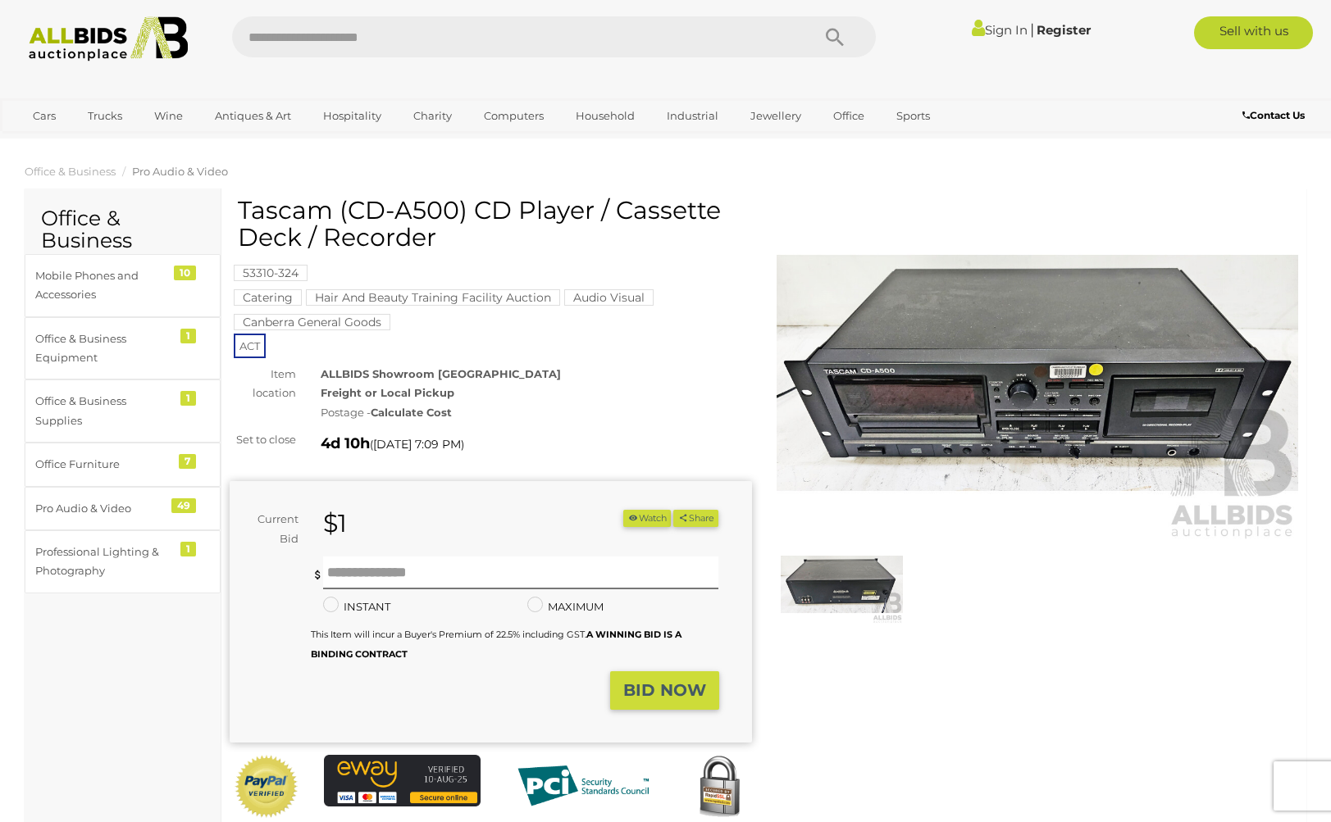
click at [1048, 431] on img at bounding box center [1038, 373] width 522 height 336
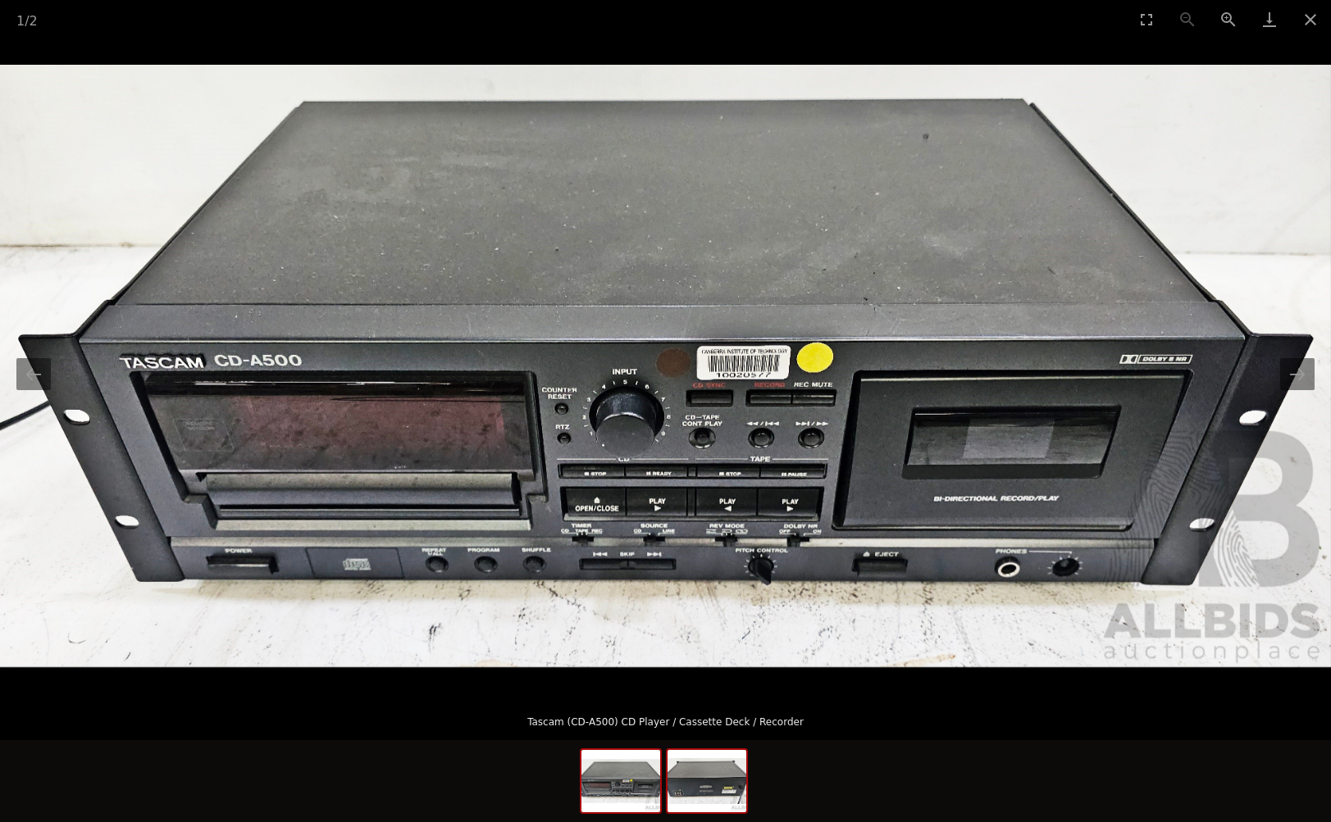
click at [701, 786] on img at bounding box center [707, 781] width 79 height 62
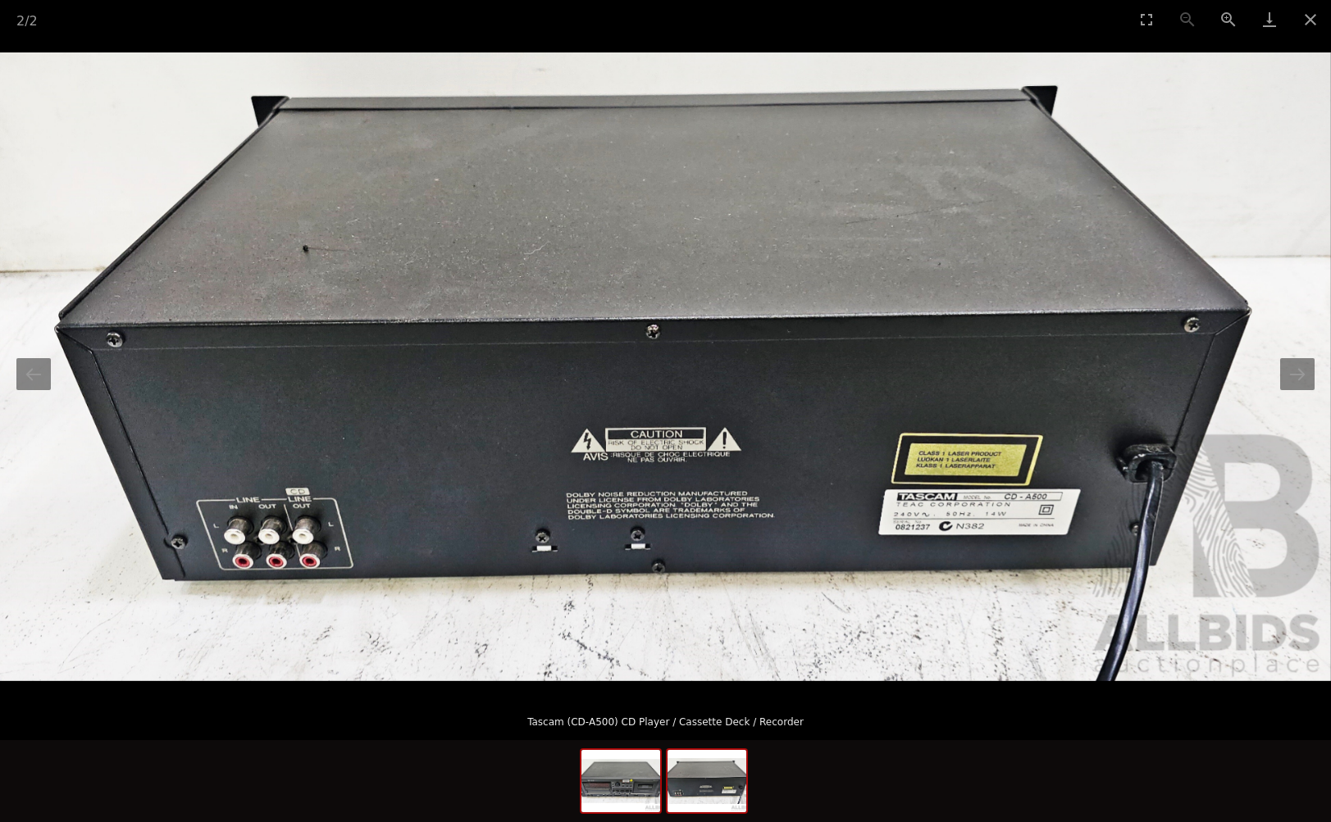
click at [633, 795] on img at bounding box center [620, 781] width 79 height 62
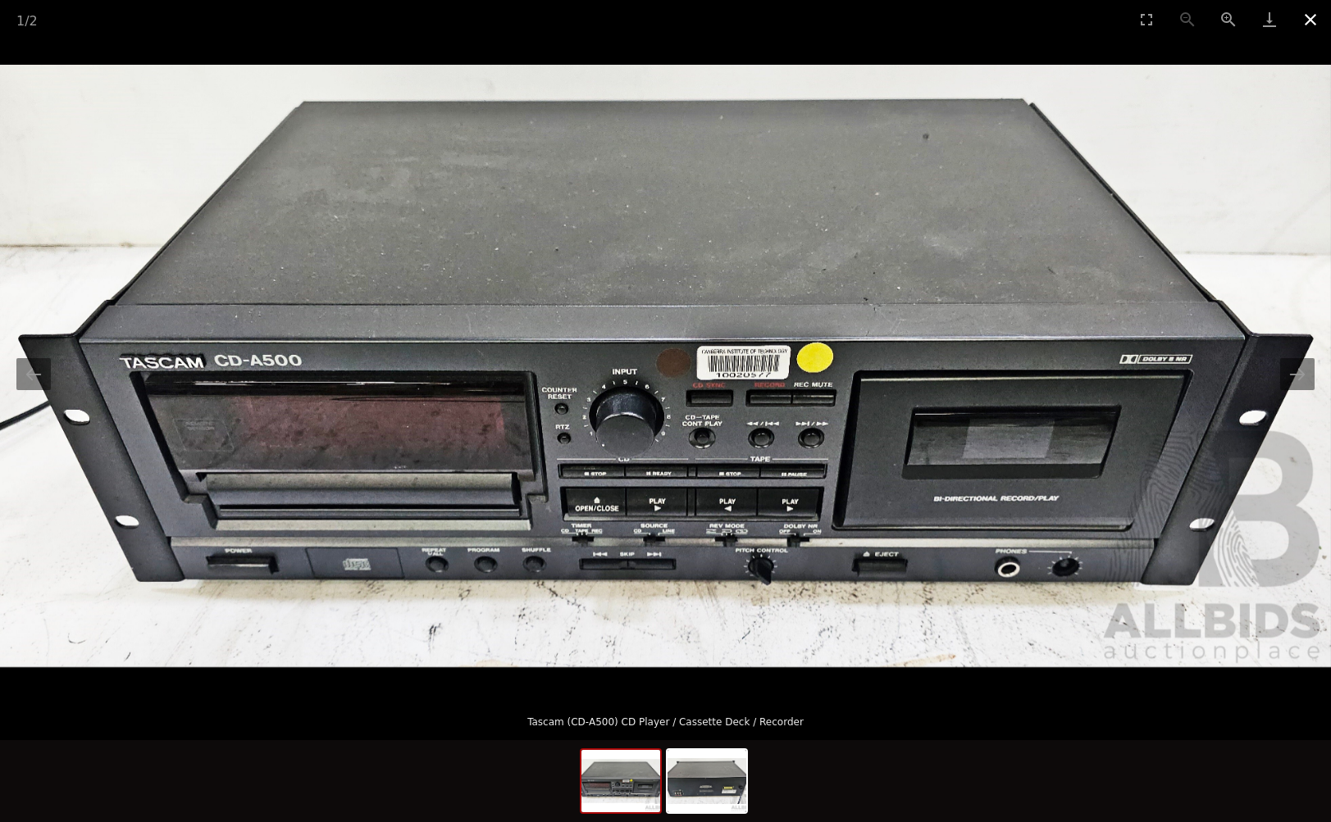
click at [1305, 17] on button "Close gallery" at bounding box center [1310, 19] width 41 height 39
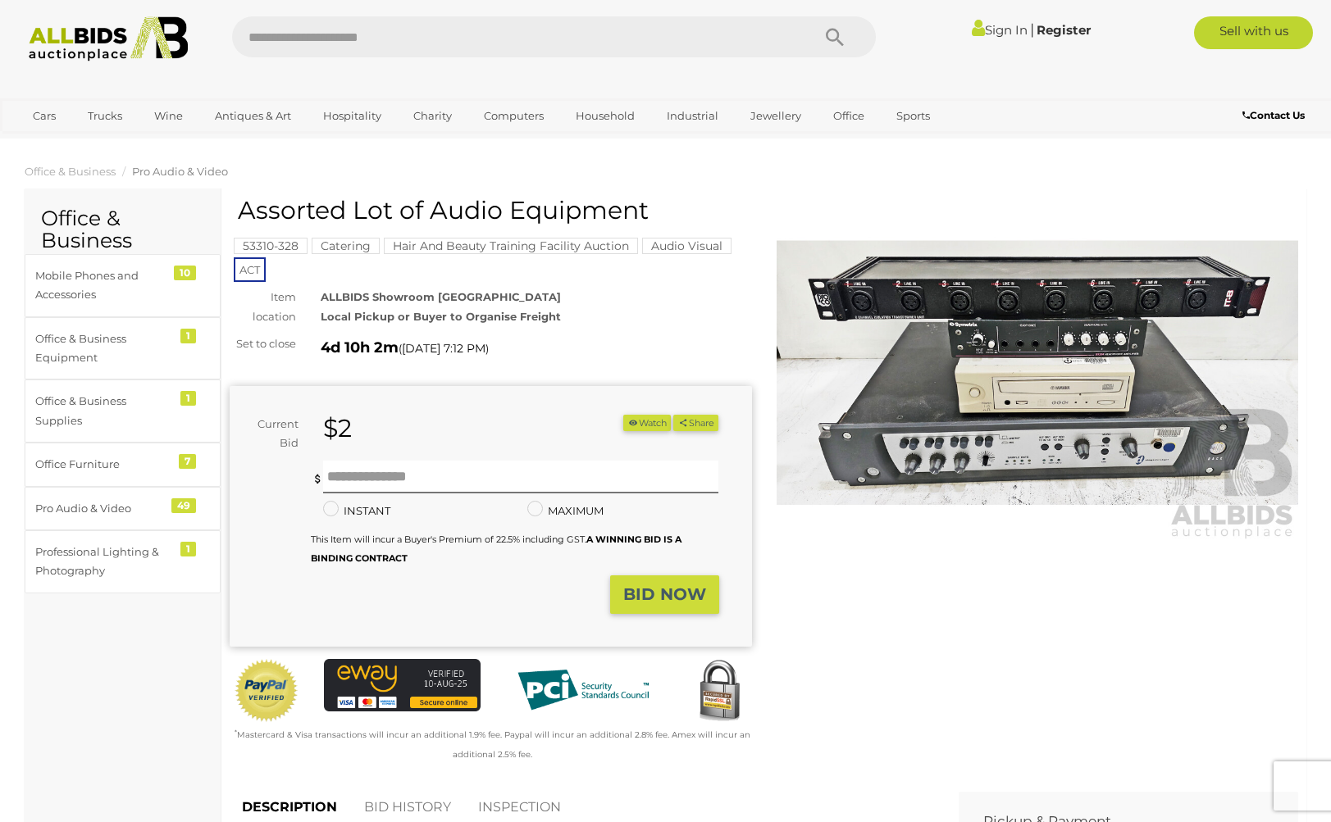
click at [1042, 404] on img at bounding box center [1038, 373] width 522 height 336
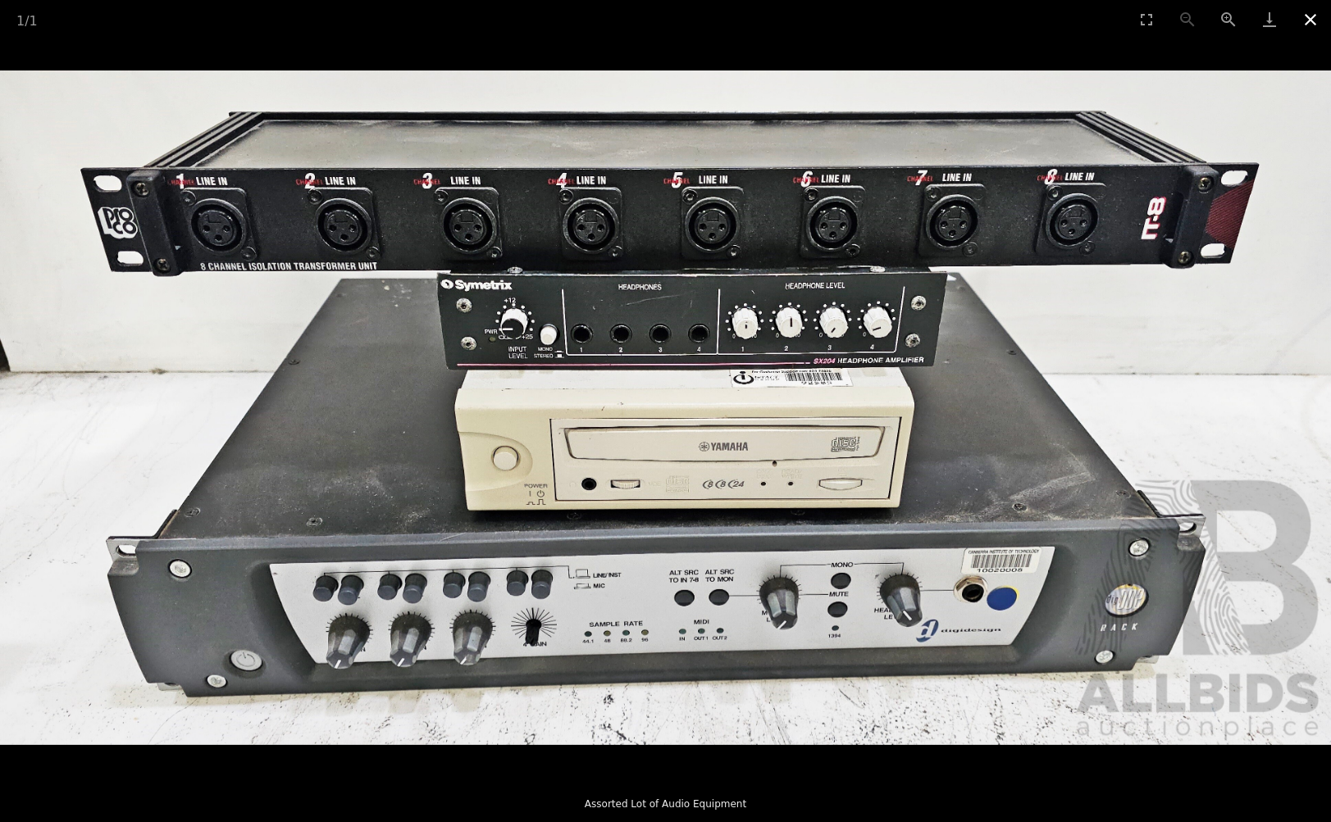
click at [1310, 14] on button "Close gallery" at bounding box center [1310, 19] width 41 height 39
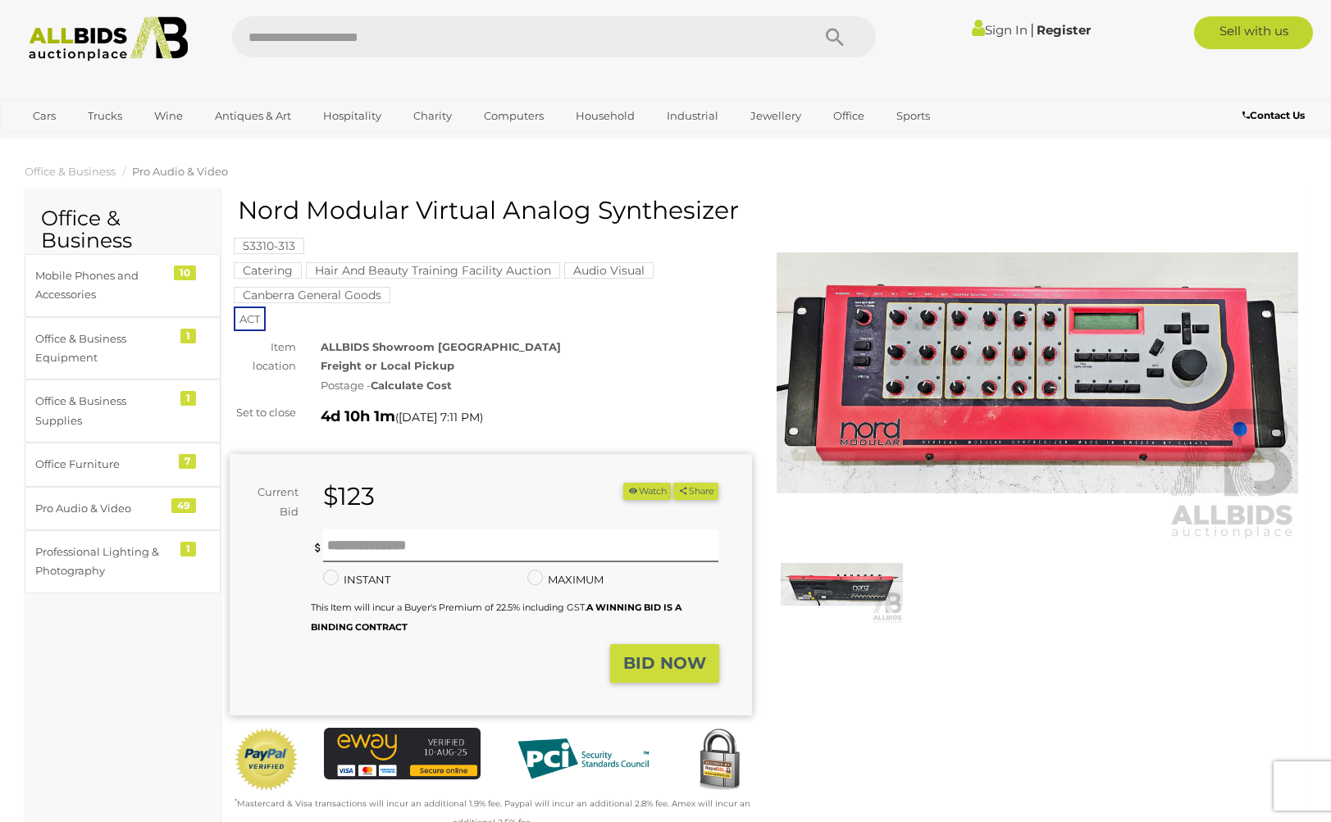
click at [838, 584] on img at bounding box center [842, 584] width 122 height 79
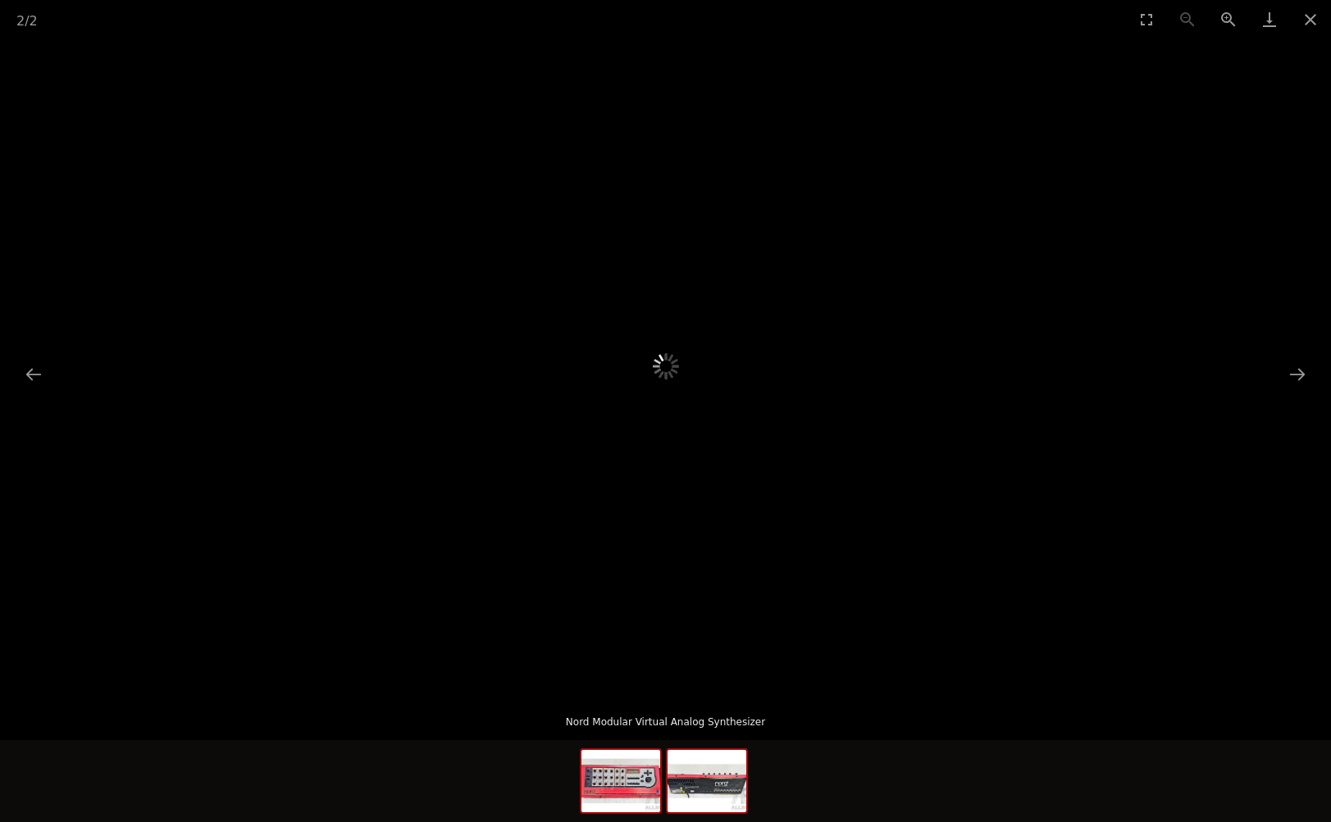
click at [617, 781] on img at bounding box center [620, 781] width 79 height 62
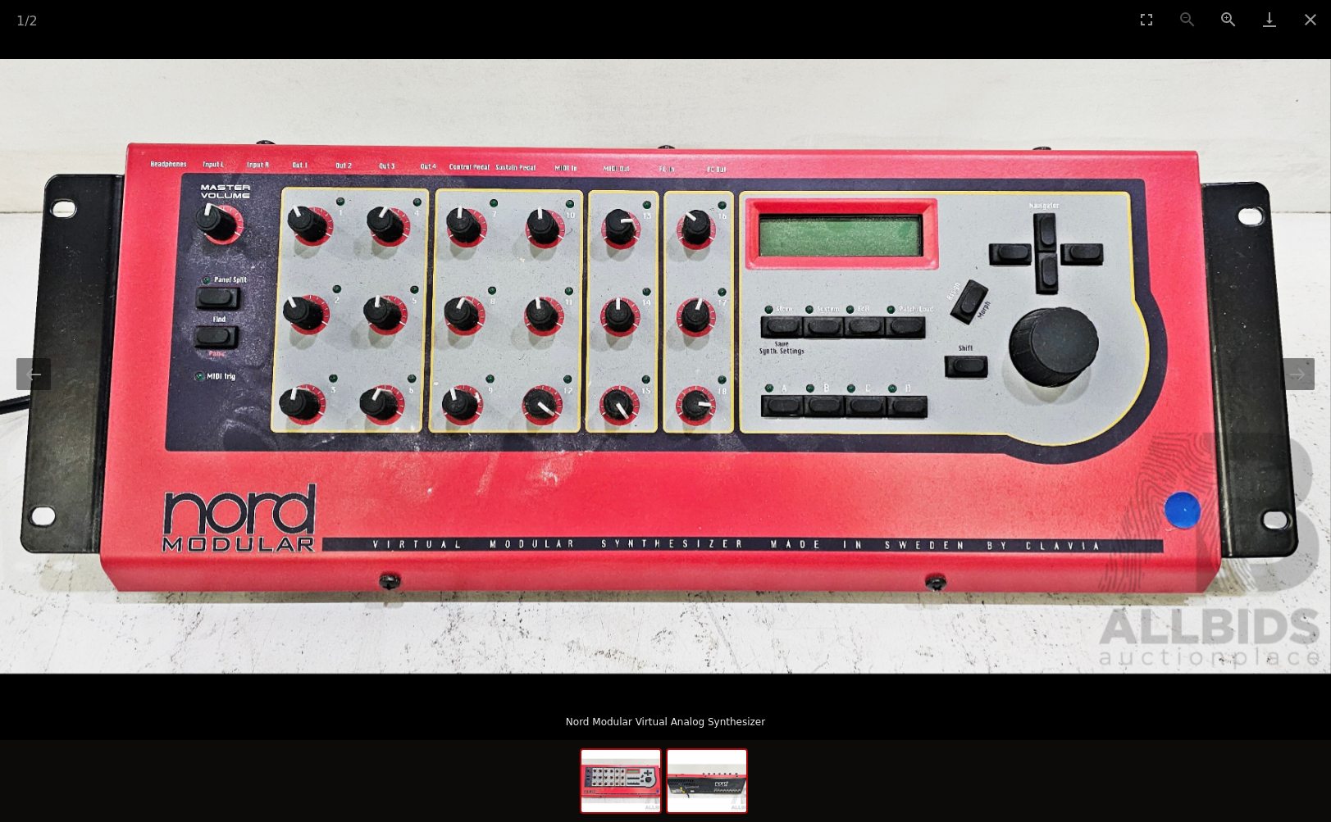
click at [722, 783] on img at bounding box center [707, 781] width 79 height 62
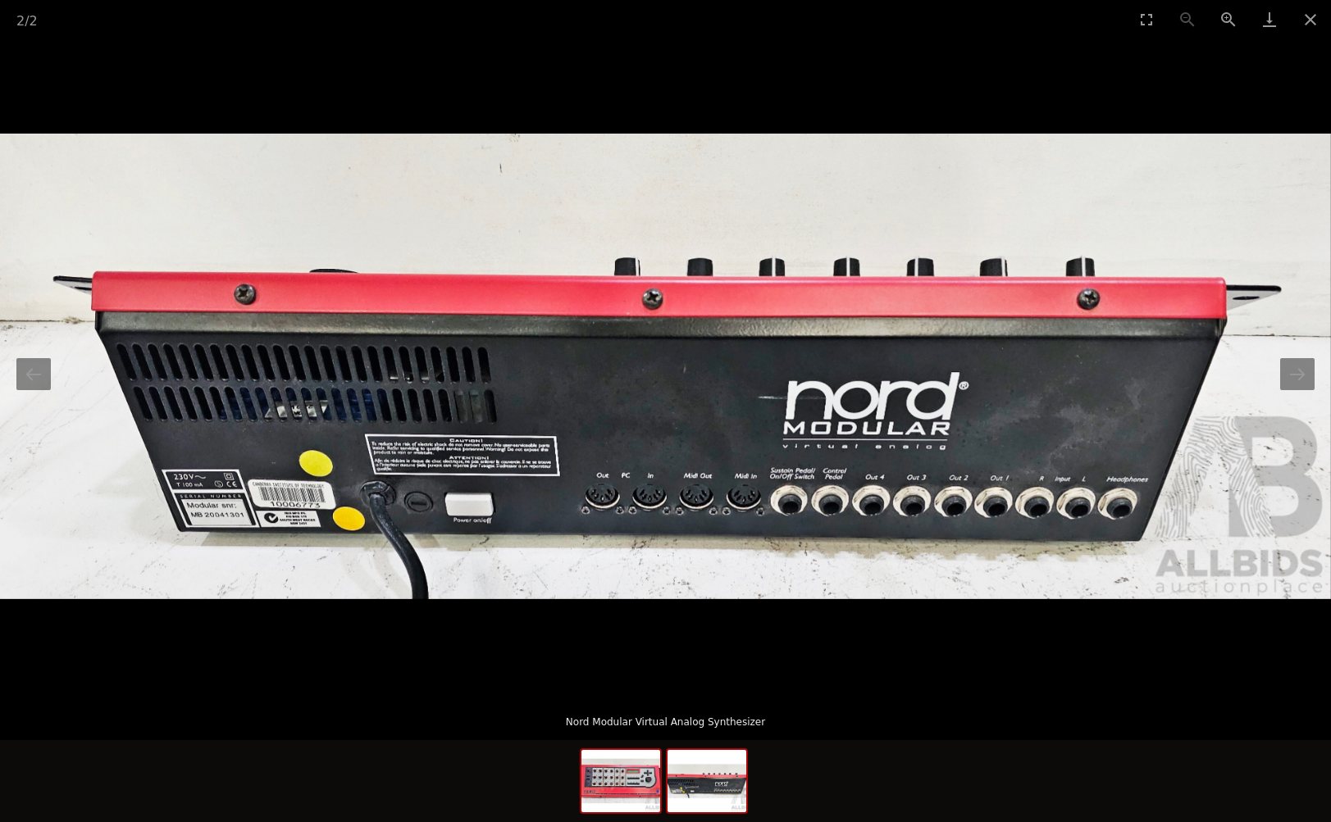
click at [630, 777] on img at bounding box center [620, 781] width 79 height 62
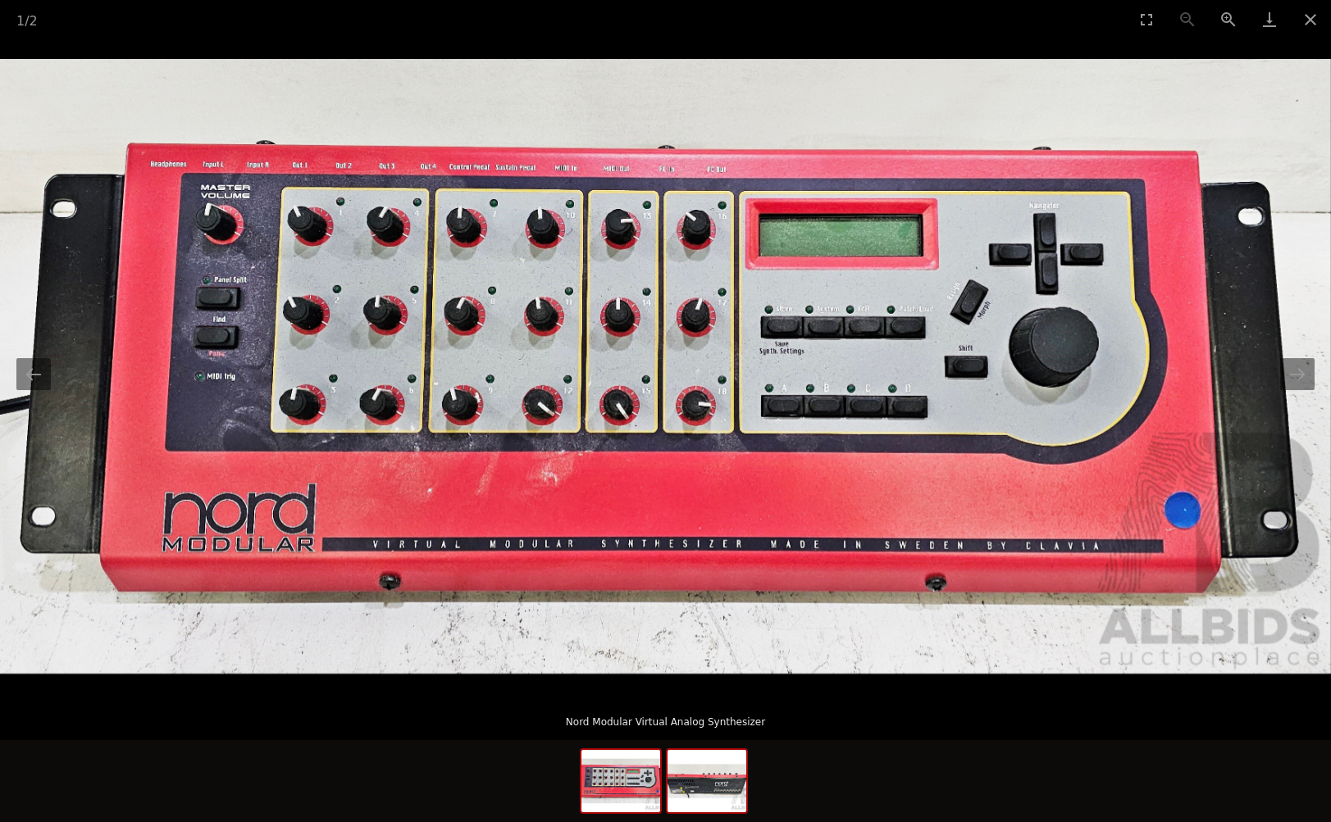
click at [719, 779] on img at bounding box center [707, 781] width 79 height 62
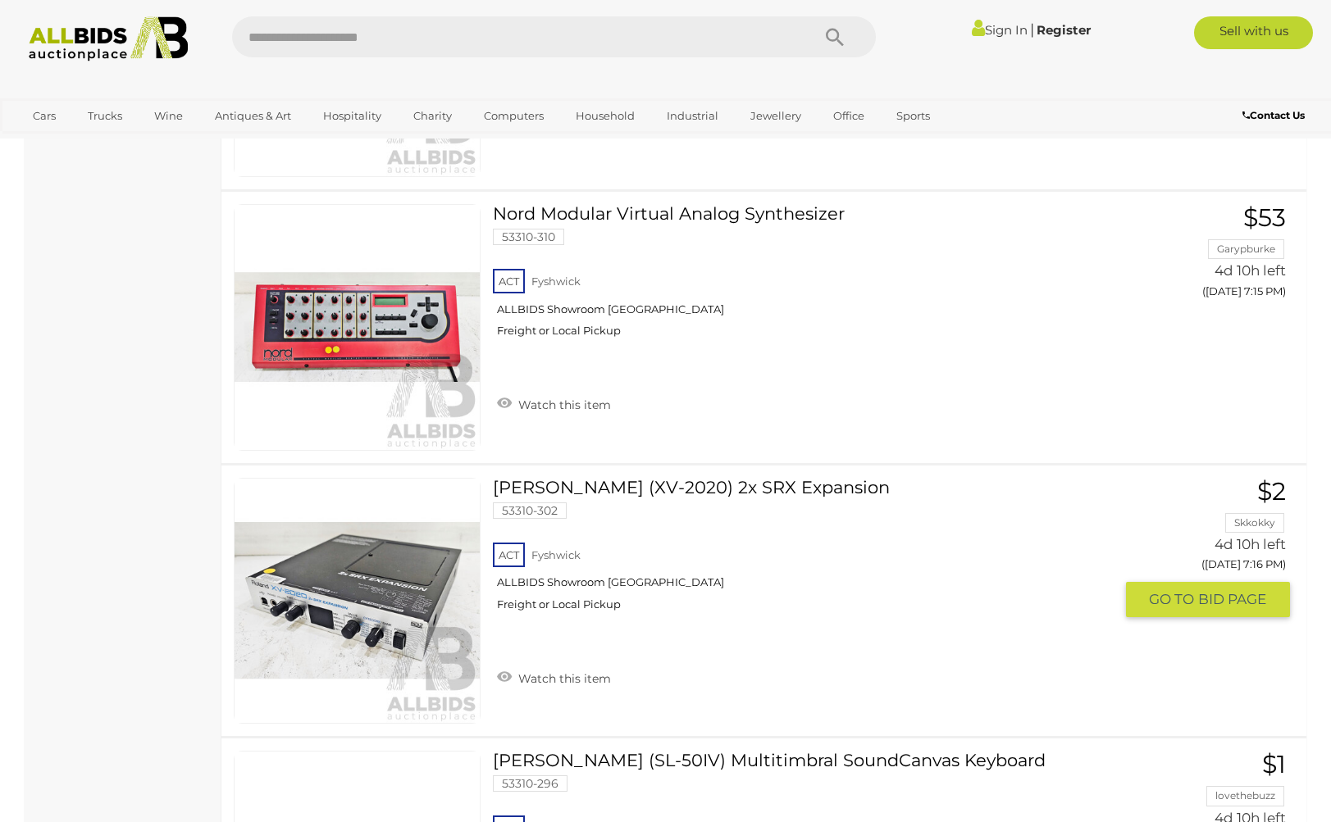
scroll to position [8275, 0]
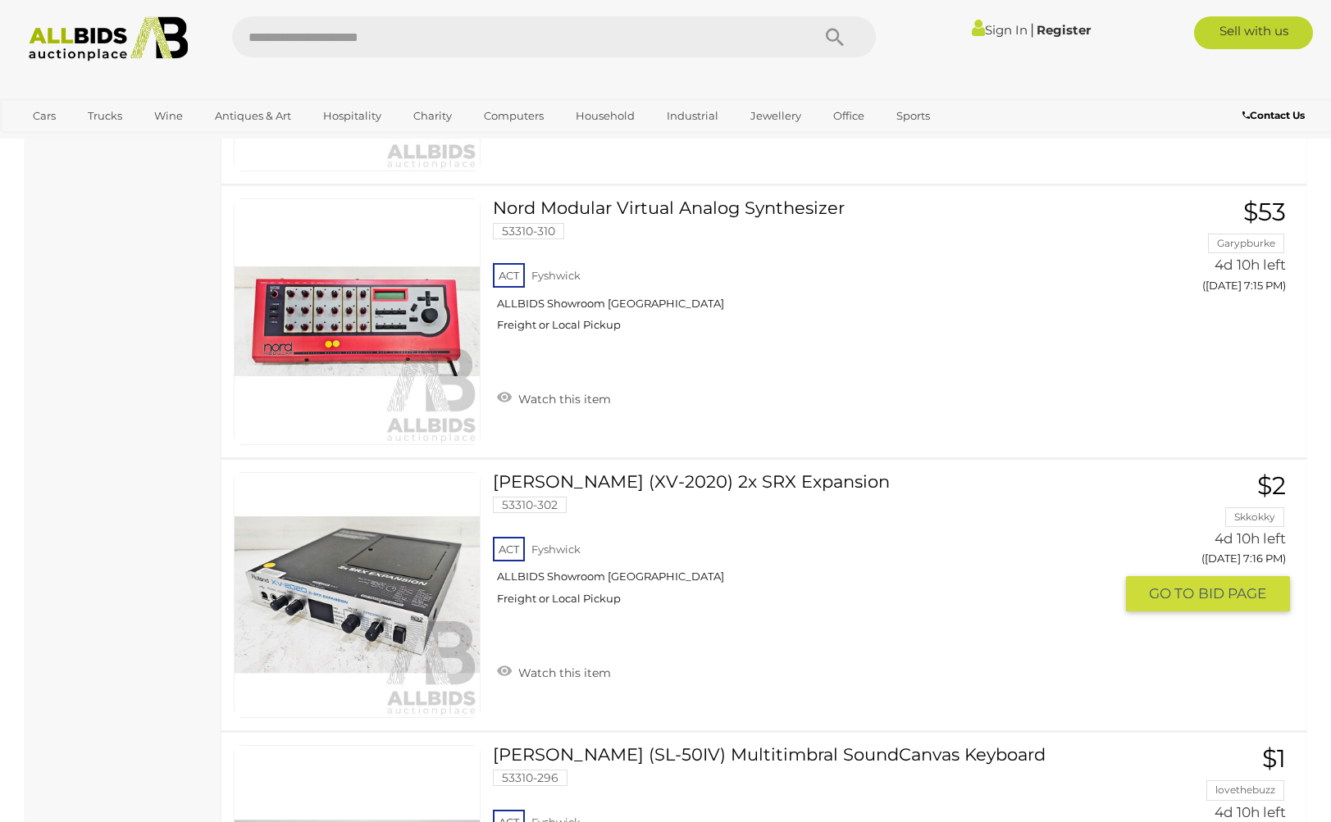
click at [649, 477] on link "[PERSON_NAME] (XV-2020) 2x SRX Expansion 53310-302 ACT Fyshwick ALLBIDS Showroo…" at bounding box center [809, 545] width 608 height 146
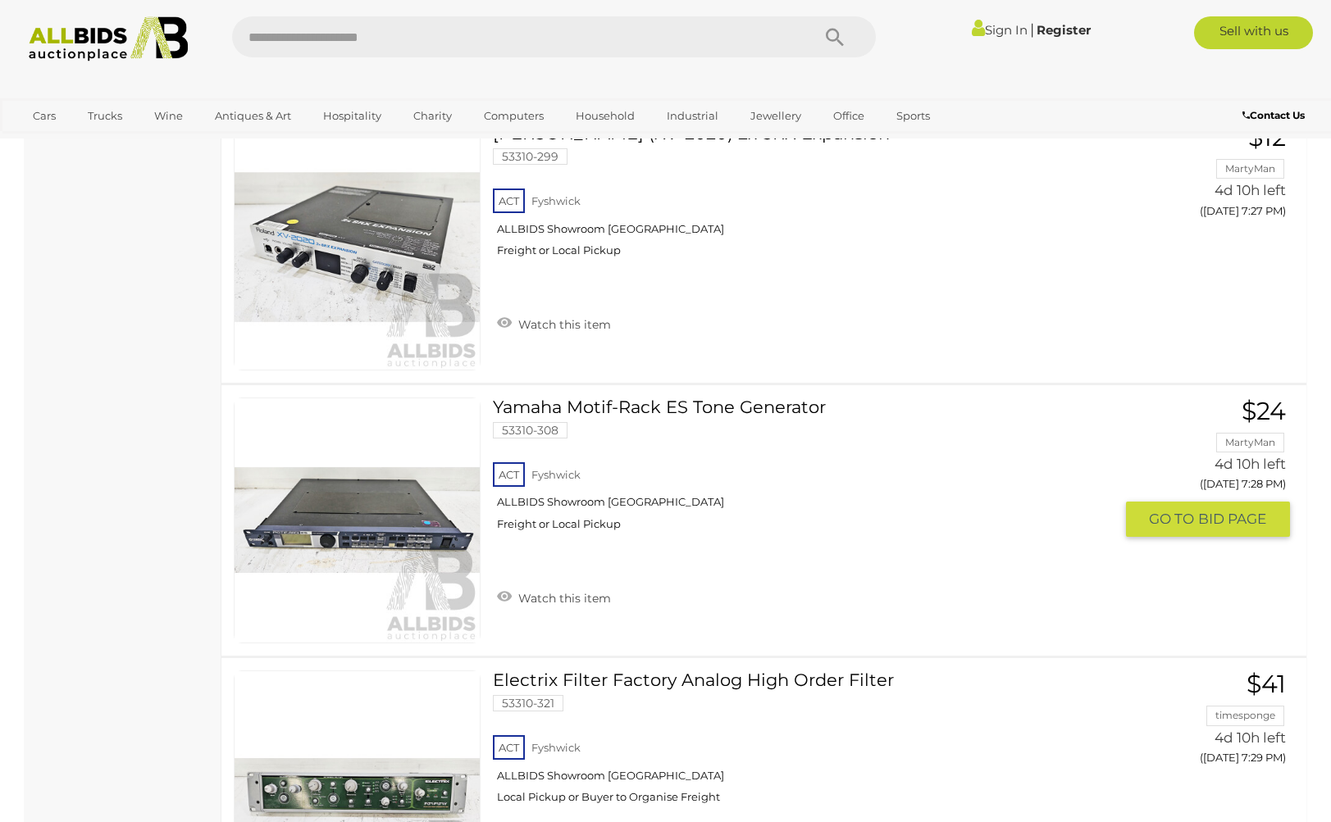
scroll to position [10691, 0]
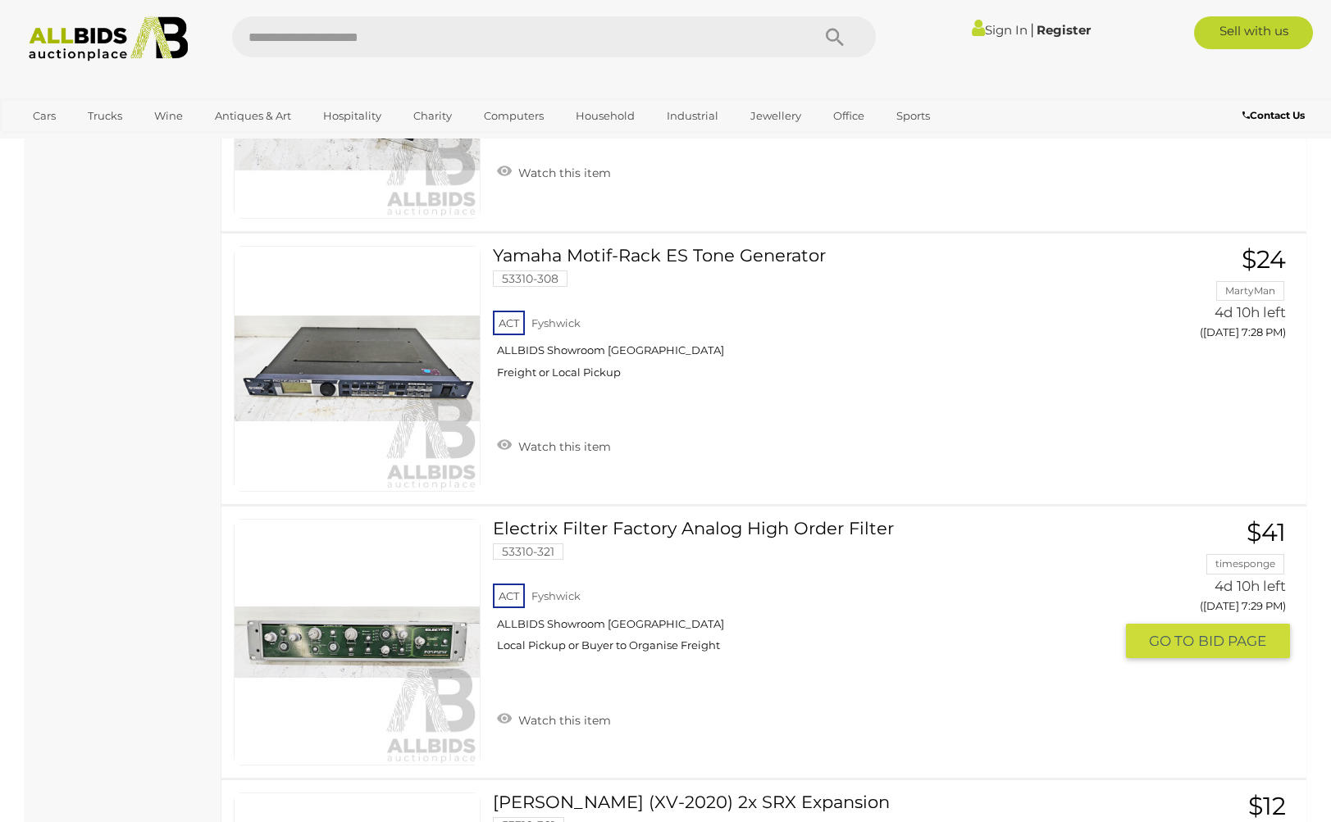
click at [687, 527] on link "Electrix Filter Factory Analog High Order Filter 53310-321 ACT [GEOGRAPHIC_DATA]" at bounding box center [809, 592] width 608 height 146
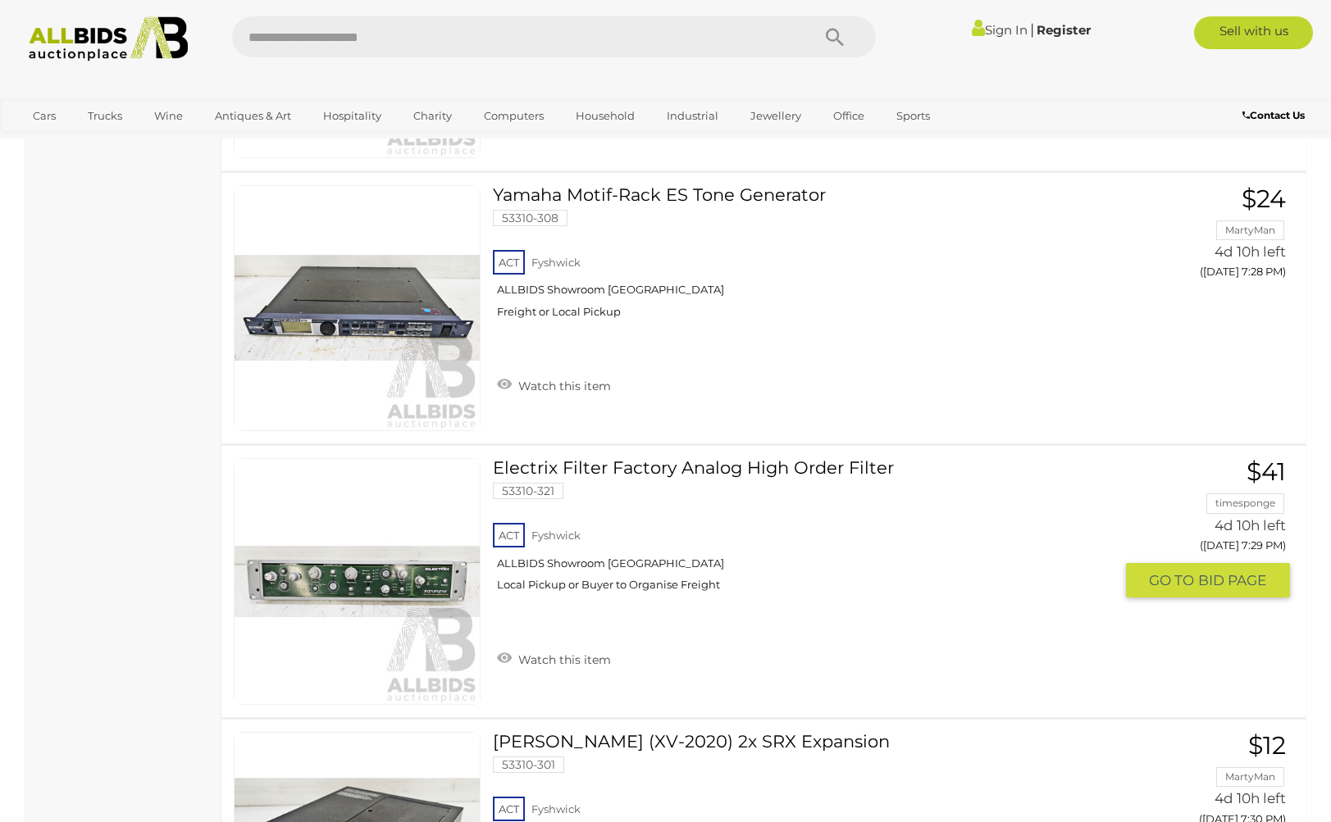
scroll to position [10707, 0]
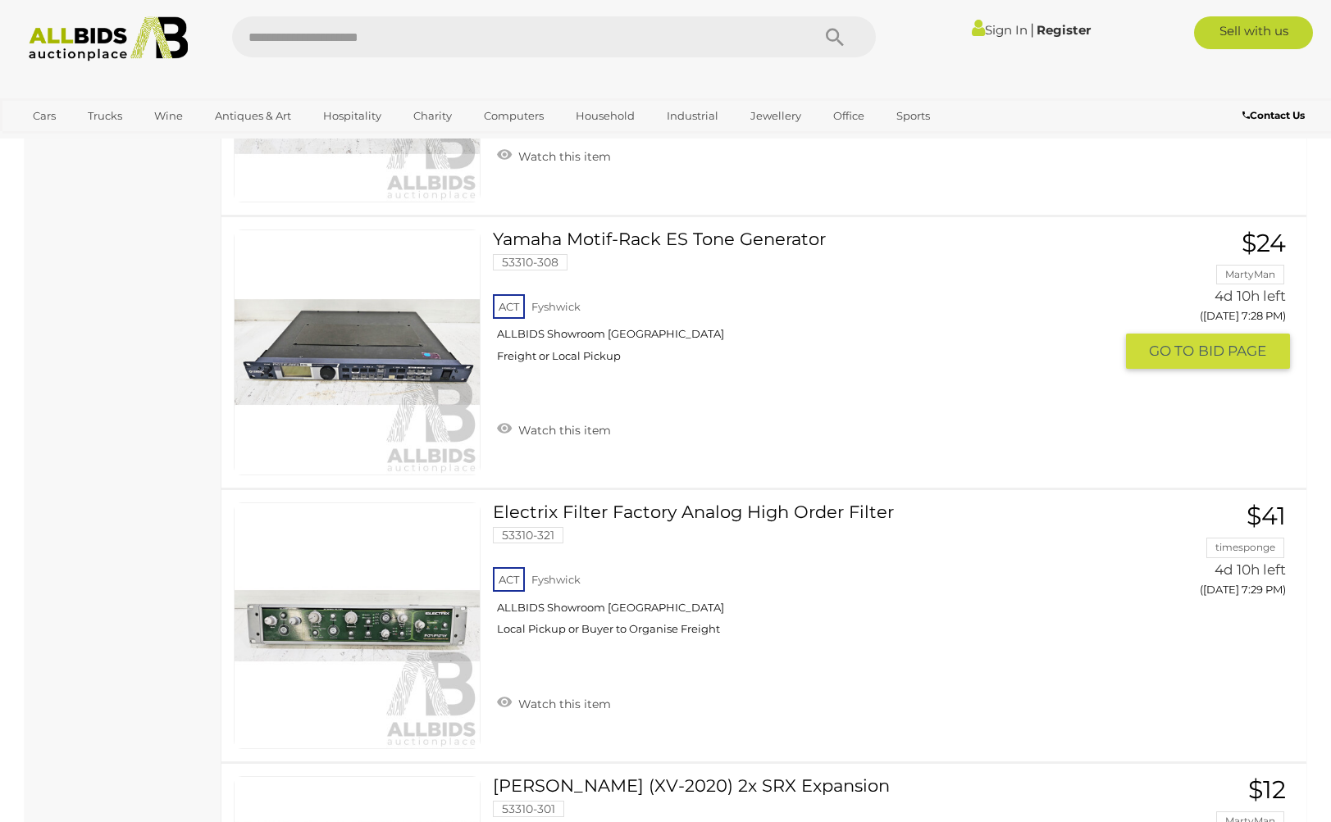
click at [679, 235] on link "Yamaha Motif-Rack ES Tone Generator 53310-308 ACT Fyshwick ALLBIDS Showroom Fys…" at bounding box center [809, 303] width 608 height 146
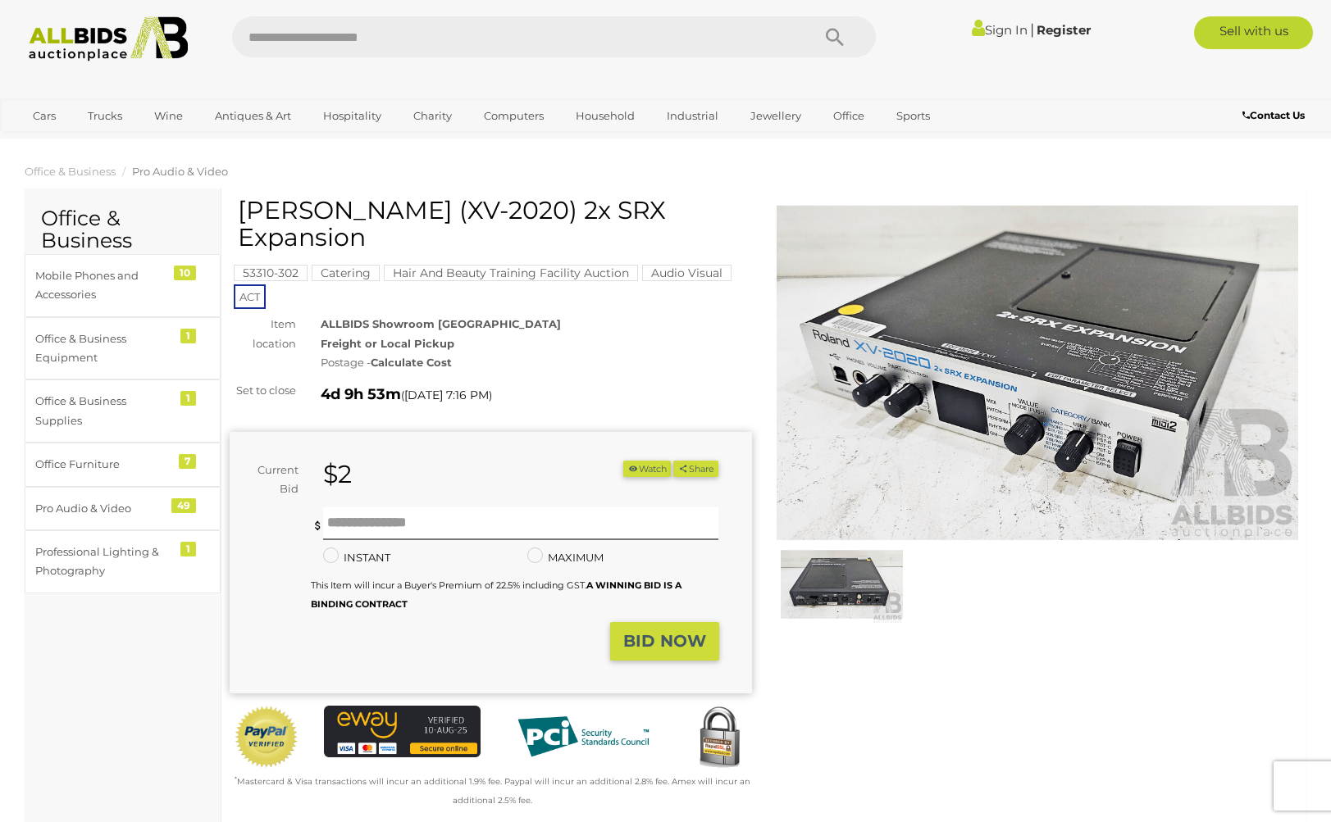
click at [818, 586] on img at bounding box center [842, 584] width 122 height 79
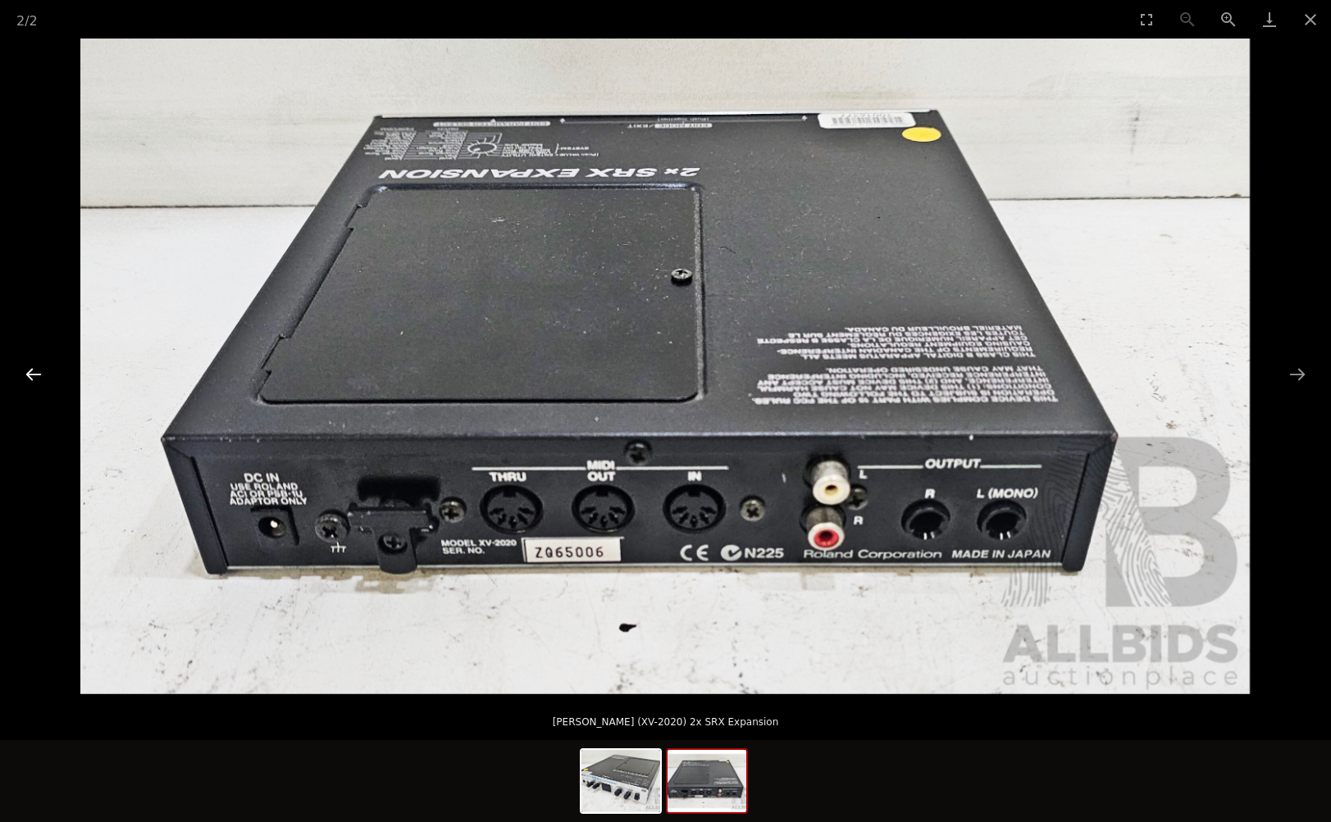
click at [28, 370] on button "Previous slide" at bounding box center [33, 374] width 34 height 32
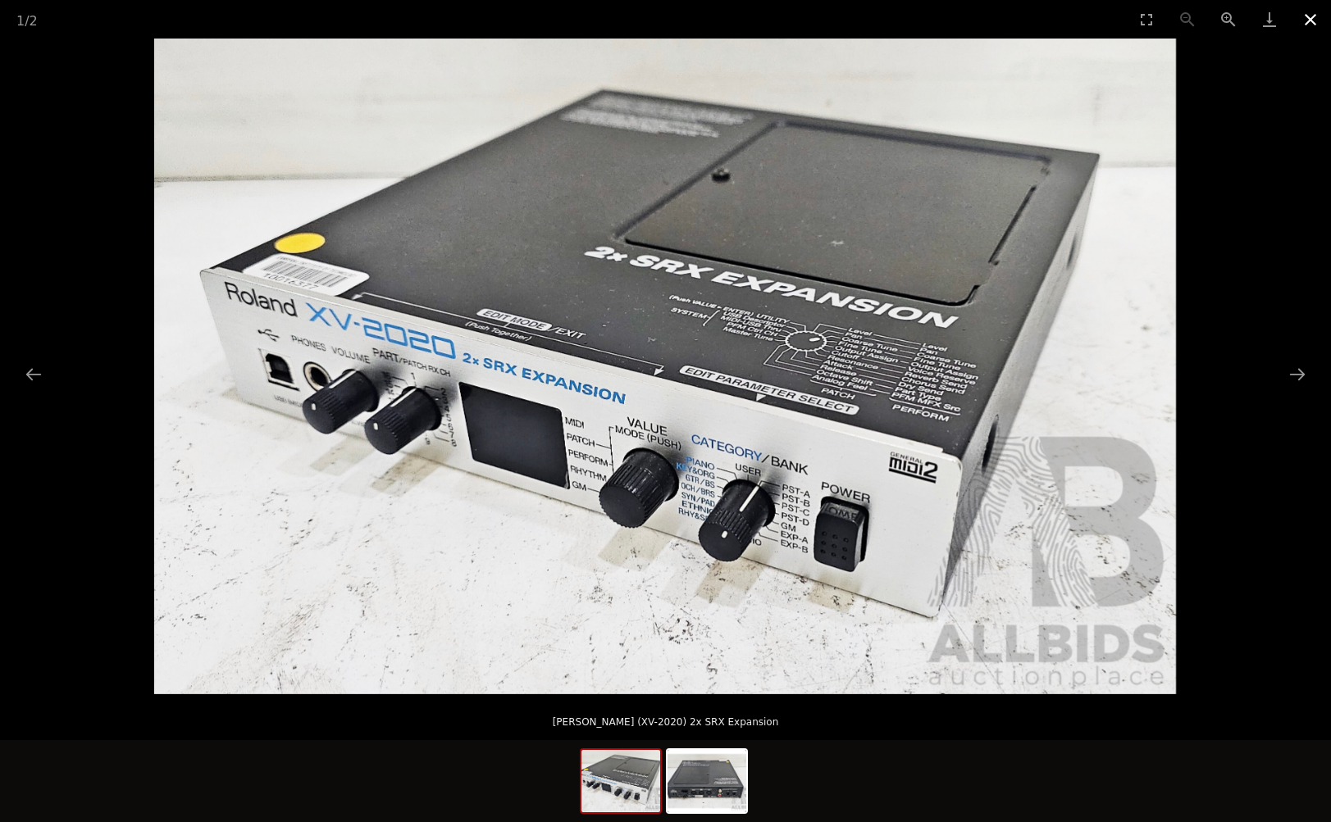
click at [1314, 15] on button "Close gallery" at bounding box center [1310, 19] width 41 height 39
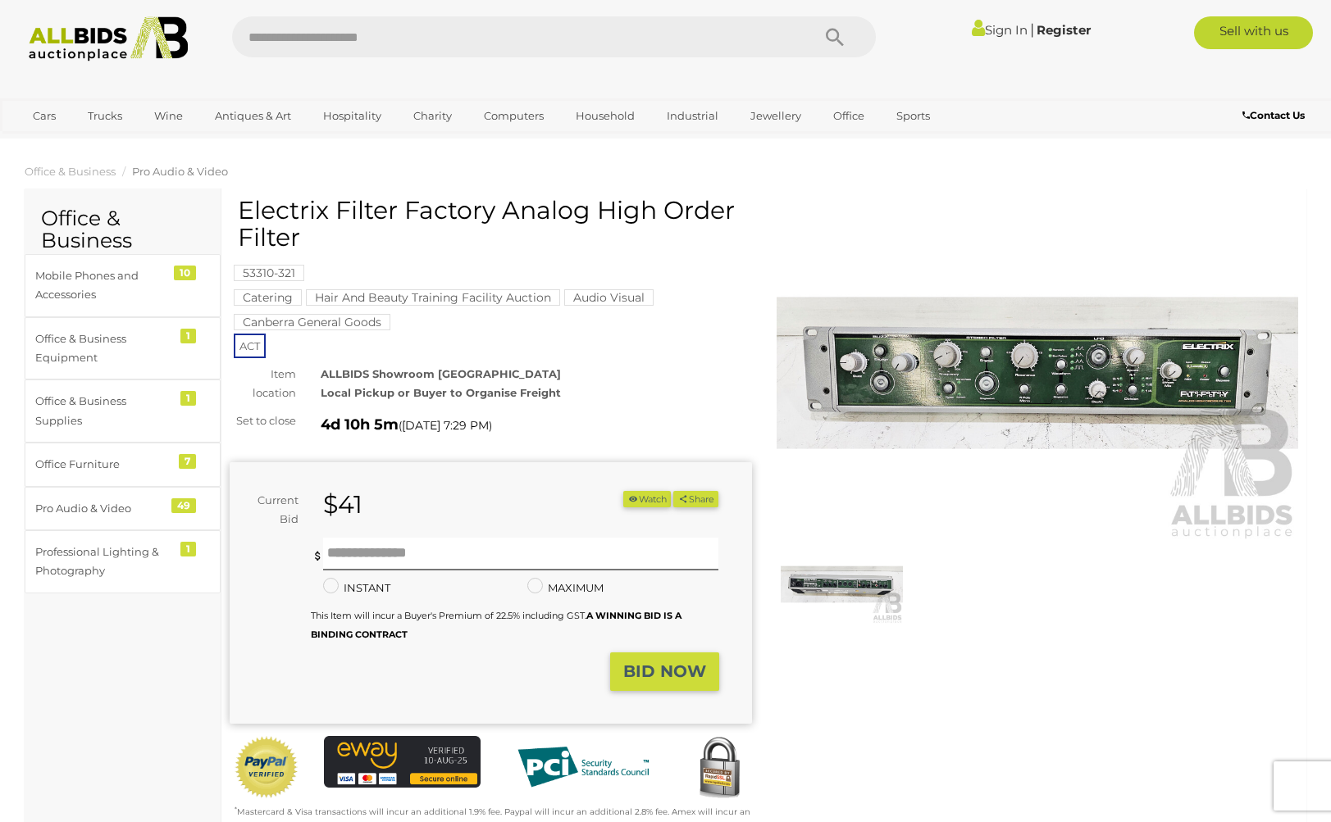
click at [1111, 365] on img at bounding box center [1038, 373] width 522 height 336
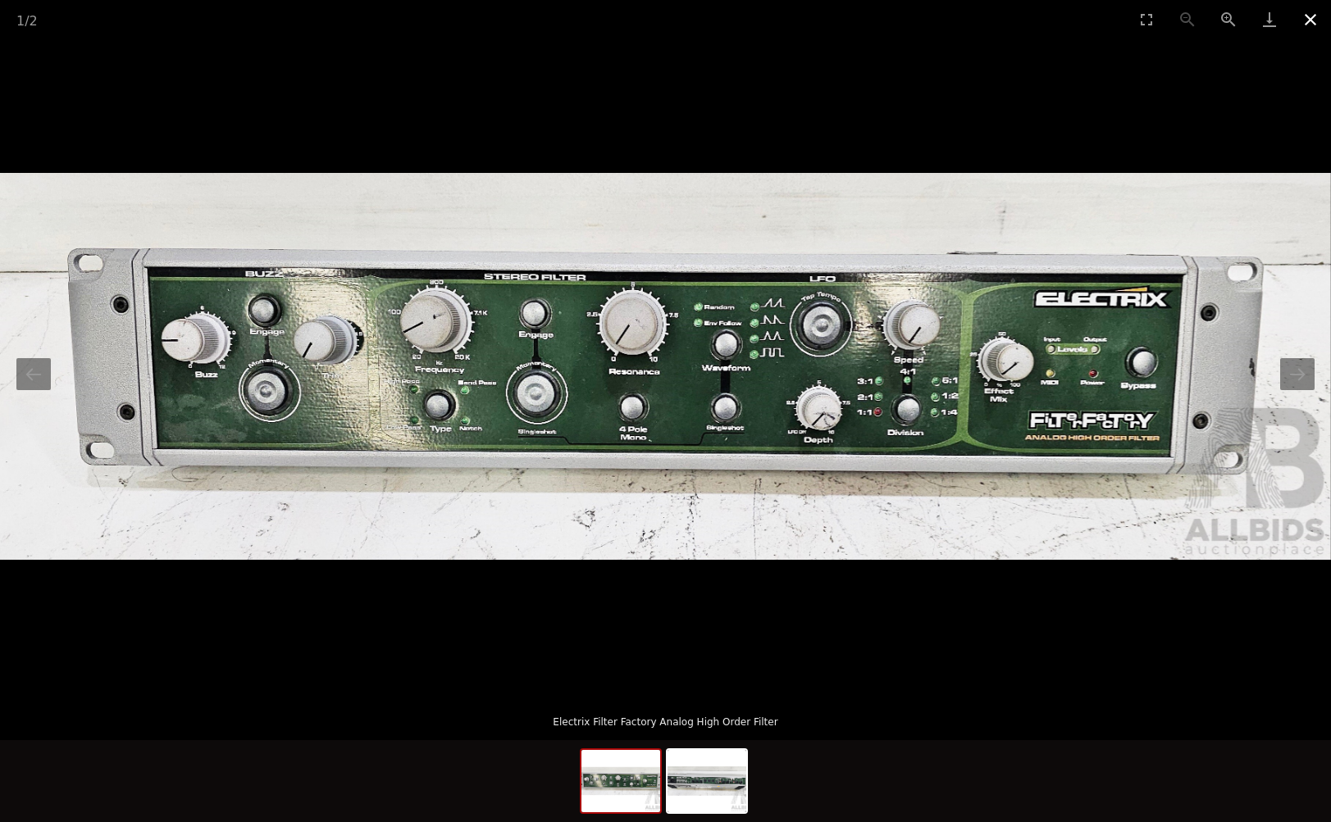
click at [1307, 12] on button "Close gallery" at bounding box center [1310, 19] width 41 height 39
